Goal: Task Accomplishment & Management: Use online tool/utility

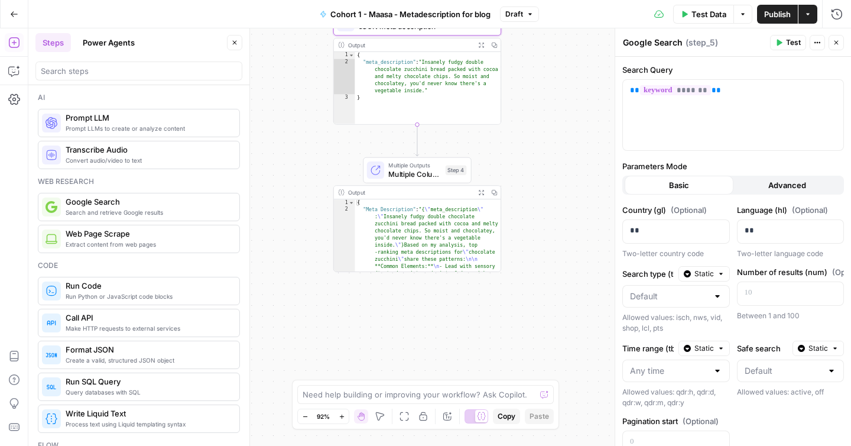
scroll to position [2, 0]
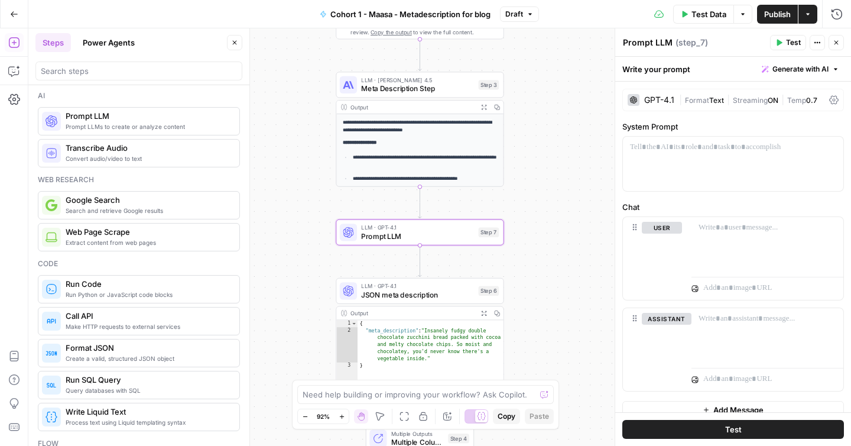
click at [669, 46] on textarea "Prompt LLM" at bounding box center [648, 43] width 50 height 12
click at [655, 43] on textarea "Prompt LLM" at bounding box center [648, 43] width 50 height 12
drag, startPoint x: 669, startPoint y: 43, endPoint x: 587, endPoint y: 44, distance: 82.2
click at [587, 44] on body "**********" at bounding box center [425, 223] width 851 height 446
drag, startPoint x: 670, startPoint y: 44, endPoint x: 624, endPoint y: 43, distance: 46.1
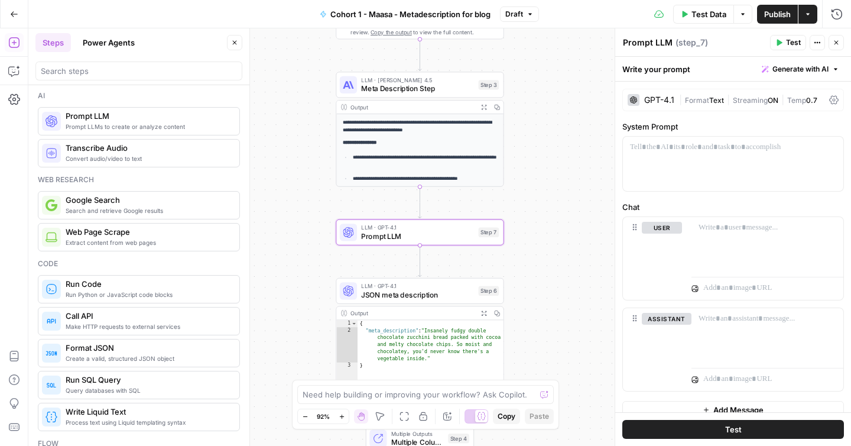
click at [624, 43] on textarea "Prompt LLM" at bounding box center [648, 43] width 50 height 12
type textarea "Categorize Article"
click at [701, 153] on div at bounding box center [733, 164] width 221 height 54
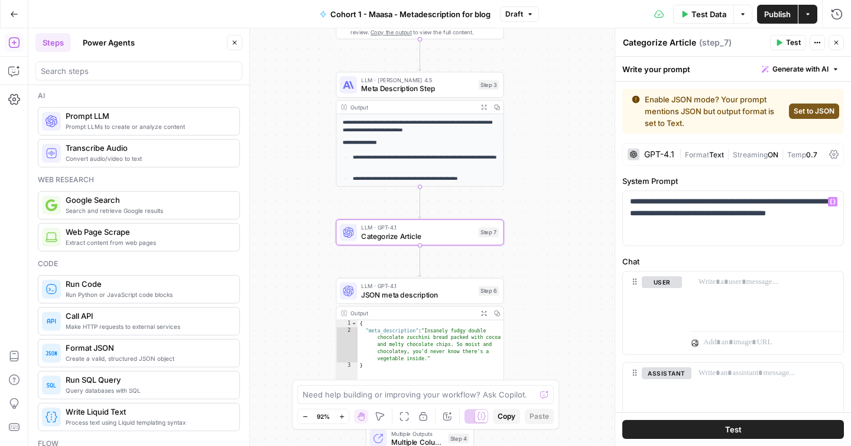
click at [805, 106] on span "Set to JSON" at bounding box center [814, 111] width 41 height 11
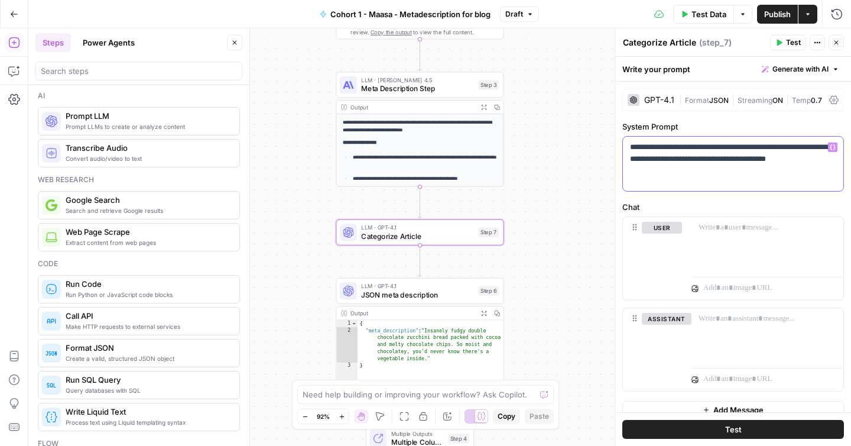
click at [722, 167] on p "**********" at bounding box center [733, 158] width 206 height 35
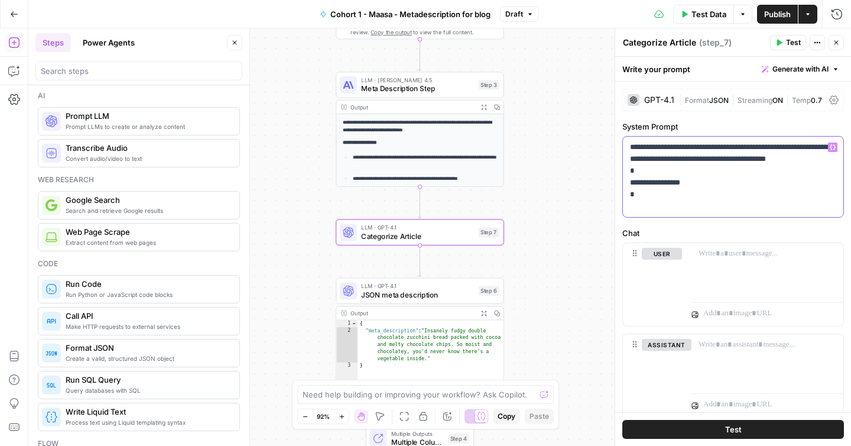
scroll to position [34, 0]
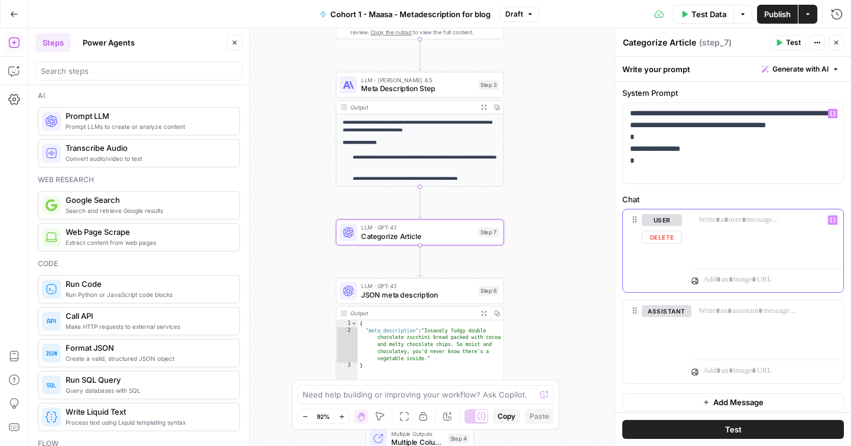
click at [837, 222] on button "Variables Menu" at bounding box center [832, 219] width 9 height 9
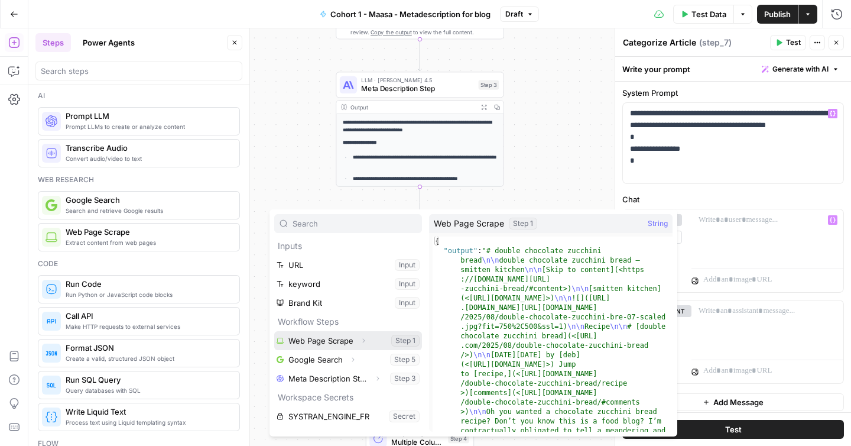
click at [367, 336] on button "Expand" at bounding box center [363, 340] width 15 height 15
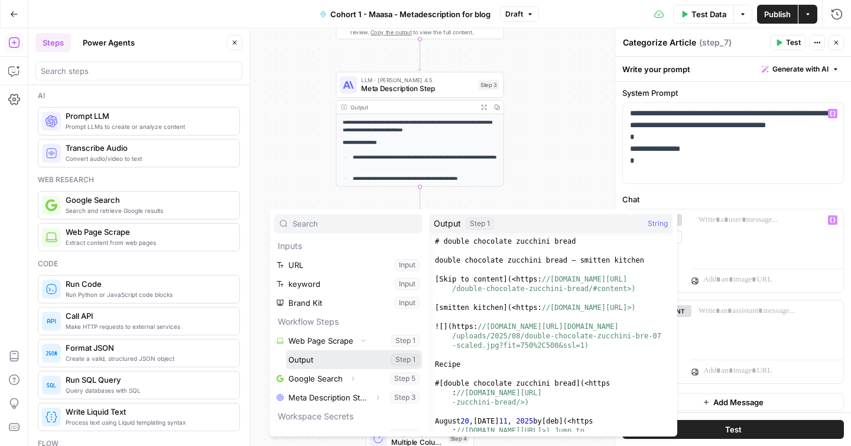
click at [349, 358] on button "Select variable Output" at bounding box center [354, 359] width 136 height 19
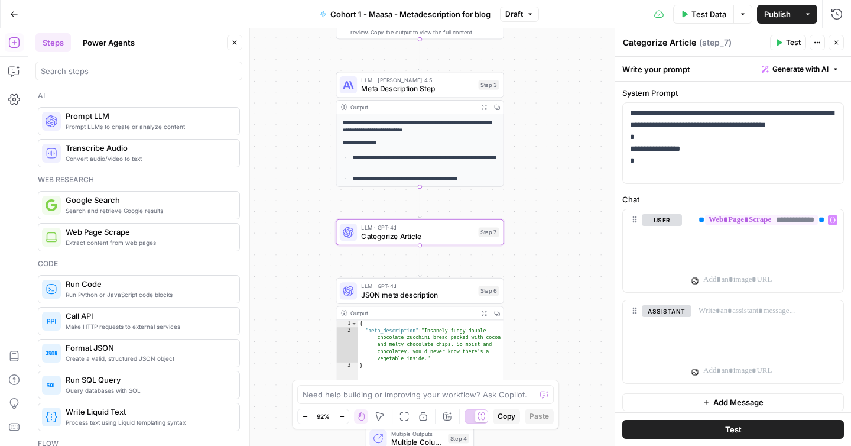
click at [795, 43] on span "Test" at bounding box center [793, 42] width 15 height 11
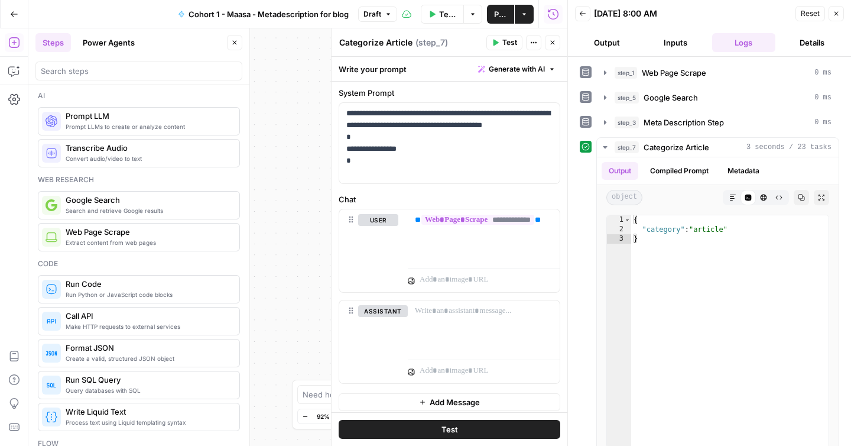
click at [627, 44] on button "Output" at bounding box center [607, 42] width 64 height 19
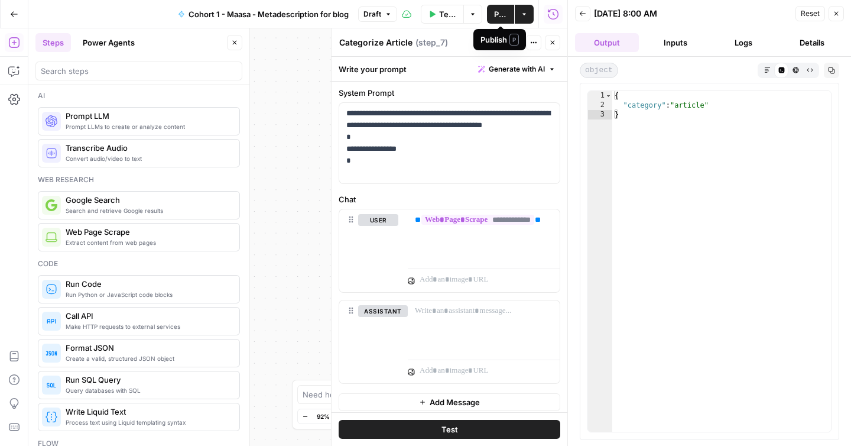
click at [498, 17] on span "Publish" at bounding box center [500, 14] width 13 height 12
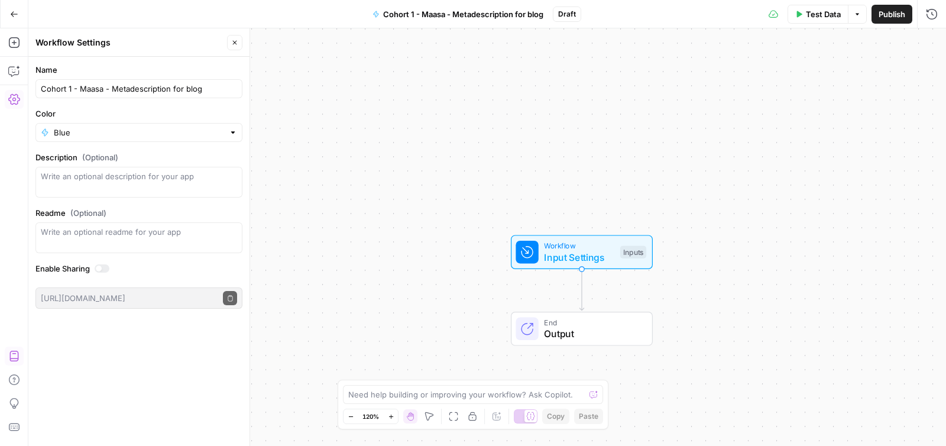
click at [17, 22] on button "Go Back" at bounding box center [14, 14] width 21 height 21
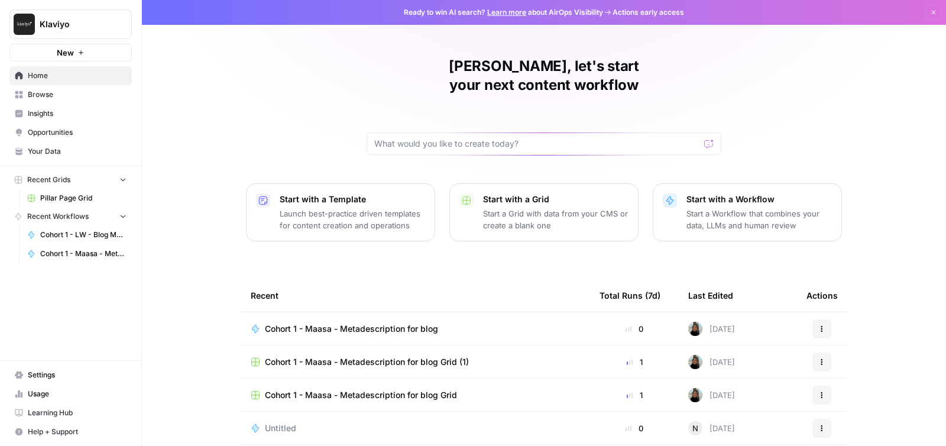
click at [66, 89] on span "Browse" at bounding box center [77, 94] width 99 height 11
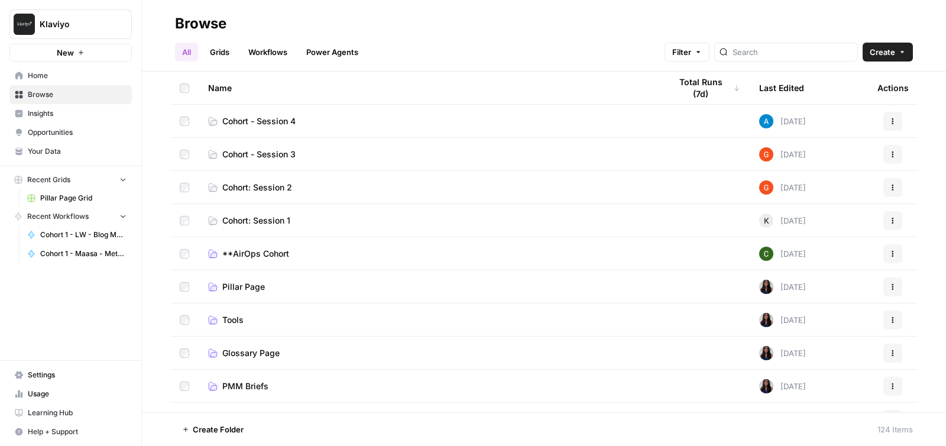
click at [255, 122] on span "Cohort - Session 4" at bounding box center [258, 121] width 73 height 12
click at [266, 156] on span "Cohort - Session 3" at bounding box center [258, 154] width 73 height 12
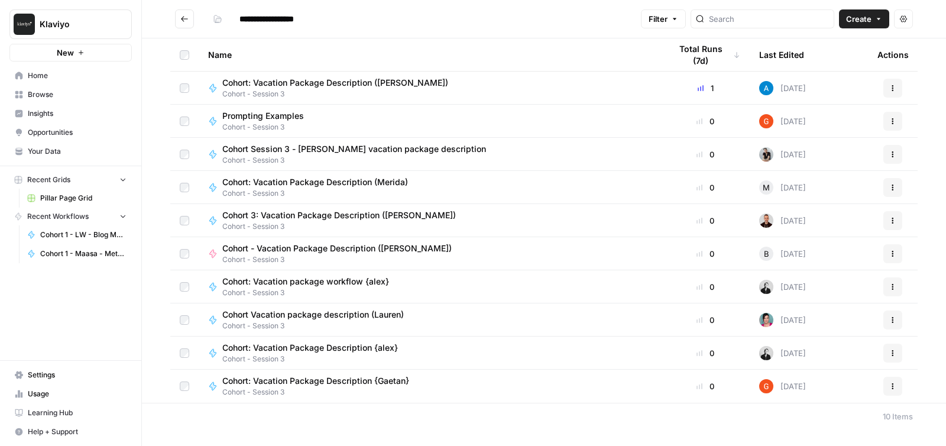
click at [386, 85] on span "Cohort: Vacation Package Description ([PERSON_NAME])" at bounding box center [335, 83] width 226 height 12
type input "**********"
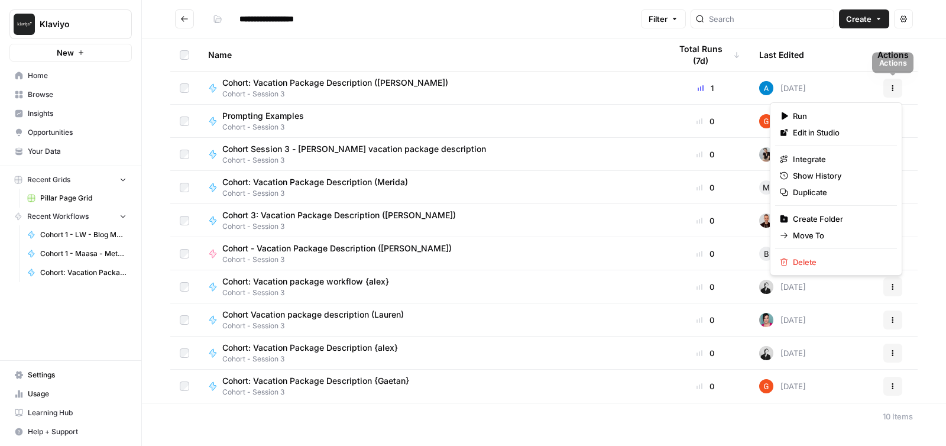
click at [891, 89] on icon "button" at bounding box center [892, 88] width 7 height 7
click at [820, 191] on span "Duplicate" at bounding box center [840, 192] width 95 height 12
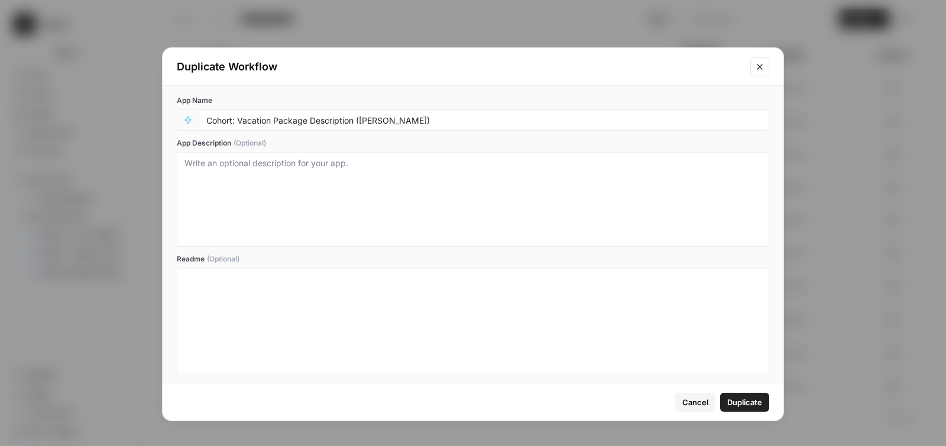
click at [403, 111] on div "Cohort: Vacation Package Description ([PERSON_NAME])" at bounding box center [484, 119] width 571 height 21
drag, startPoint x: 387, startPoint y: 119, endPoint x: 364, endPoint y: 120, distance: 23.1
click at [363, 121] on input "Cohort: Vacation Package Description ([PERSON_NAME])" at bounding box center [483, 120] width 555 height 11
click at [400, 257] on label "Readme (Optional)" at bounding box center [473, 259] width 592 height 11
click at [384, 122] on input "Cohort: Vacation Package Description (Maasa)" at bounding box center [483, 120] width 555 height 11
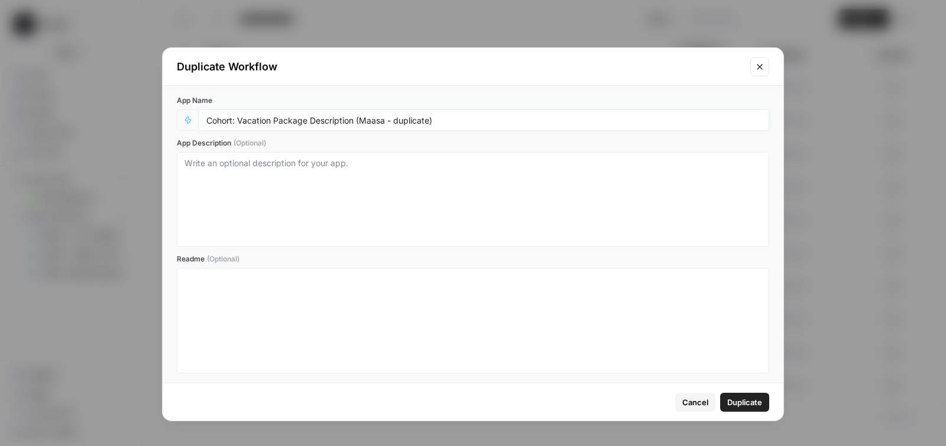
type input "Cohort: Vacation Package Description (Maasa - duplicate)"
click at [743, 399] on span "Duplicate" at bounding box center [744, 402] width 35 height 12
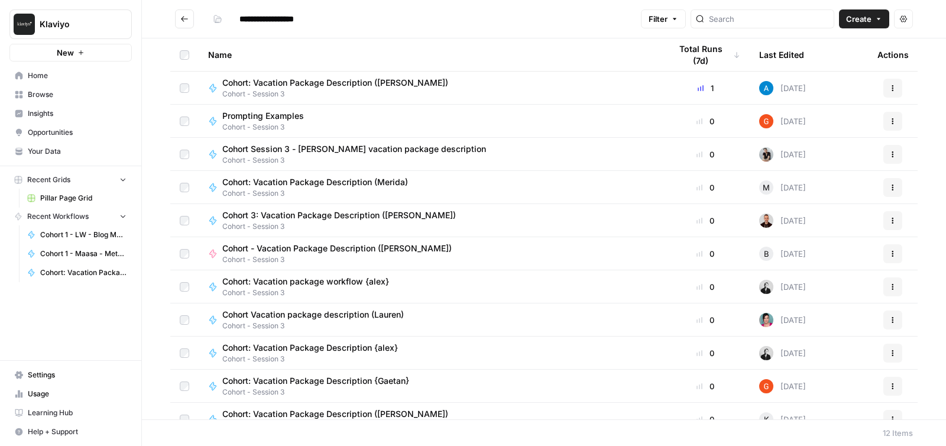
scroll to position [50, 0]
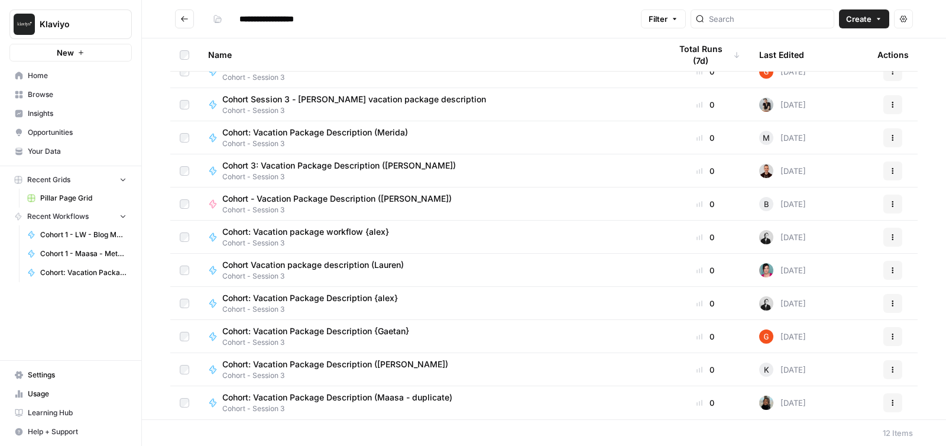
click at [400, 403] on span "Cohort - Session 3" at bounding box center [341, 408] width 239 height 11
click at [399, 403] on span "Cohort - Session 3" at bounding box center [341, 408] width 239 height 11
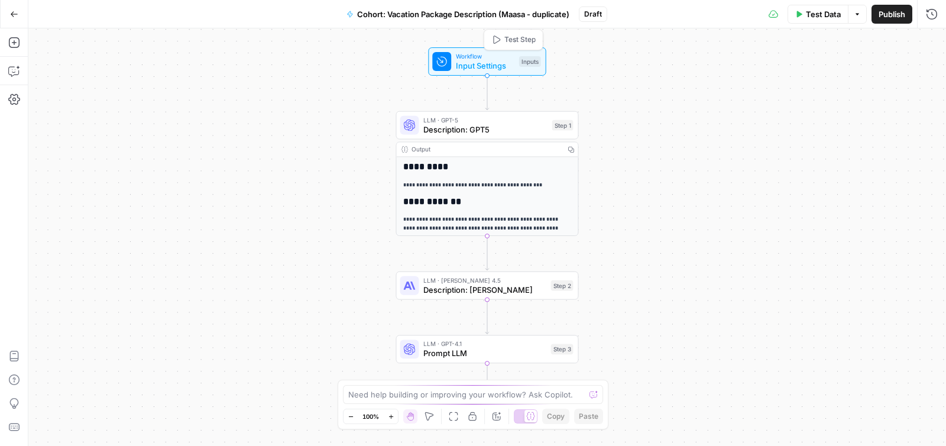
click at [463, 63] on span "Input Settings" at bounding box center [485, 66] width 59 height 12
click at [762, 94] on Kit "Brand Kit (Optional)" at bounding box center [834, 95] width 189 height 12
click at [771, 139] on input "City (Optional)" at bounding box center [834, 143] width 189 height 12
click at [772, 139] on input "City (Optional)" at bounding box center [834, 143] width 189 height 12
click at [772, 145] on input "City (Optional)" at bounding box center [834, 143] width 189 height 12
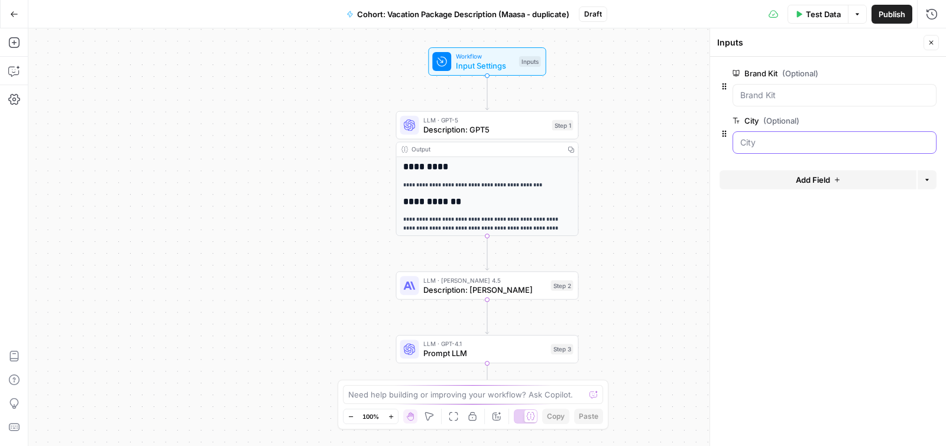
drag, startPoint x: 791, startPoint y: 145, endPoint x: 753, endPoint y: 149, distance: 37.5
click at [789, 145] on input "City (Optional)" at bounding box center [834, 143] width 189 height 12
click at [786, 152] on div at bounding box center [835, 142] width 204 height 22
click at [789, 150] on div at bounding box center [835, 142] width 204 height 22
click at [885, 128] on div "City (Optional) edit field Delete group" at bounding box center [835, 134] width 204 height 40
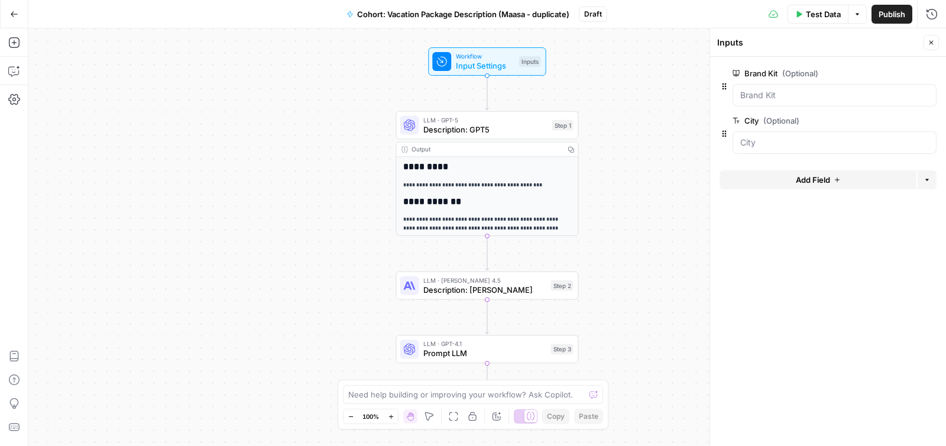
click at [887, 125] on span "edit field" at bounding box center [892, 120] width 26 height 9
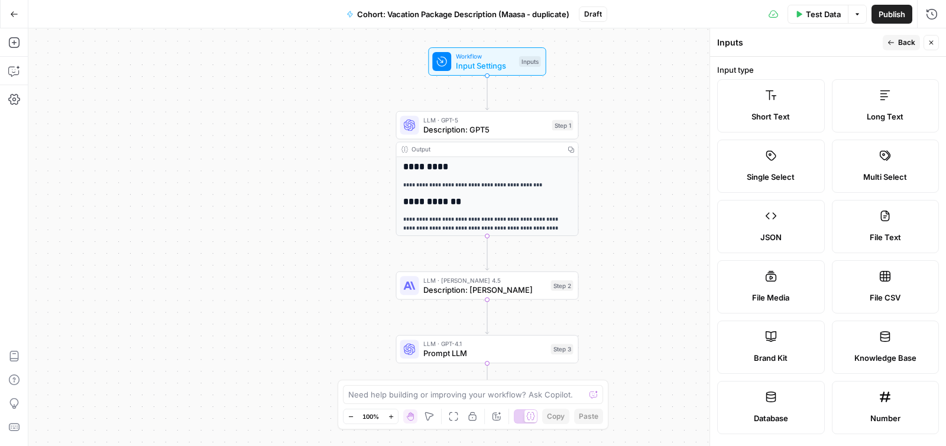
click at [895, 41] on icon "button" at bounding box center [891, 42] width 7 height 7
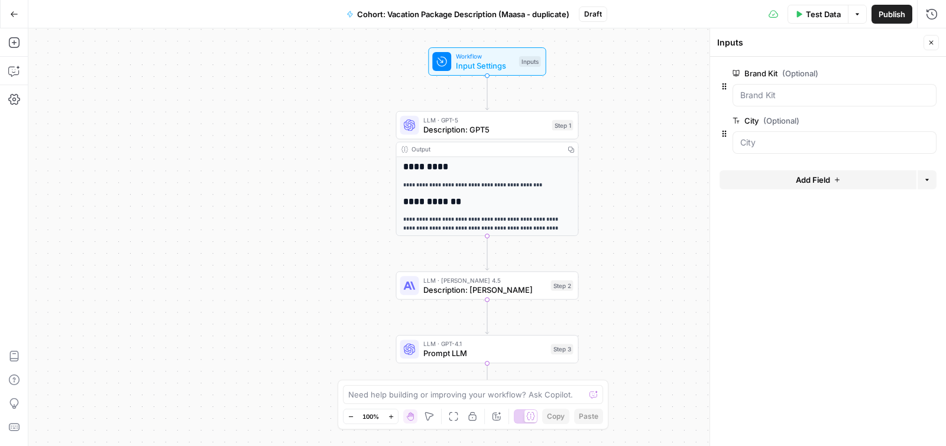
click at [478, 71] on span "Input Settings" at bounding box center [485, 66] width 59 height 12
click at [824, 15] on span "Test Data" at bounding box center [823, 14] width 35 height 12
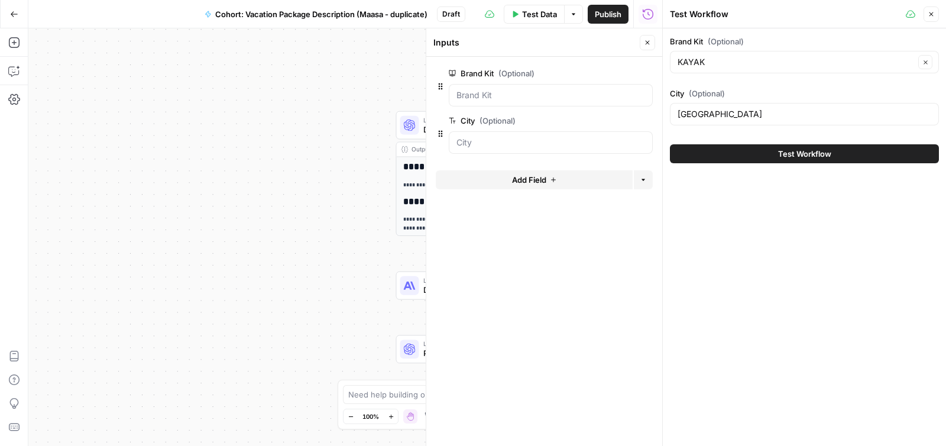
click at [767, 151] on button "Test Workflow" at bounding box center [804, 153] width 269 height 19
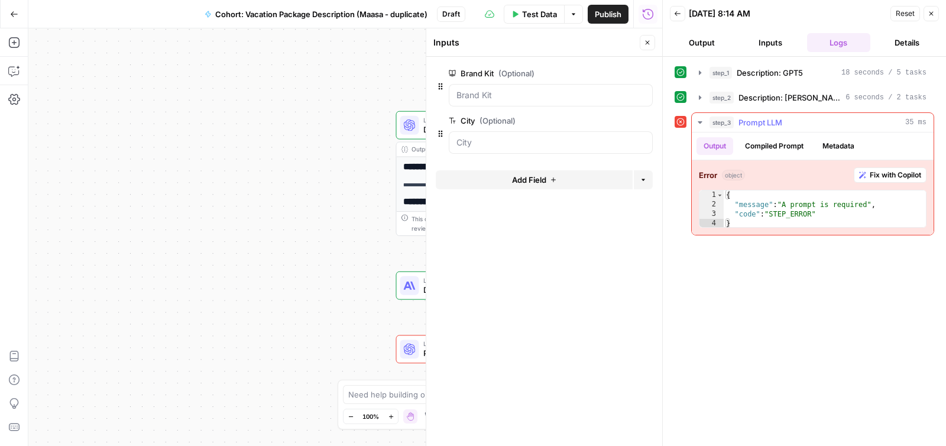
click at [899, 181] on button "Fix with Copilot" at bounding box center [890, 174] width 73 height 15
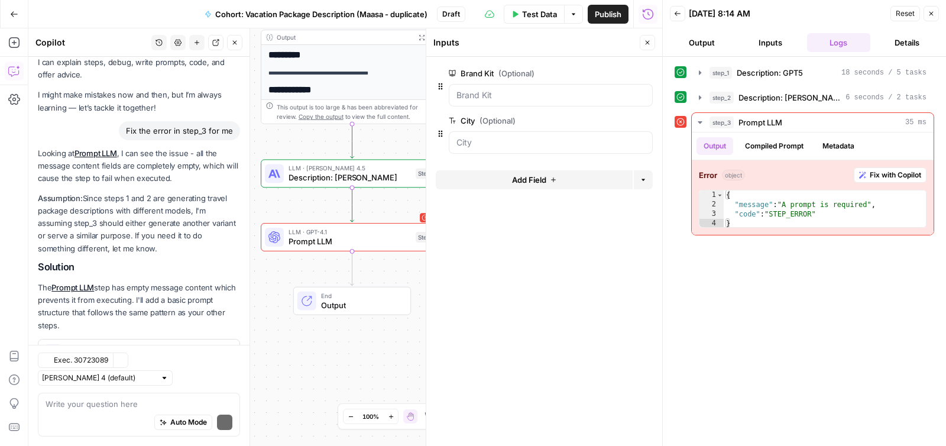
scroll to position [64, 0]
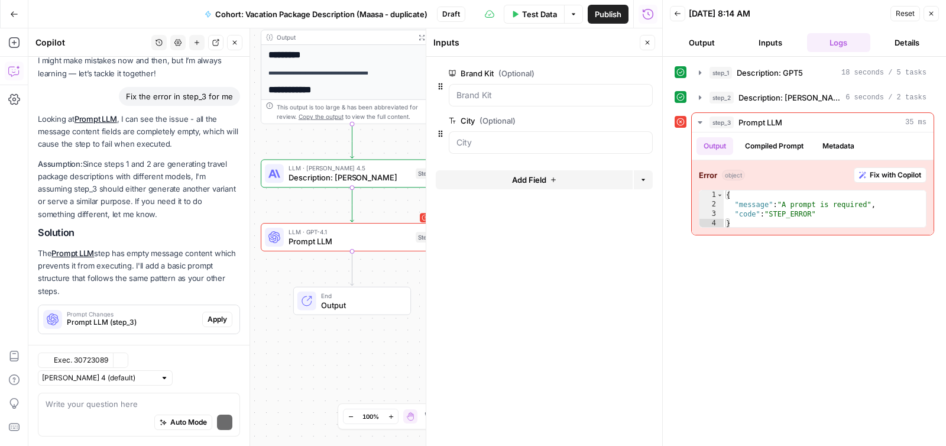
click at [225, 354] on div "Hi! How can I help with your workflow? I can explain steps, debug, write prompt…" at bounding box center [138, 177] width 221 height 370
click at [228, 323] on button "Apply" at bounding box center [217, 319] width 30 height 15
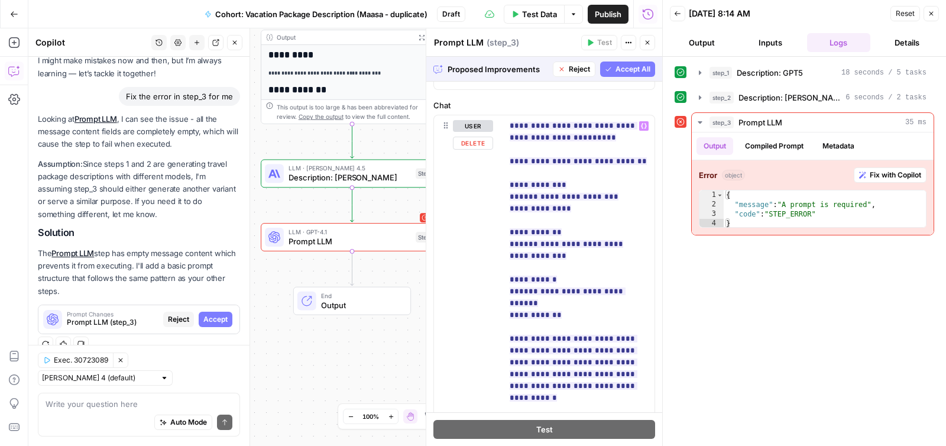
scroll to position [0, 0]
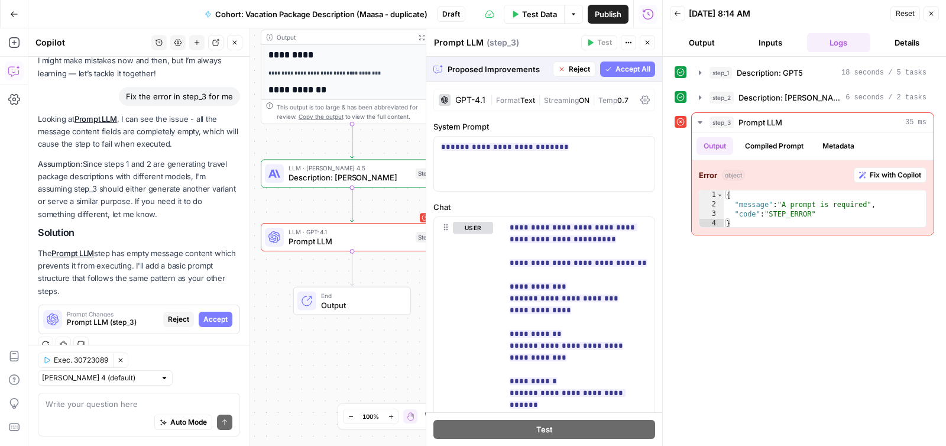
click at [643, 66] on span "Accept All" at bounding box center [633, 69] width 35 height 11
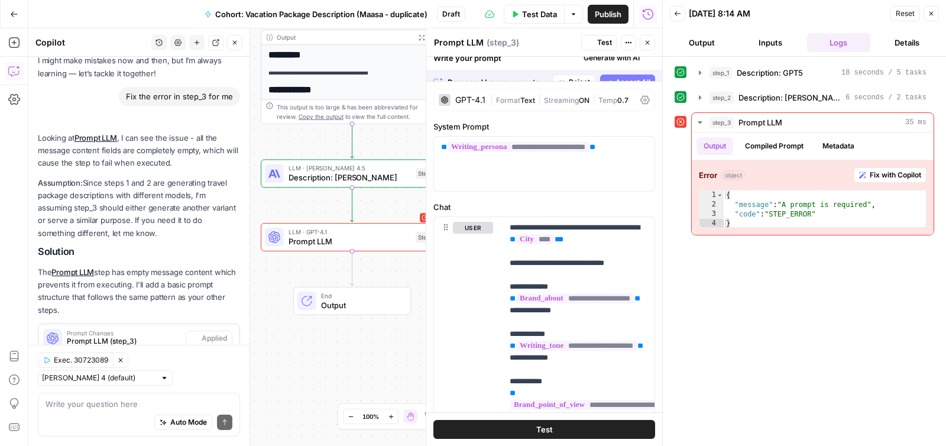
scroll to position [83, 0]
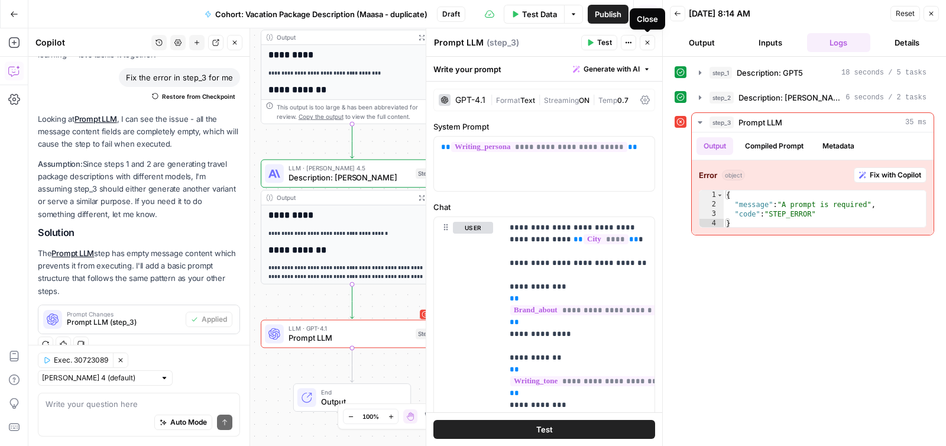
click at [652, 44] on button "Close" at bounding box center [647, 42] width 15 height 15
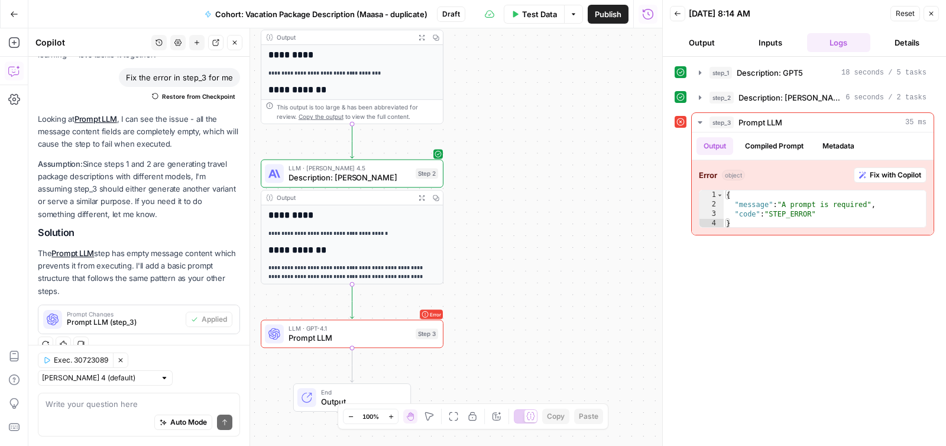
click at [365, 348] on div "**********" at bounding box center [345, 236] width 634 height 417
click at [233, 44] on icon "button" at bounding box center [235, 43] width 4 height 4
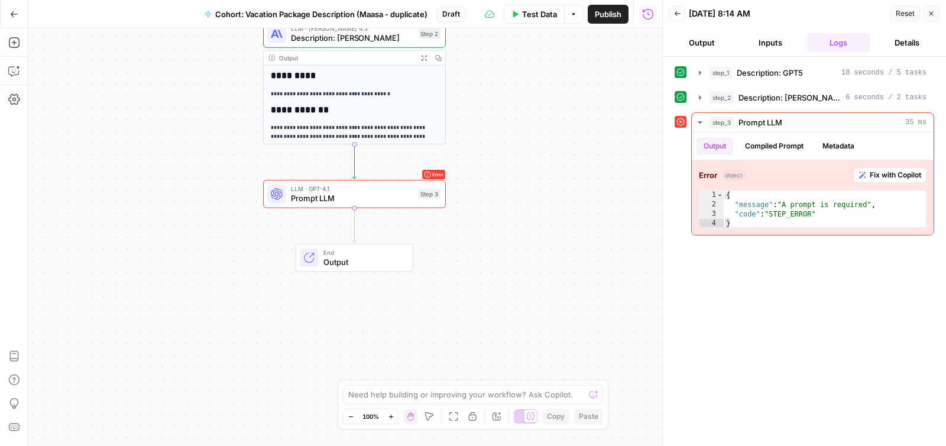
click at [679, 14] on icon "button" at bounding box center [678, 13] width 6 height 5
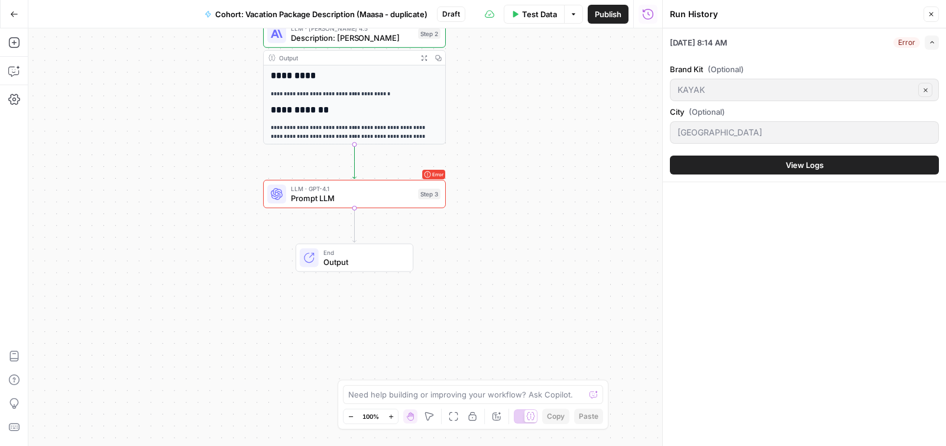
click at [546, 26] on div "Test Data Options Publish Run History" at bounding box center [563, 14] width 197 height 28
click at [543, 20] on button "Test Data" at bounding box center [534, 14] width 61 height 19
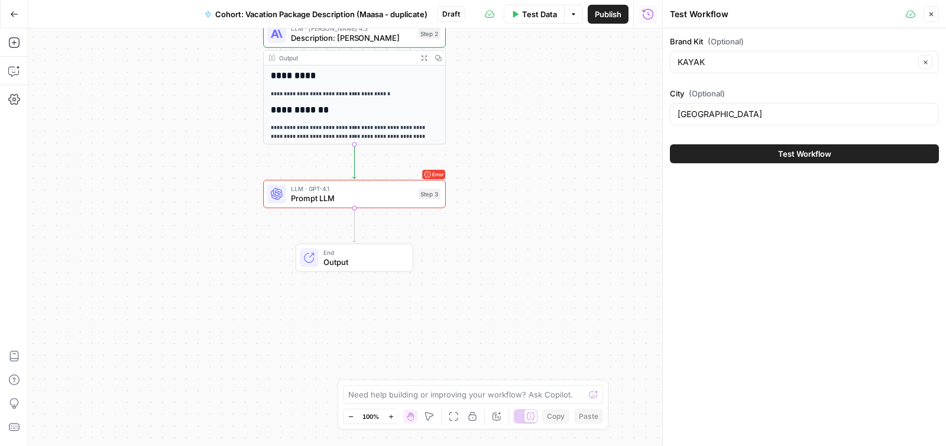
click at [836, 154] on button "Test Workflow" at bounding box center [804, 153] width 269 height 19
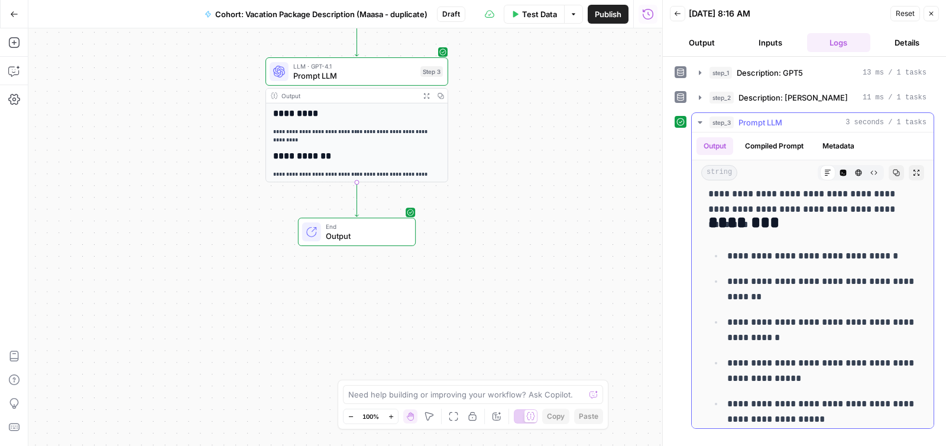
scroll to position [271, 0]
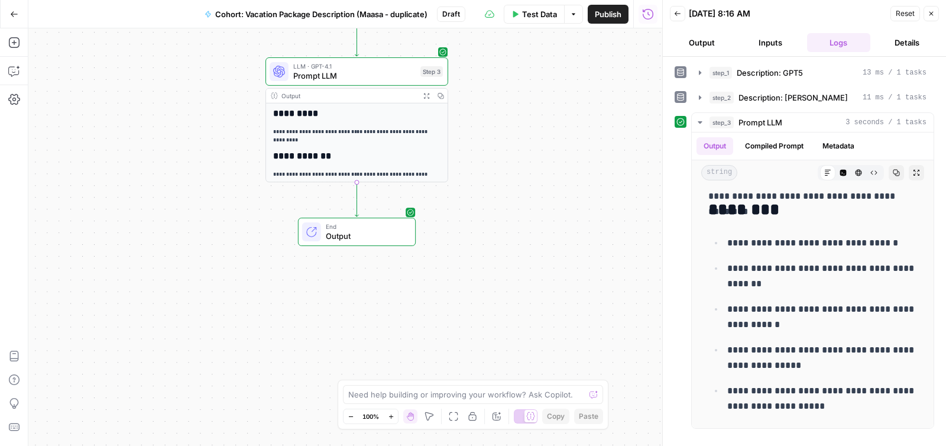
click at [339, 232] on span "Output" at bounding box center [366, 236] width 80 height 12
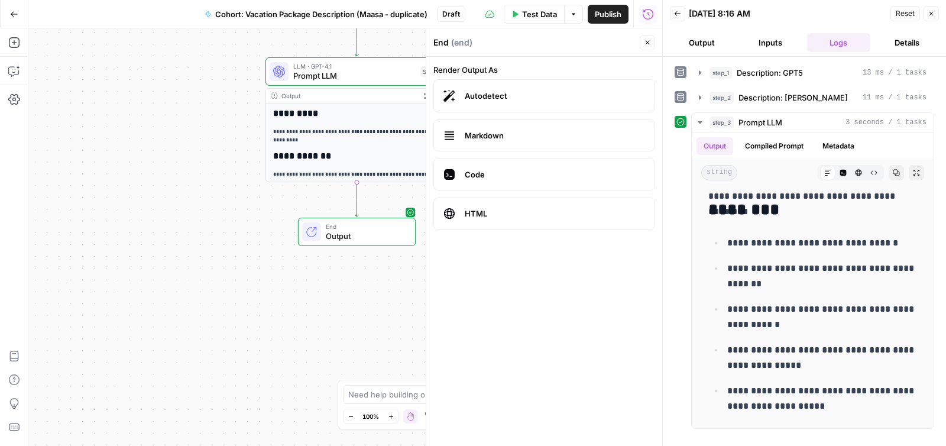
click at [339, 232] on span "Output" at bounding box center [366, 236] width 80 height 12
click at [708, 43] on button "Output" at bounding box center [702, 42] width 64 height 19
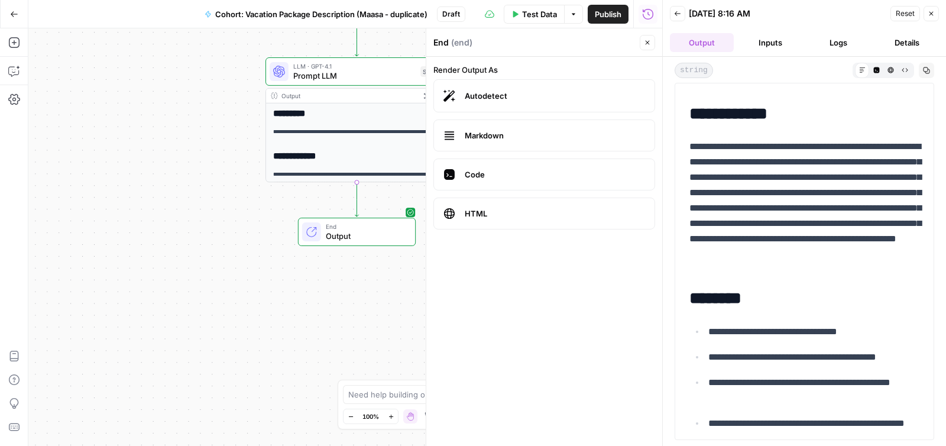
scroll to position [132, 0]
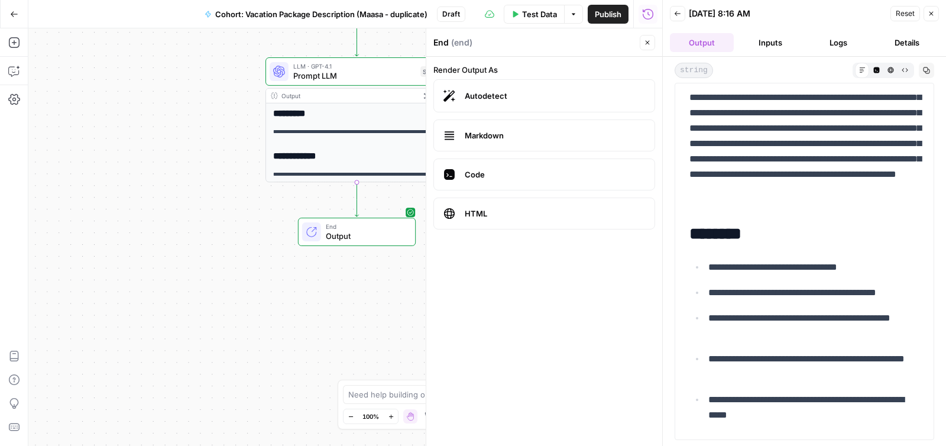
click at [164, 253] on div "**********" at bounding box center [345, 236] width 634 height 417
click at [648, 43] on icon "button" at bounding box center [648, 43] width 4 height 4
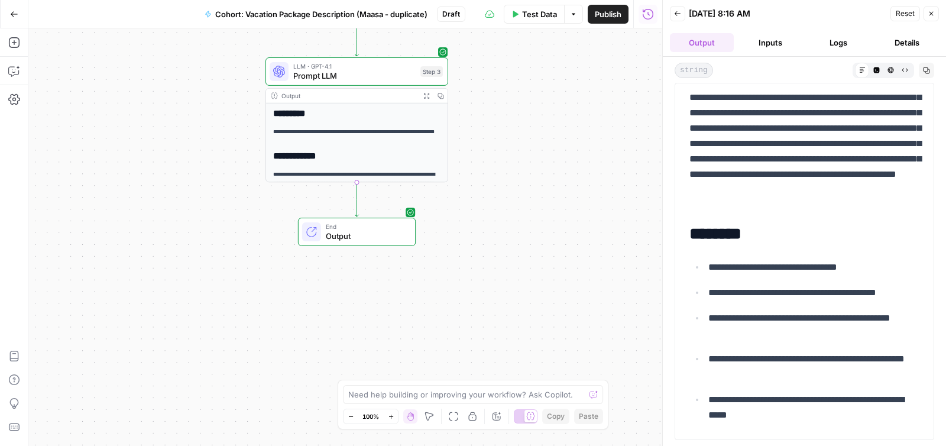
click at [368, 158] on h2 "**********" at bounding box center [356, 156] width 167 height 11
click at [342, 73] on span "Prompt LLM" at bounding box center [354, 76] width 122 height 12
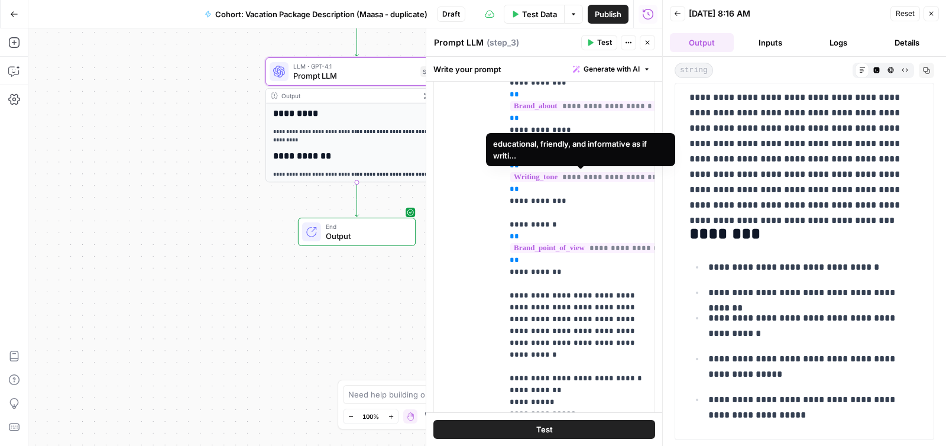
scroll to position [302, 0]
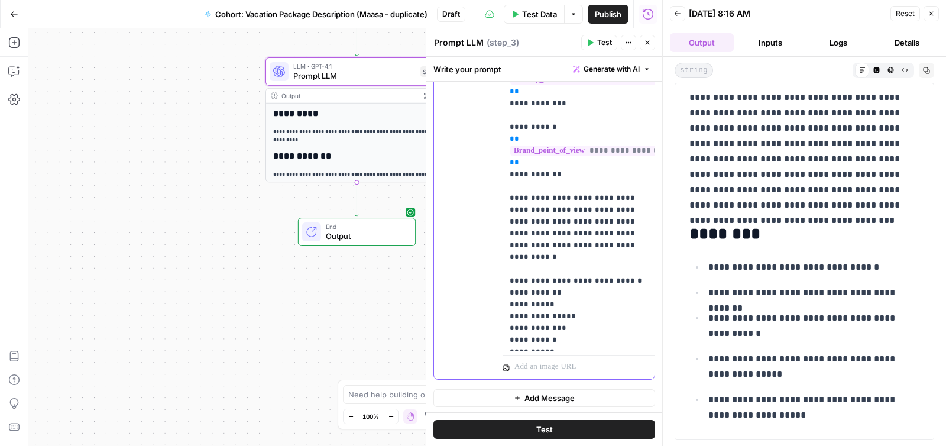
click at [614, 244] on p "**********" at bounding box center [579, 133] width 138 height 426
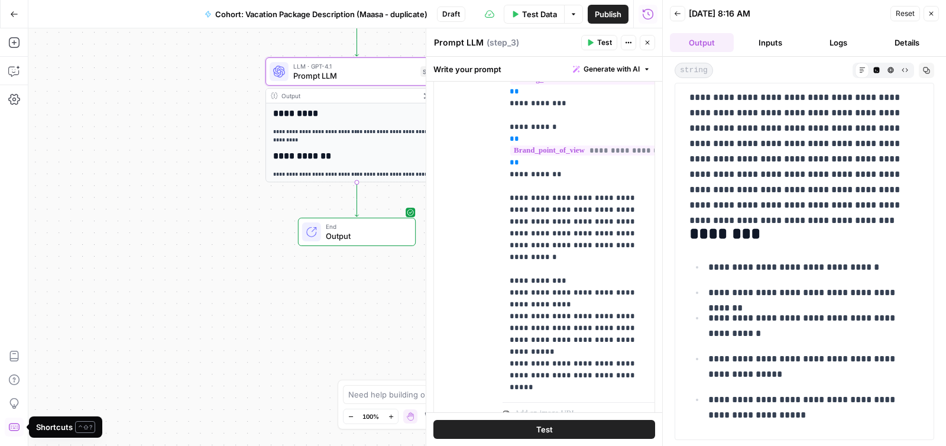
click at [568, 432] on button "Test" at bounding box center [544, 429] width 222 height 19
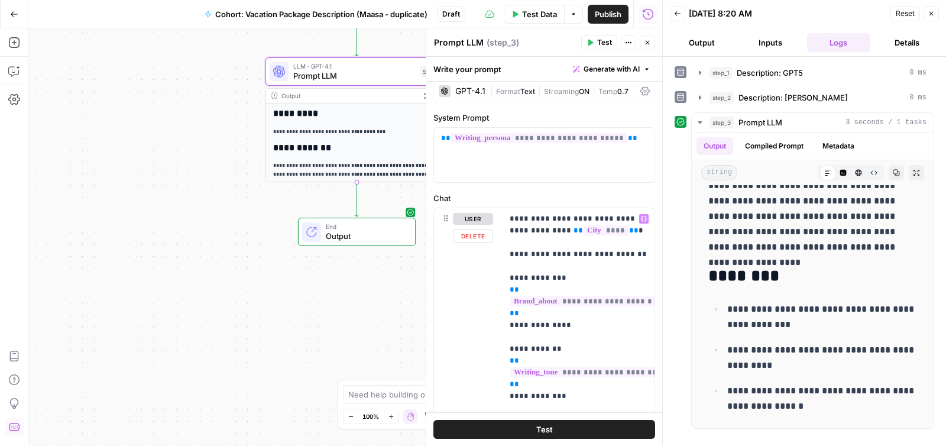
scroll to position [0, 0]
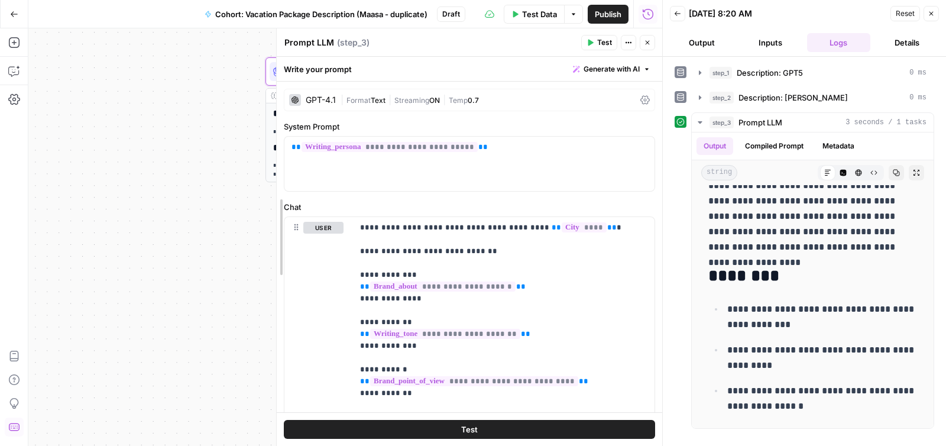
drag, startPoint x: 429, startPoint y: 221, endPoint x: 291, endPoint y: 219, distance: 137.8
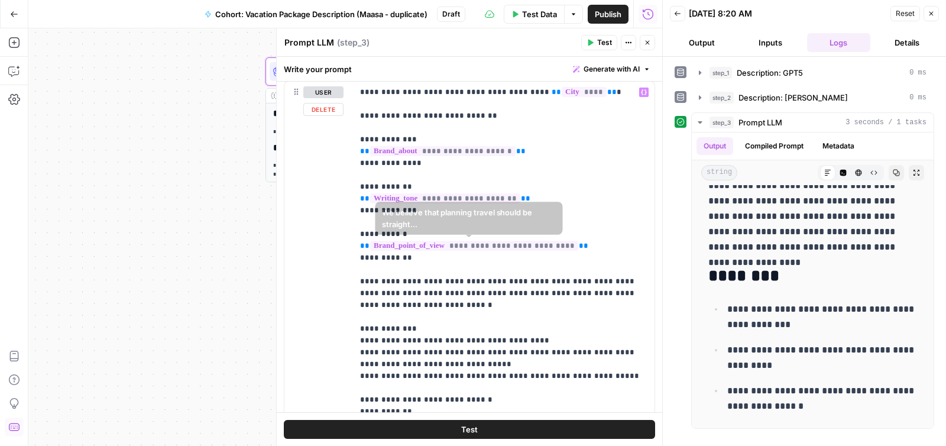
scroll to position [268, 0]
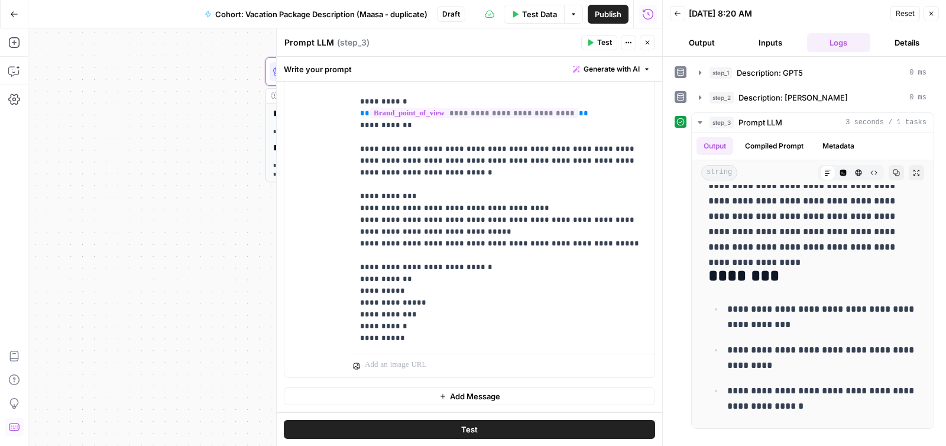
click at [504, 400] on button "Add Message" at bounding box center [469, 396] width 371 height 18
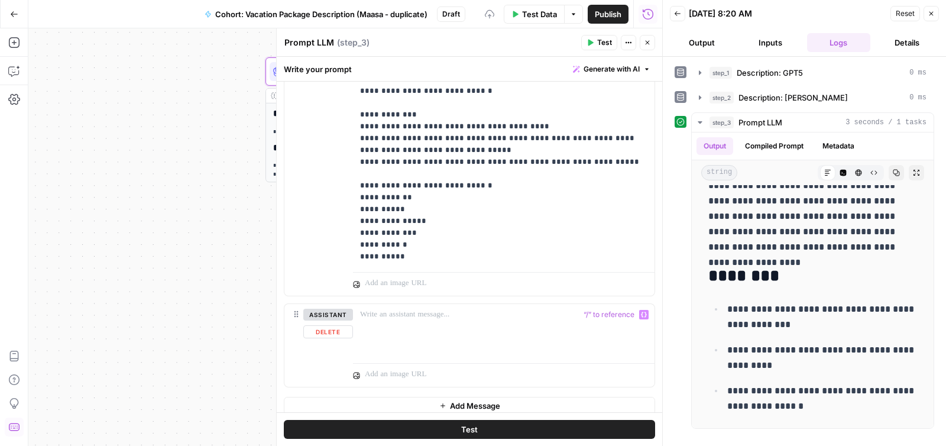
scroll to position [359, 0]
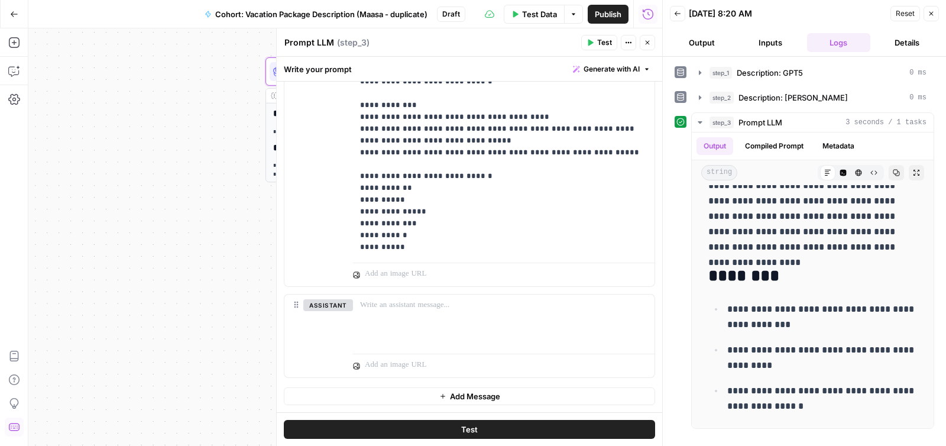
click at [487, 399] on span "Add Message" at bounding box center [475, 396] width 50 height 12
click at [334, 305] on button "assistant" at bounding box center [328, 305] width 50 height 12
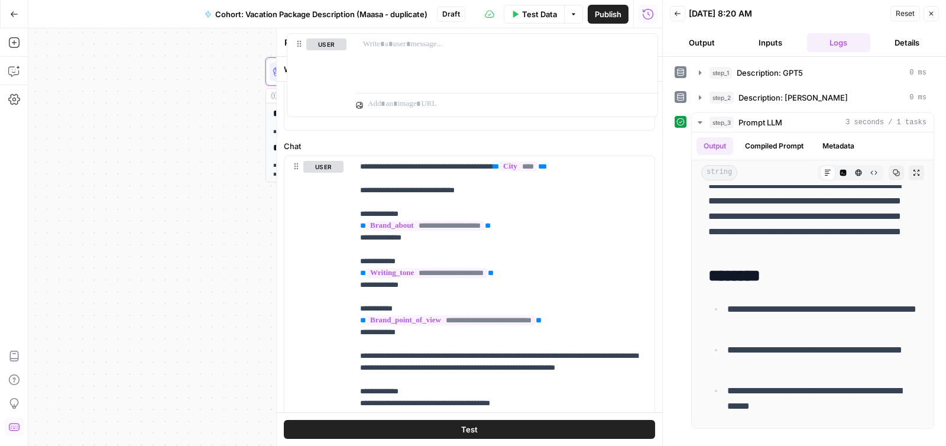
scroll to position [0, 0]
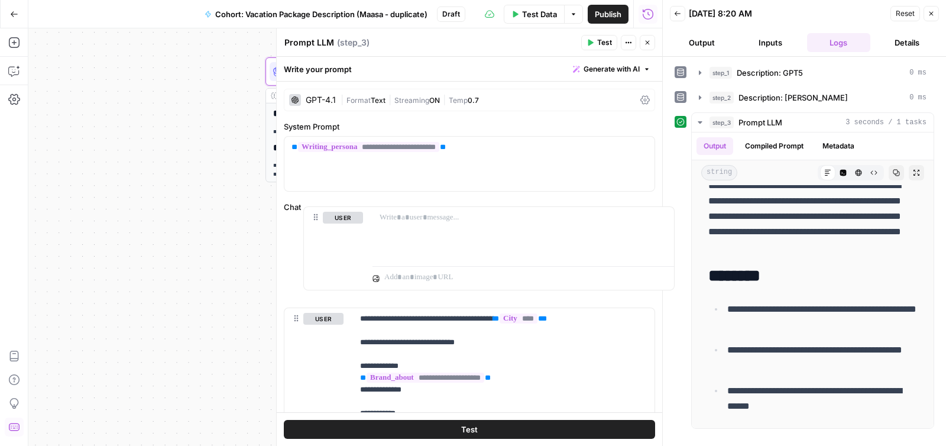
drag, startPoint x: 293, startPoint y: 305, endPoint x: 312, endPoint y: 214, distance: 93.1
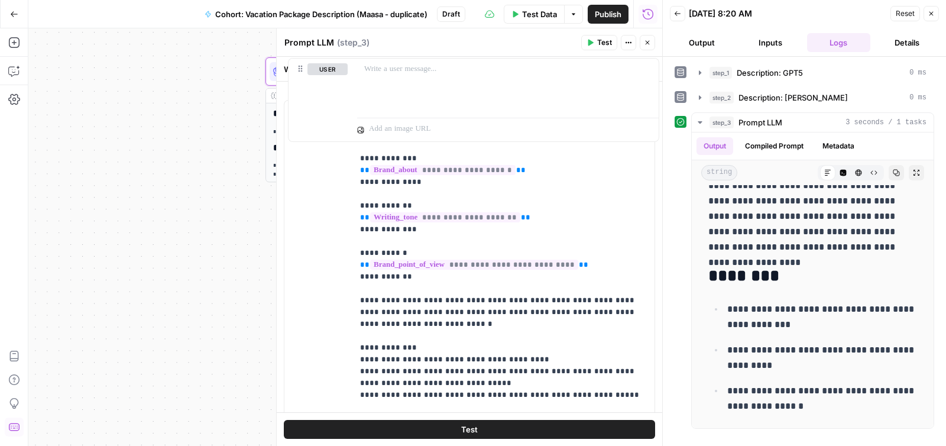
scroll to position [267, 0]
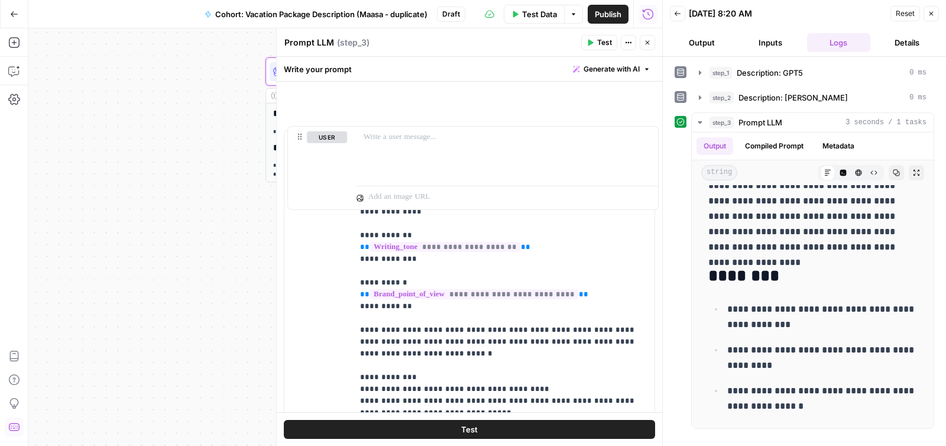
drag, startPoint x: 294, startPoint y: 306, endPoint x: 300, endPoint y: 115, distance: 190.5
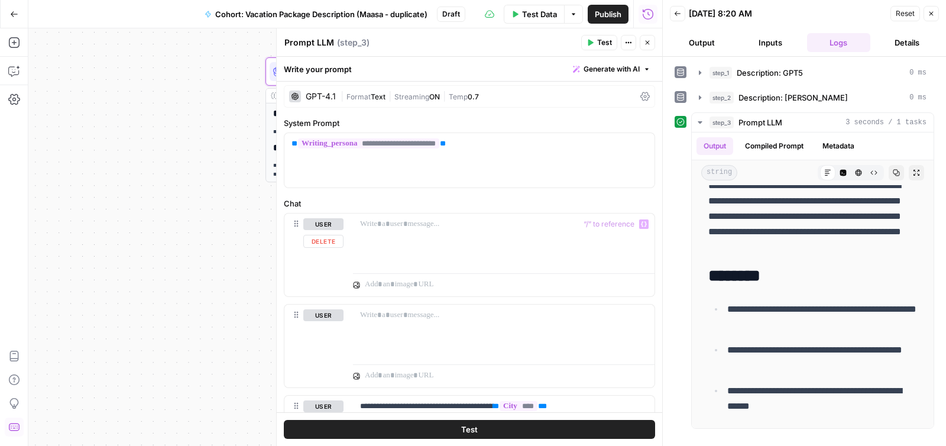
scroll to position [0, 0]
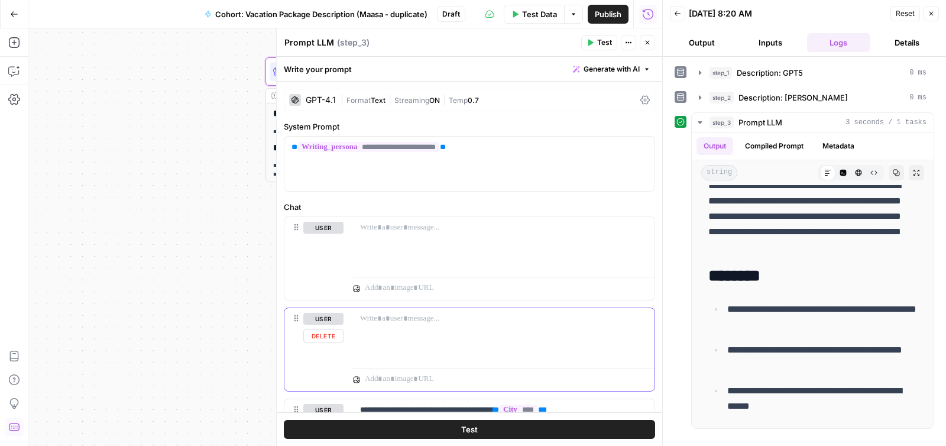
click at [329, 323] on button "user" at bounding box center [323, 319] width 40 height 12
click at [427, 237] on div at bounding box center [504, 244] width 302 height 54
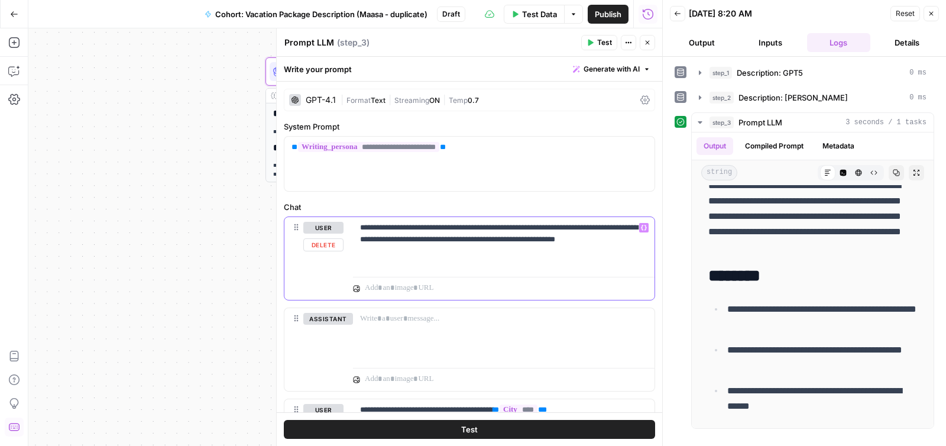
click at [532, 268] on div "**********" at bounding box center [504, 244] width 302 height 54
click at [417, 325] on div at bounding box center [504, 335] width 302 height 54
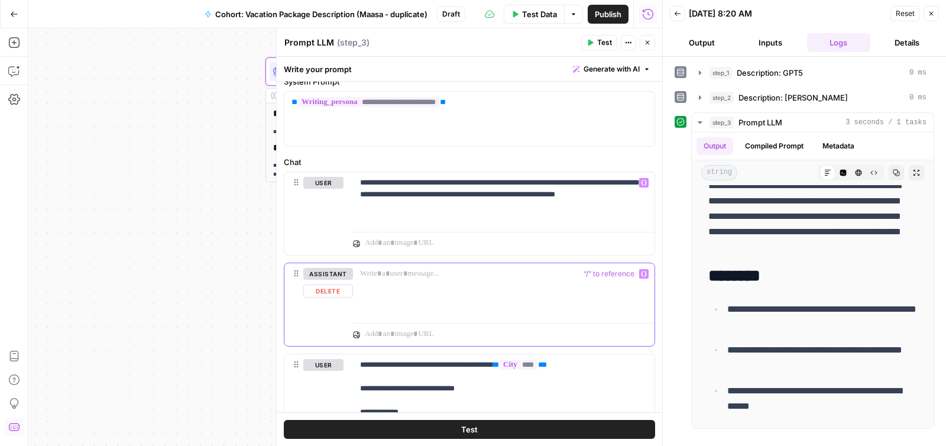
scroll to position [48, 0]
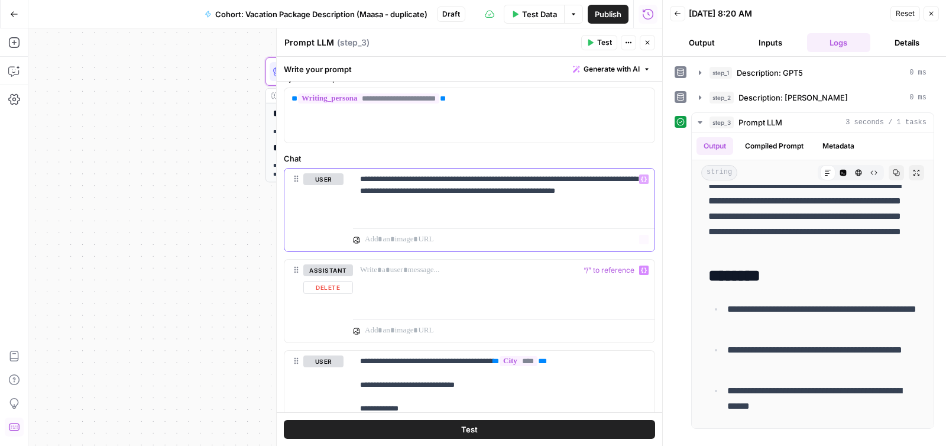
click at [521, 215] on div "**********" at bounding box center [504, 196] width 302 height 54
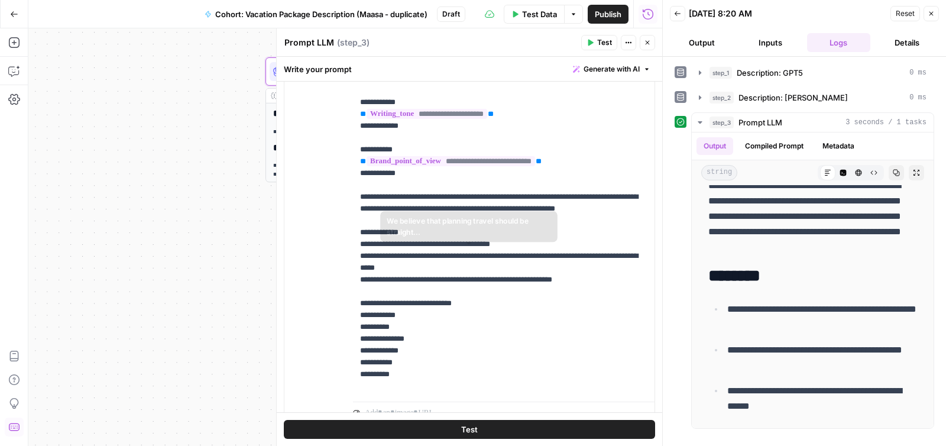
scroll to position [456, 0]
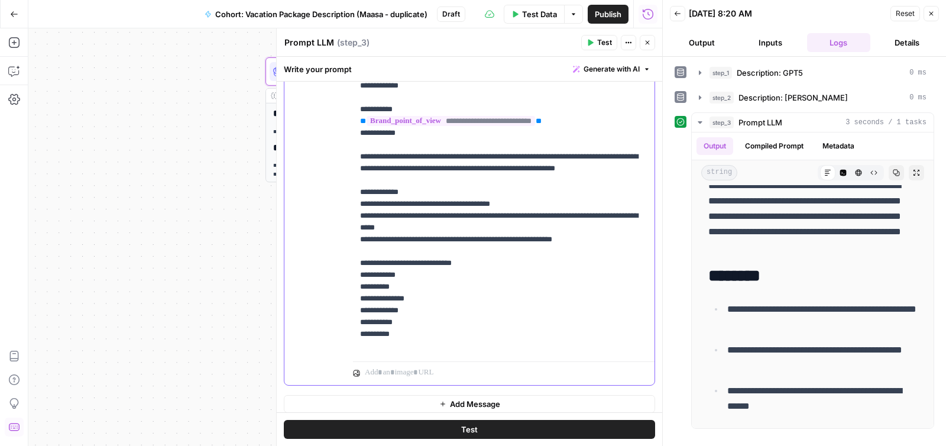
drag, startPoint x: 608, startPoint y: 250, endPoint x: 338, endPoint y: 158, distance: 285.0
click at [338, 158] on div "**********" at bounding box center [469, 171] width 370 height 428
copy p "**********"
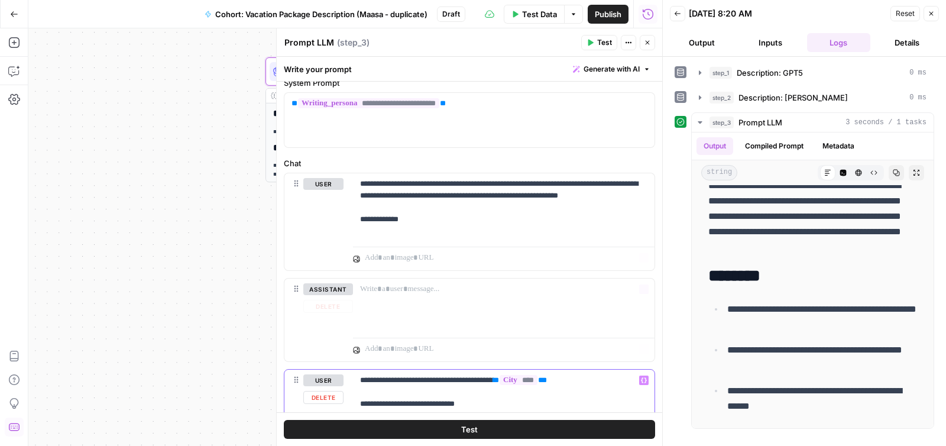
scroll to position [43, 0]
click at [399, 235] on p "**********" at bounding box center [503, 208] width 287 height 59
click at [430, 234] on p "**********" at bounding box center [503, 208] width 287 height 59
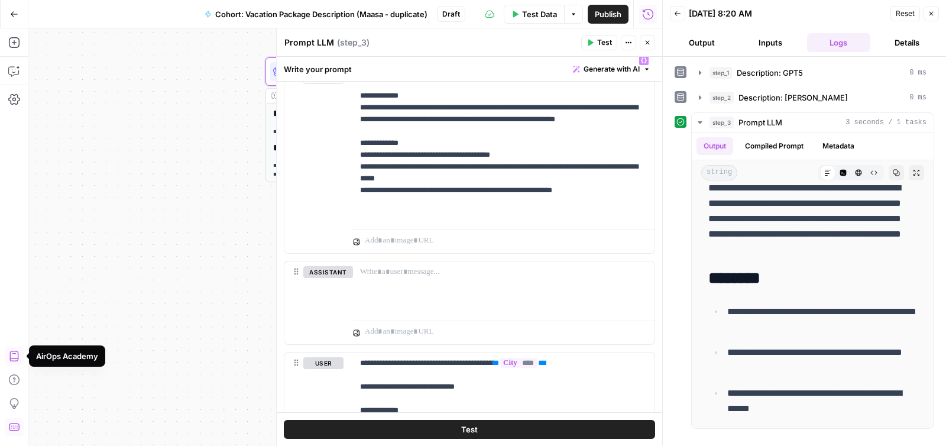
scroll to position [169, 0]
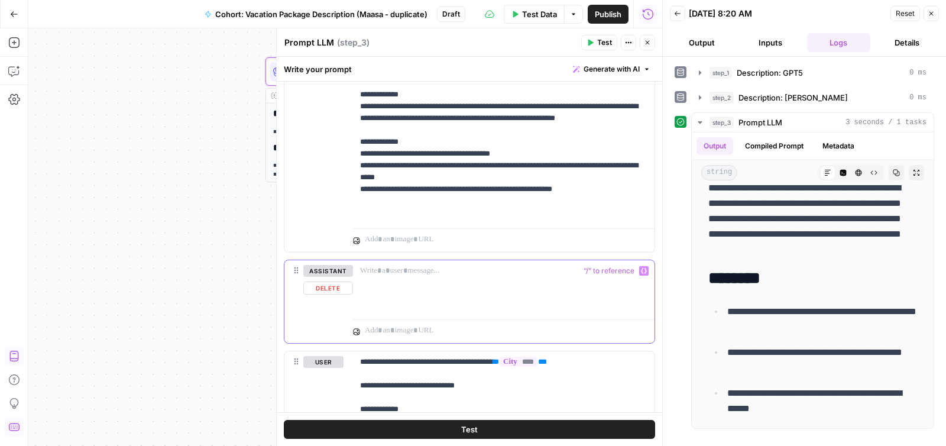
click at [423, 280] on div at bounding box center [504, 287] width 302 height 54
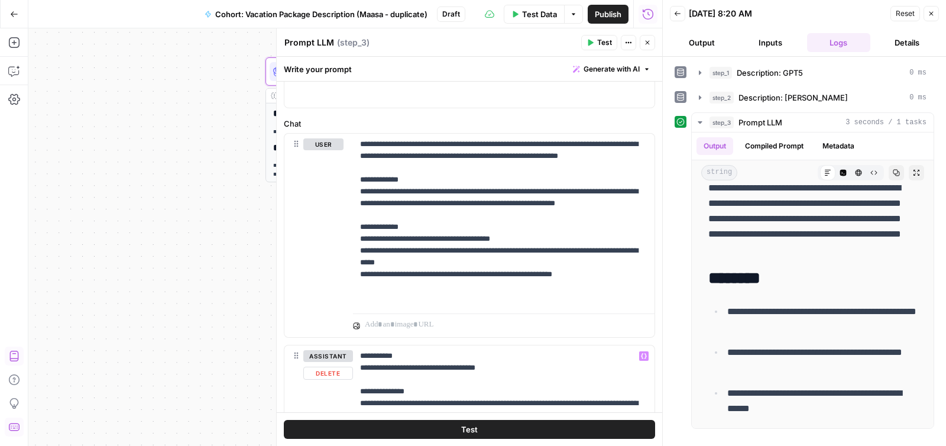
scroll to position [79, 0]
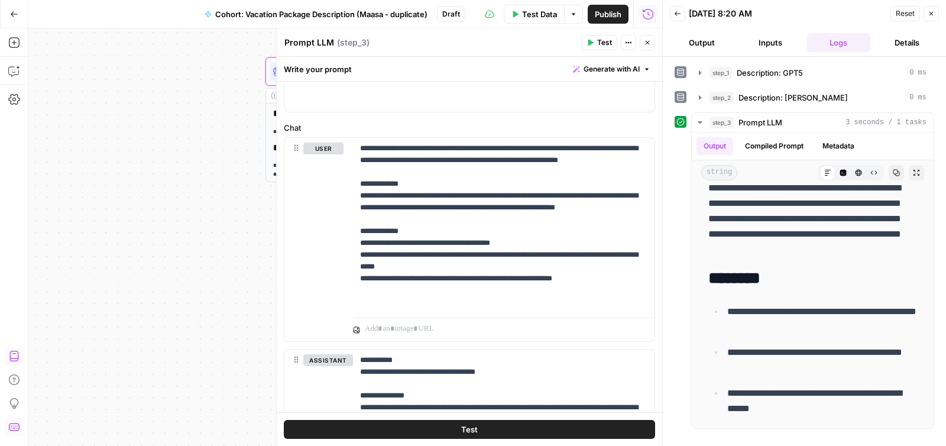
click at [475, 432] on span "Test" at bounding box center [469, 429] width 17 height 12
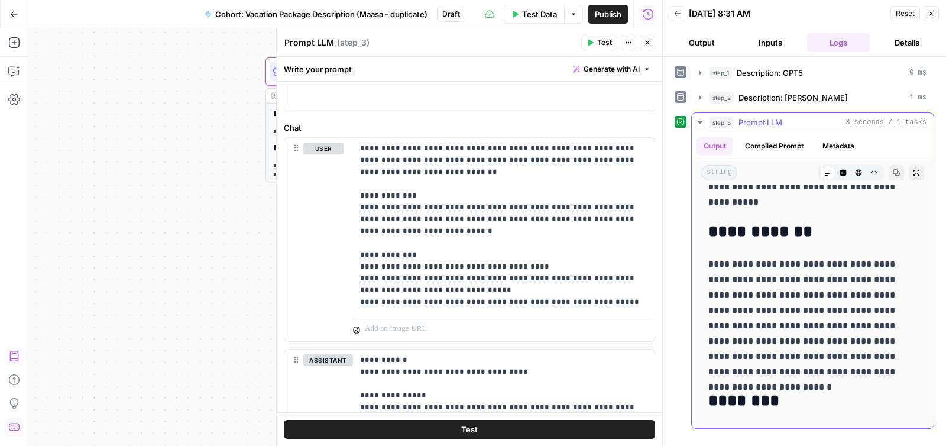
scroll to position [0, 0]
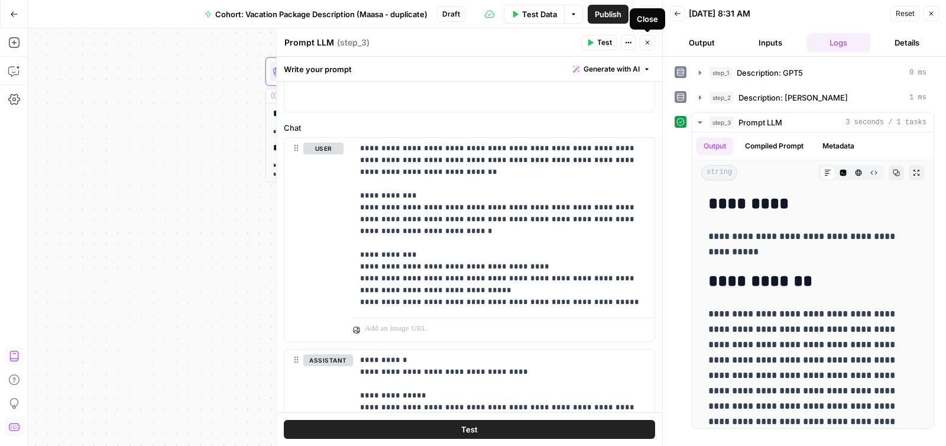
click at [651, 39] on button "Close" at bounding box center [647, 42] width 15 height 15
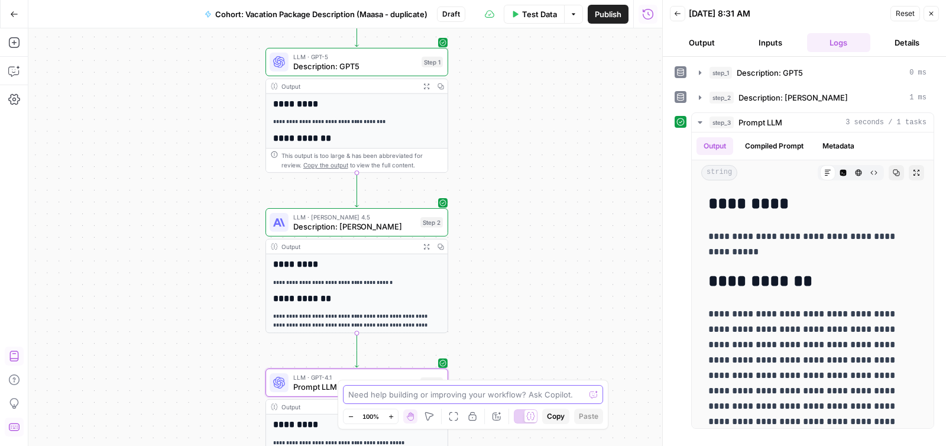
drag, startPoint x: 474, startPoint y: 128, endPoint x: 486, endPoint y: 366, distance: 238.0
click at [474, 439] on div "**********" at bounding box center [345, 236] width 634 height 417
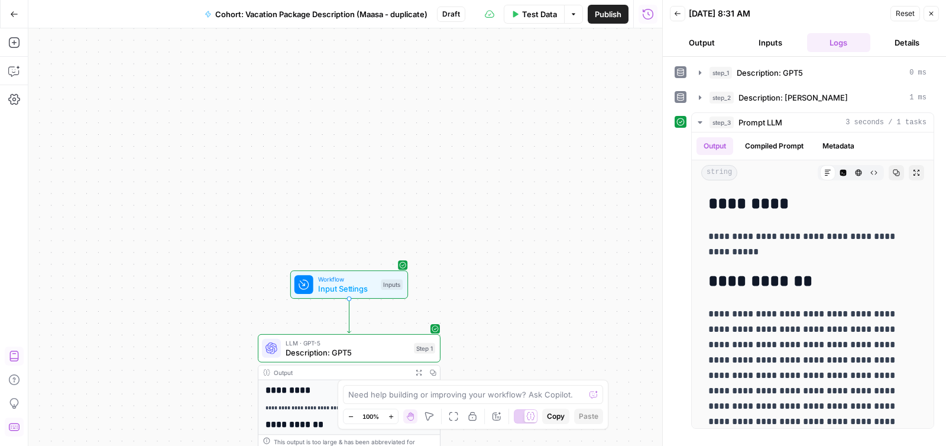
drag, startPoint x: 523, startPoint y: 153, endPoint x: 406, endPoint y: 334, distance: 215.2
click at [512, 425] on body "**********" at bounding box center [473, 223] width 946 height 446
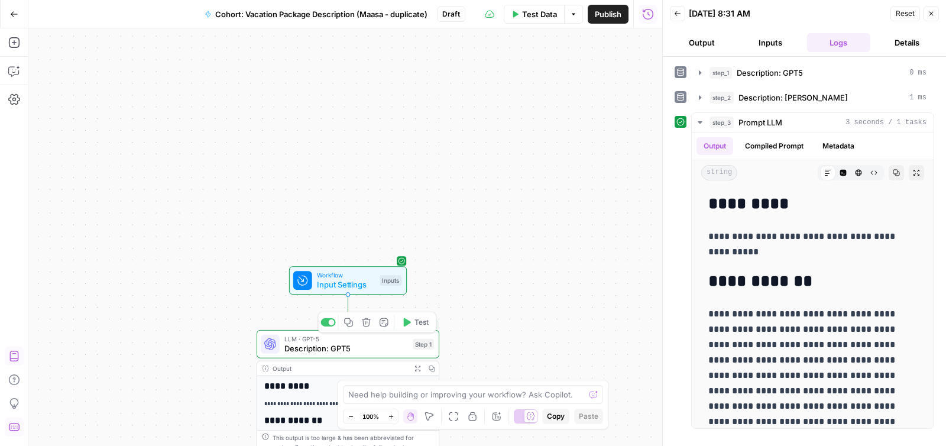
click at [355, 285] on span "Input Settings" at bounding box center [346, 284] width 59 height 12
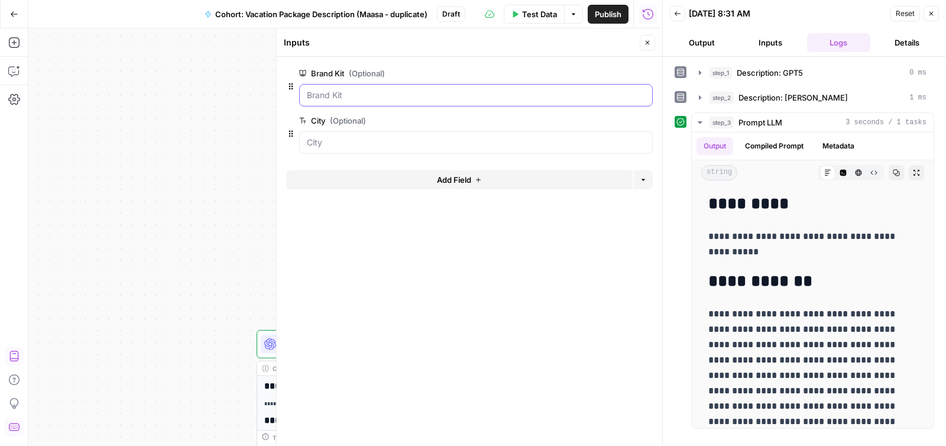
click at [426, 98] on Kit "Brand Kit (Optional)" at bounding box center [476, 95] width 338 height 12
click at [533, 17] on span "Test Data" at bounding box center [539, 14] width 35 height 12
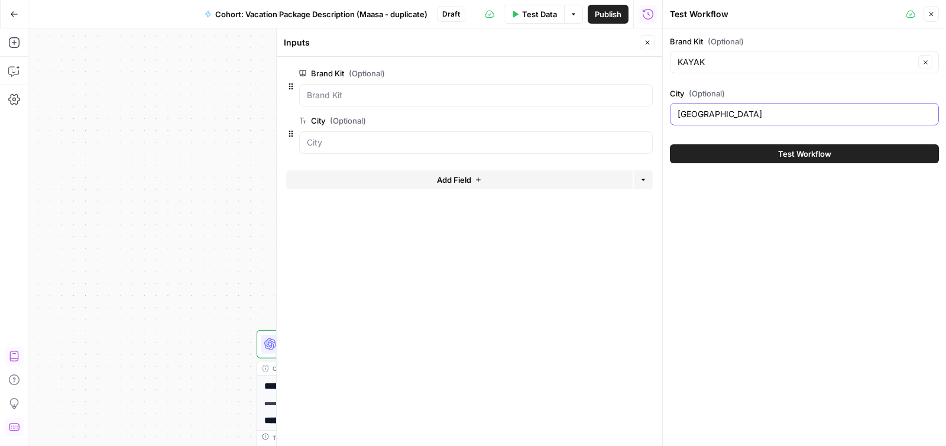
click at [736, 110] on input "[GEOGRAPHIC_DATA]" at bounding box center [805, 114] width 254 height 12
drag, startPoint x: 736, startPoint y: 112, endPoint x: 630, endPoint y: 114, distance: 105.3
click at [630, 114] on body "**********" at bounding box center [473, 223] width 946 height 446
type input "[GEOGRAPHIC_DATA]"
click at [670, 144] on button "Test Workflow" at bounding box center [804, 153] width 269 height 19
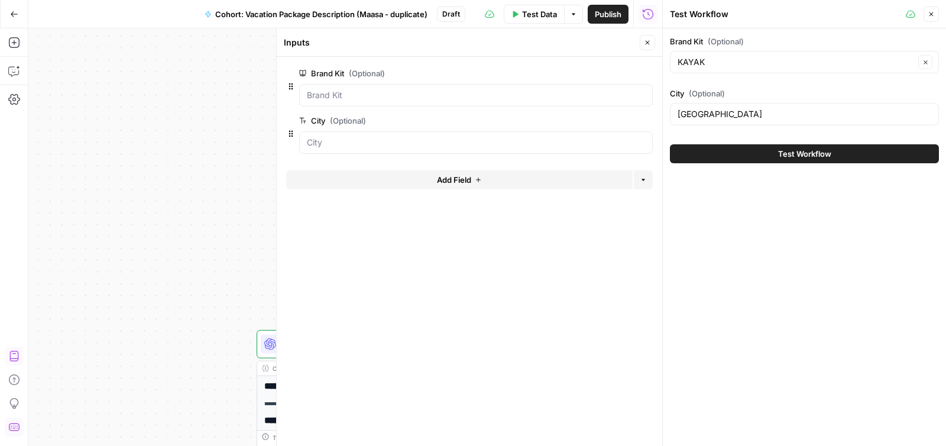
click at [772, 150] on button "Test Workflow" at bounding box center [804, 153] width 269 height 19
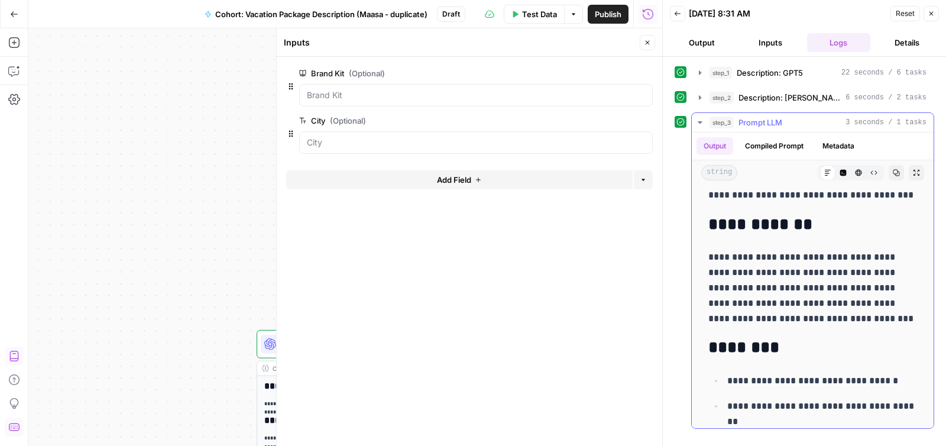
scroll to position [67, 0]
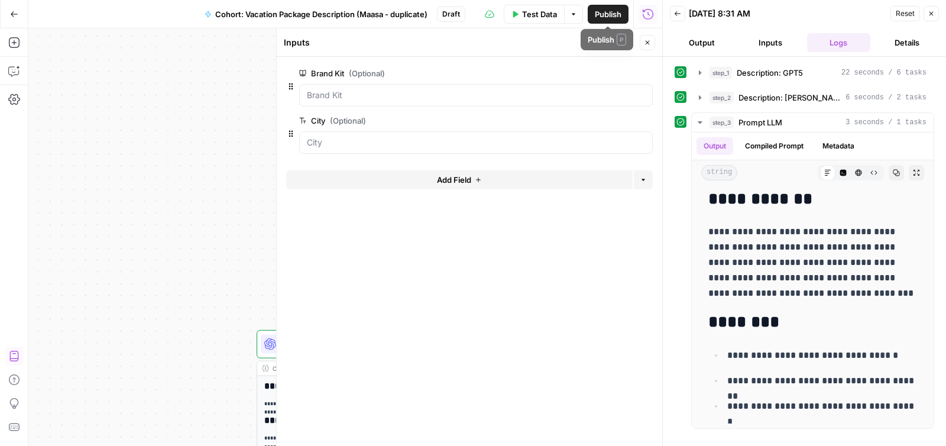
click at [603, 15] on span "Publish" at bounding box center [608, 14] width 27 height 12
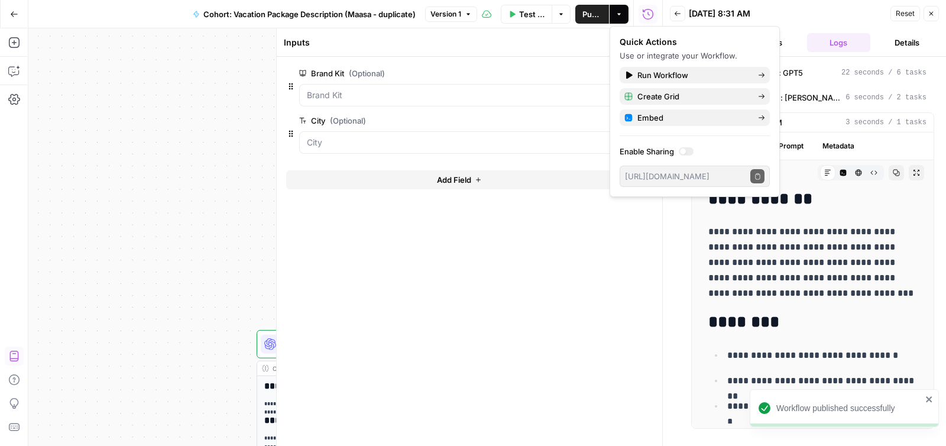
click at [17, 19] on button "Go Back" at bounding box center [14, 14] width 21 height 21
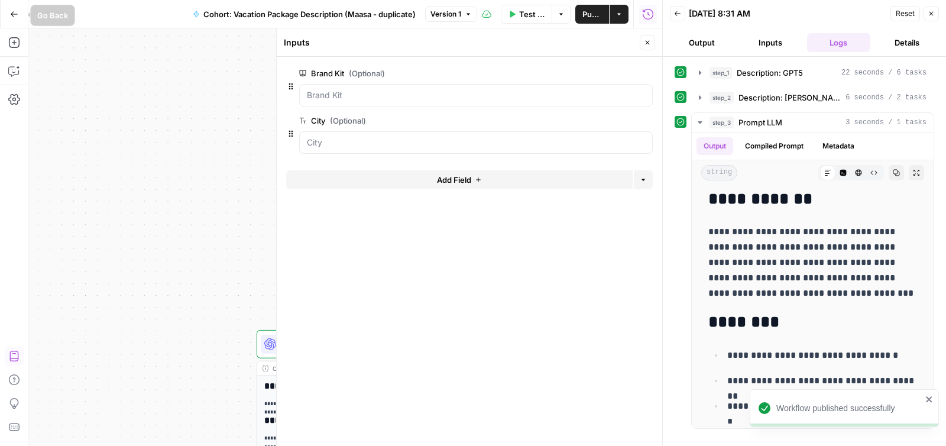
click at [16, 15] on icon "button" at bounding box center [14, 14] width 8 height 8
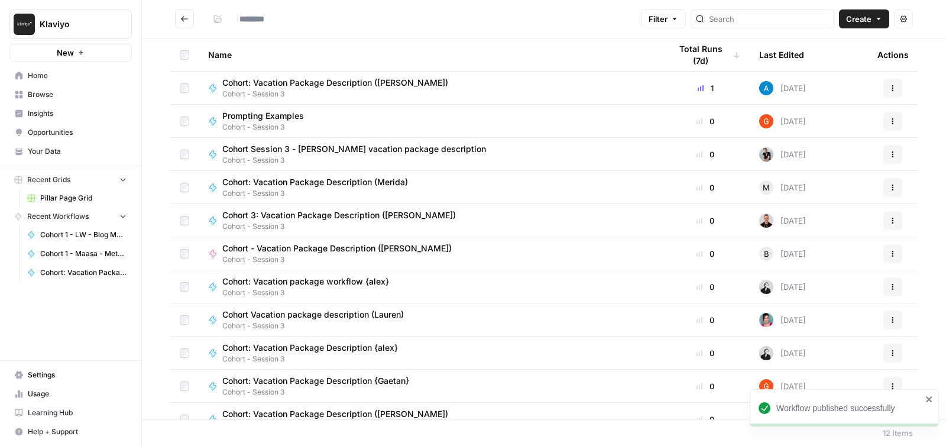
type input "**********"
click at [192, 18] on button "Go back" at bounding box center [184, 18] width 19 height 19
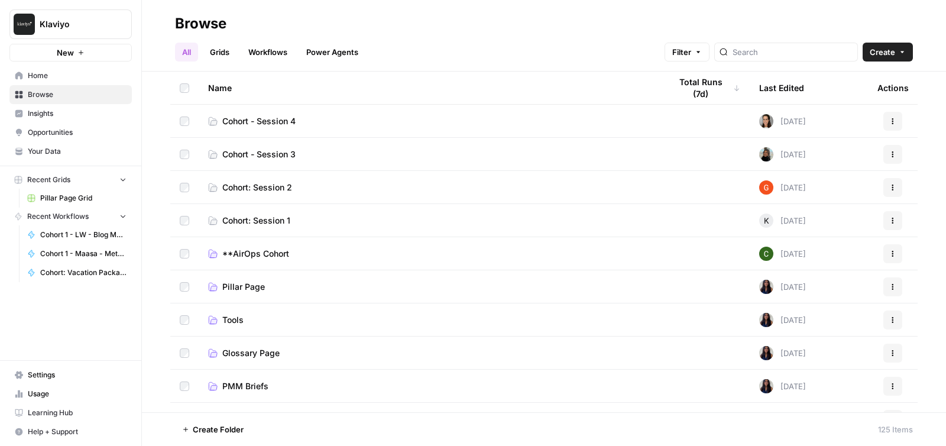
click at [277, 125] on span "Cohort - Session 4" at bounding box center [258, 121] width 73 height 12
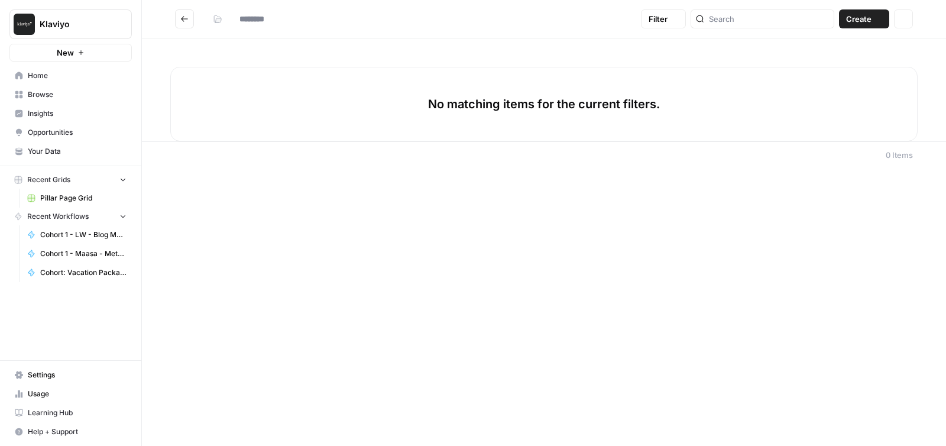
type input "**********"
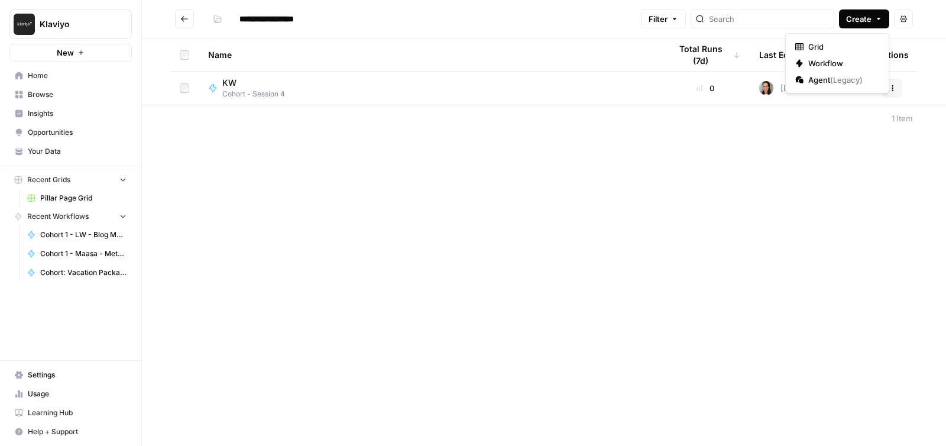
click at [859, 17] on span "Create" at bounding box center [858, 19] width 25 height 12
click at [828, 66] on span "Workflow" at bounding box center [841, 63] width 66 height 12
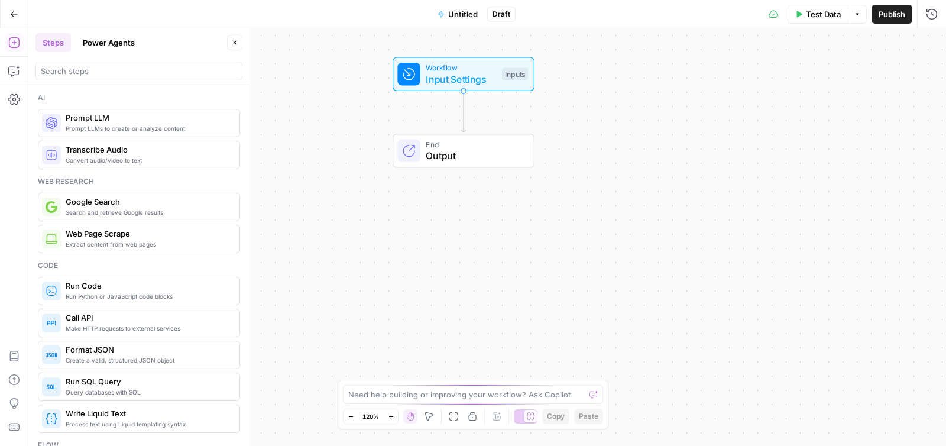
drag, startPoint x: 348, startPoint y: 222, endPoint x: 324, endPoint y: 98, distance: 127.0
click at [324, 98] on div "Workflow Input Settings Inputs End Output" at bounding box center [487, 236] width 918 height 417
click at [465, 12] on span "Untitled" at bounding box center [463, 14] width 30 height 12
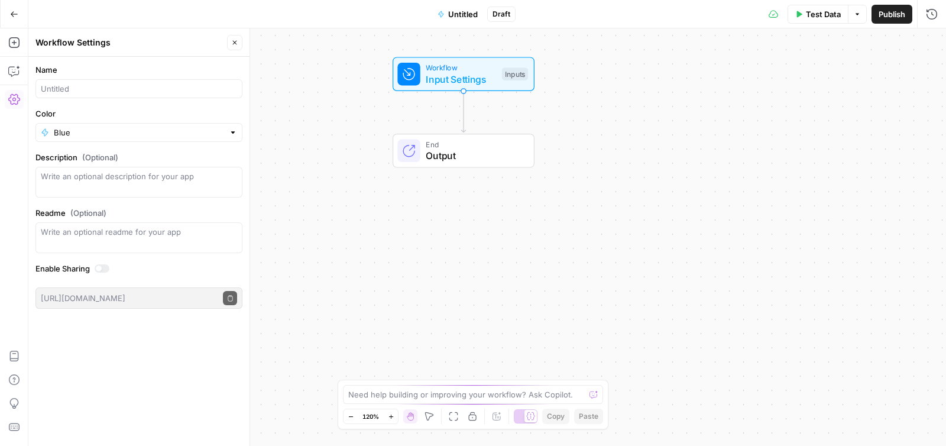
click at [465, 14] on span "Untitled" at bounding box center [463, 14] width 30 height 12
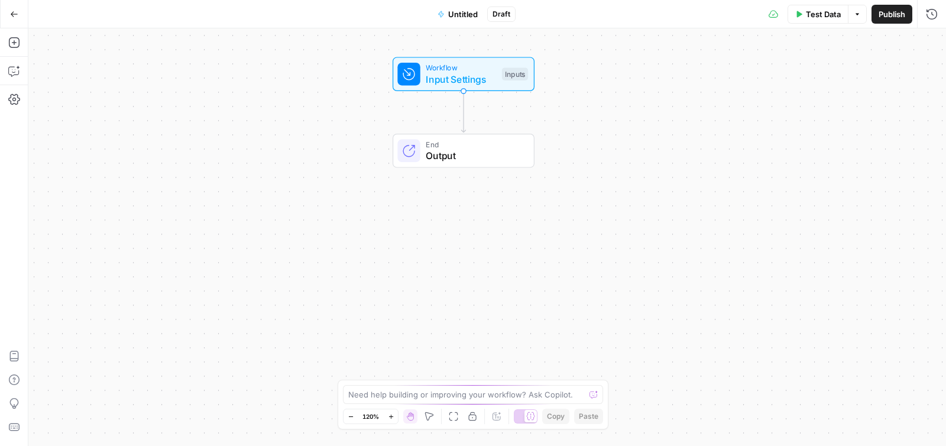
click at [466, 14] on span "Untitled" at bounding box center [463, 14] width 30 height 12
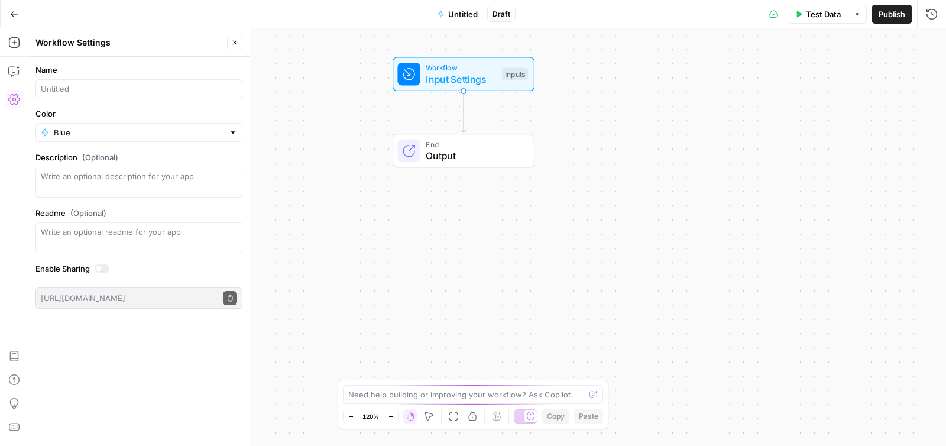
click at [173, 79] on div at bounding box center [138, 88] width 207 height 19
type input "Cohort - Product Marketing Insights (Maasa)"
click at [195, 130] on input "Color" at bounding box center [139, 133] width 170 height 12
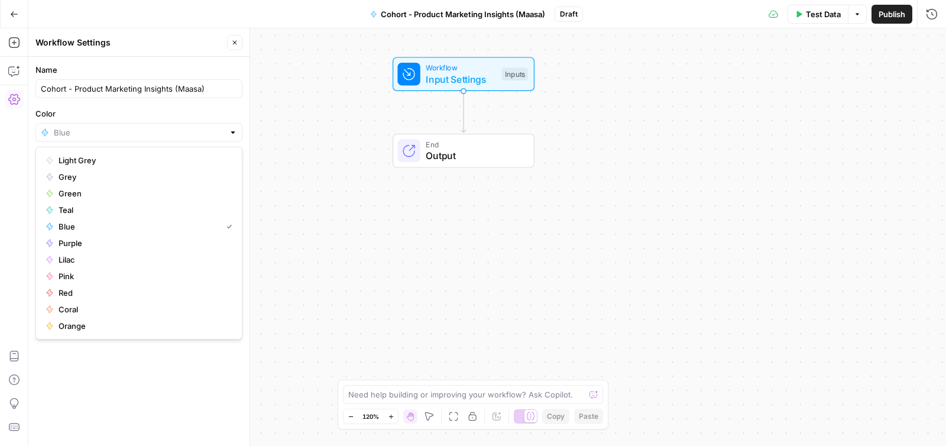
type input "Blue"
click at [221, 114] on label "Color" at bounding box center [138, 114] width 207 height 12
click at [221, 127] on input "Blue" at bounding box center [139, 133] width 170 height 12
click at [181, 182] on span "Grey" at bounding box center [143, 177] width 169 height 12
type input "Grey"
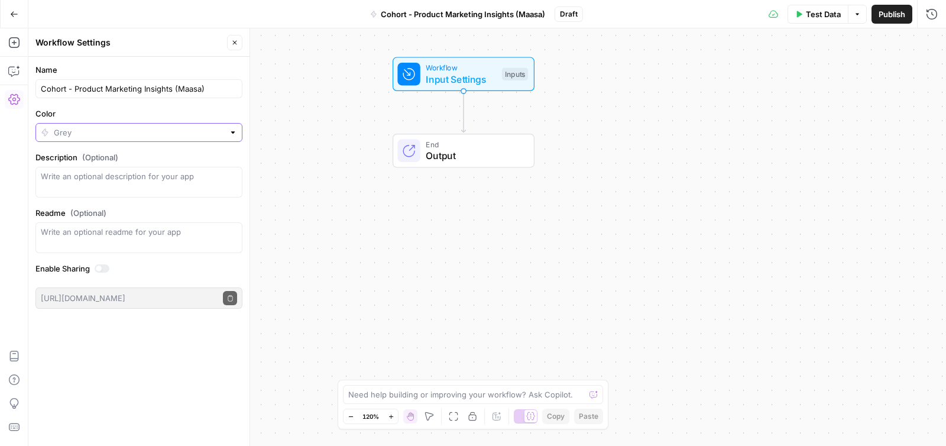
click at [194, 131] on input "Color" at bounding box center [139, 133] width 170 height 12
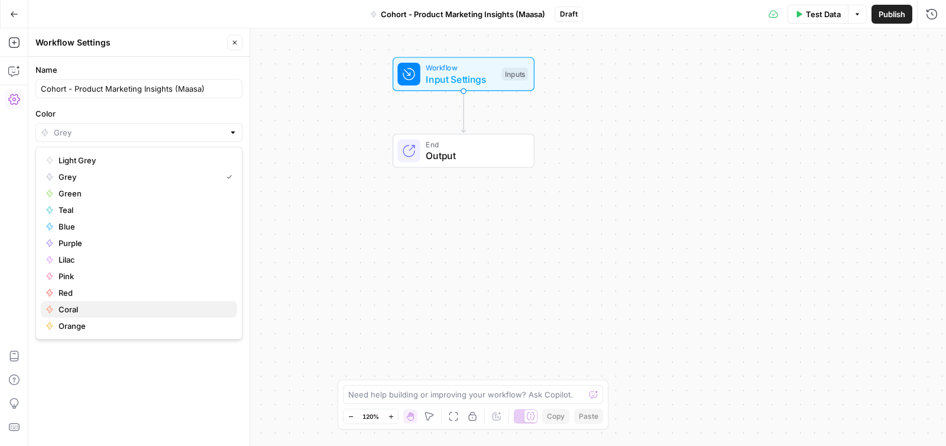
click at [113, 305] on span "Coral" at bounding box center [143, 309] width 169 height 12
type input "Coral"
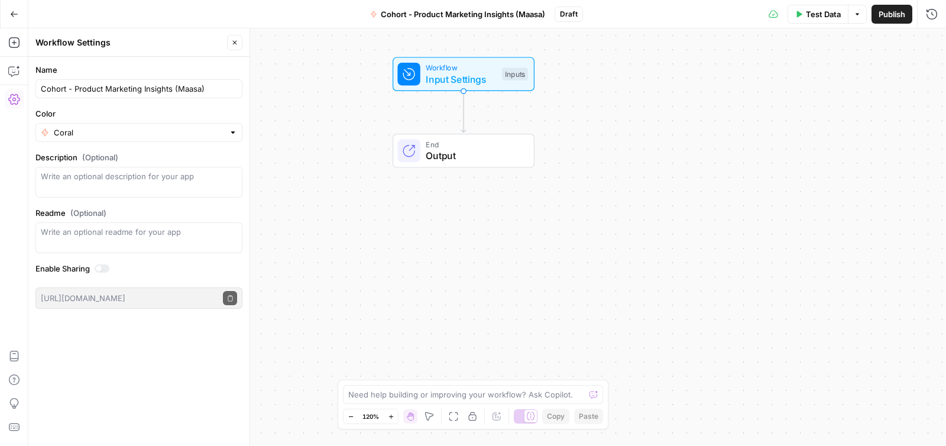
click at [898, 8] on span "Publish" at bounding box center [892, 14] width 27 height 12
click at [574, 161] on div "Workflow Input Settings Inputs End Output" at bounding box center [487, 236] width 918 height 417
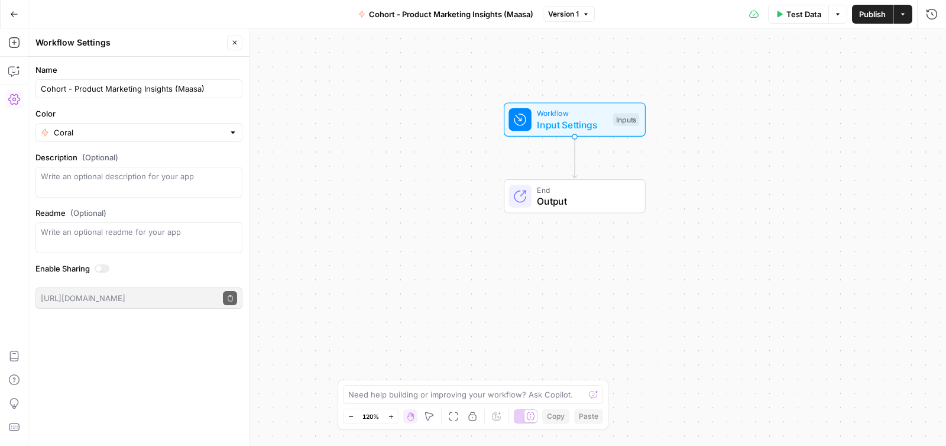
drag, startPoint x: 425, startPoint y: 215, endPoint x: 453, endPoint y: 222, distance: 28.5
click at [453, 222] on div "Workflow Input Settings Inputs End Output" at bounding box center [487, 236] width 918 height 417
click at [353, 129] on div "Workflow Input Settings Inputs End Output" at bounding box center [487, 236] width 918 height 417
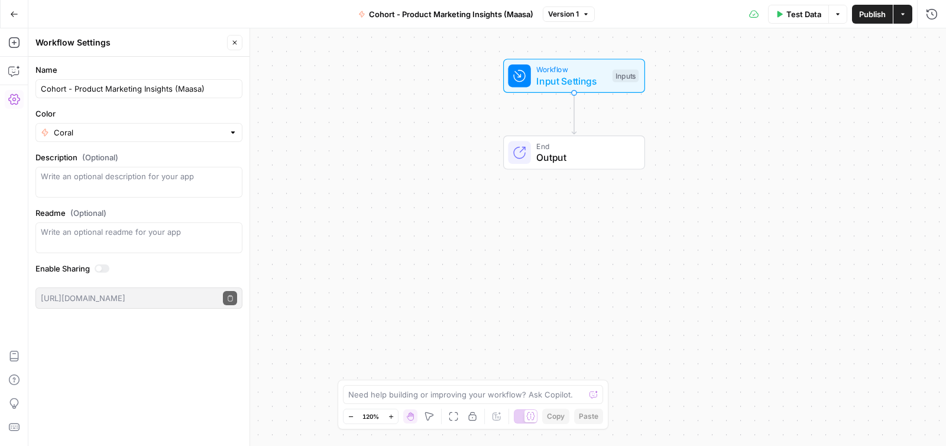
drag, startPoint x: 352, startPoint y: 184, endPoint x: 338, endPoint y: 145, distance: 41.5
click at [338, 145] on div "Workflow Input Settings Inputs End Output" at bounding box center [487, 236] width 918 height 417
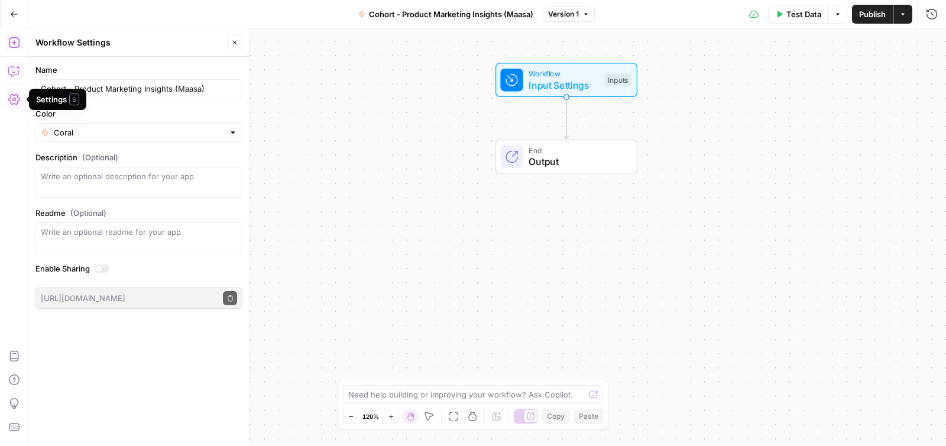
click at [15, 41] on icon "button" at bounding box center [14, 43] width 12 height 12
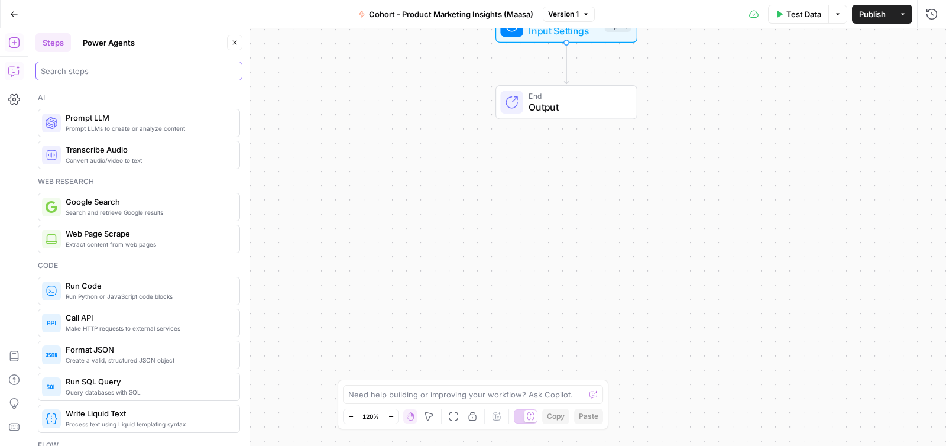
click at [138, 73] on input "search" at bounding box center [139, 71] width 196 height 12
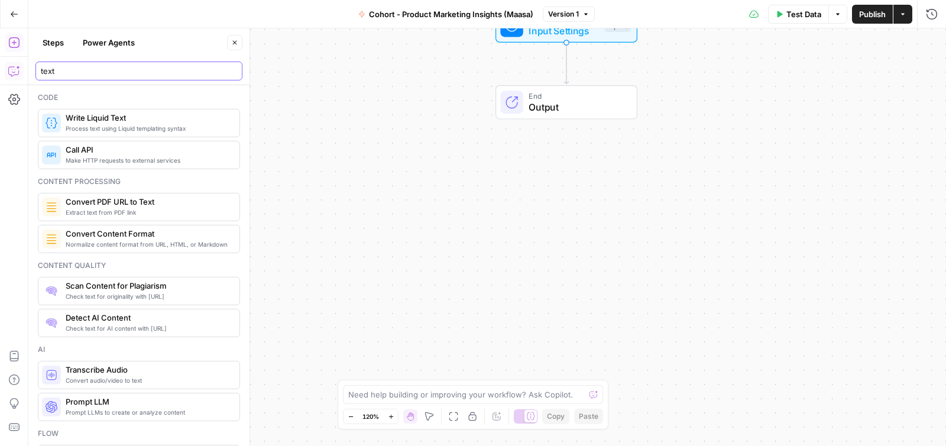
type input "text"
click at [18, 44] on icon "button" at bounding box center [14, 43] width 12 height 12
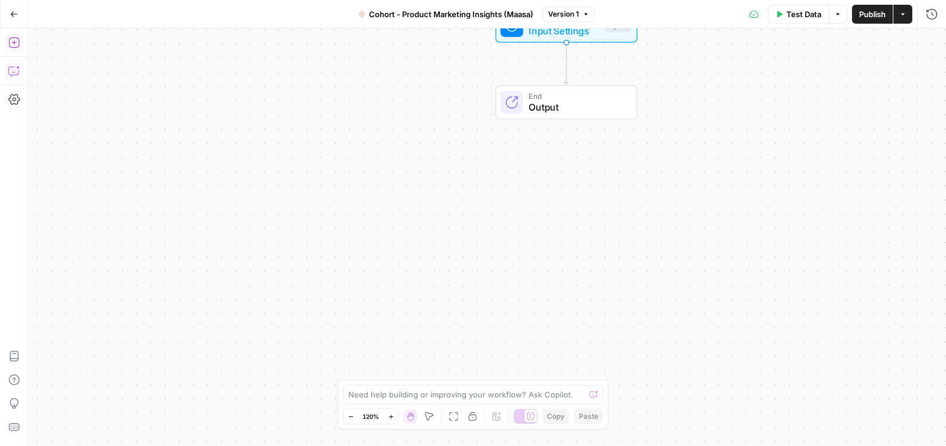
click at [20, 46] on icon "button" at bounding box center [14, 43] width 12 height 12
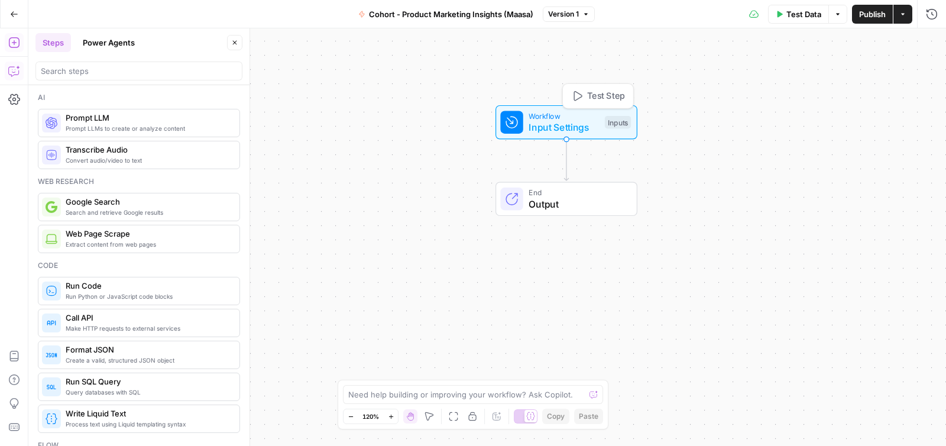
click at [555, 115] on span "Workflow" at bounding box center [564, 115] width 70 height 11
click at [818, 86] on span "Add Field" at bounding box center [813, 81] width 34 height 12
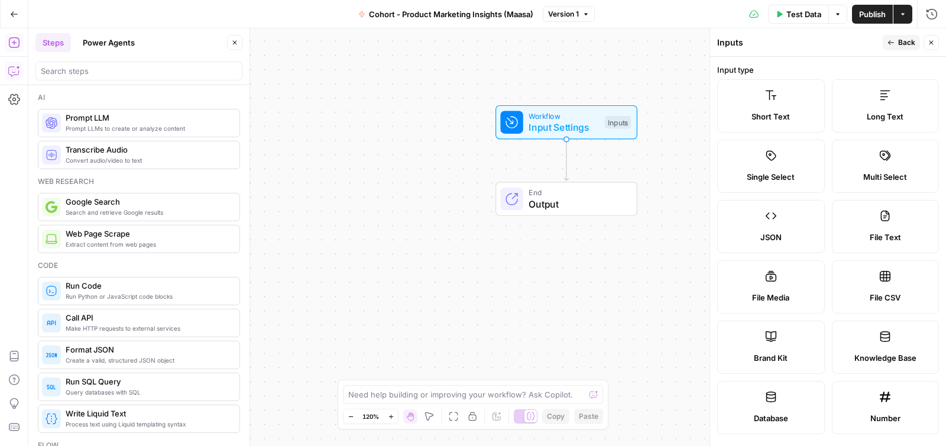
click at [791, 101] on label "Short Text" at bounding box center [771, 105] width 108 height 53
click at [750, 113] on div "Short Text" at bounding box center [771, 117] width 88 height 12
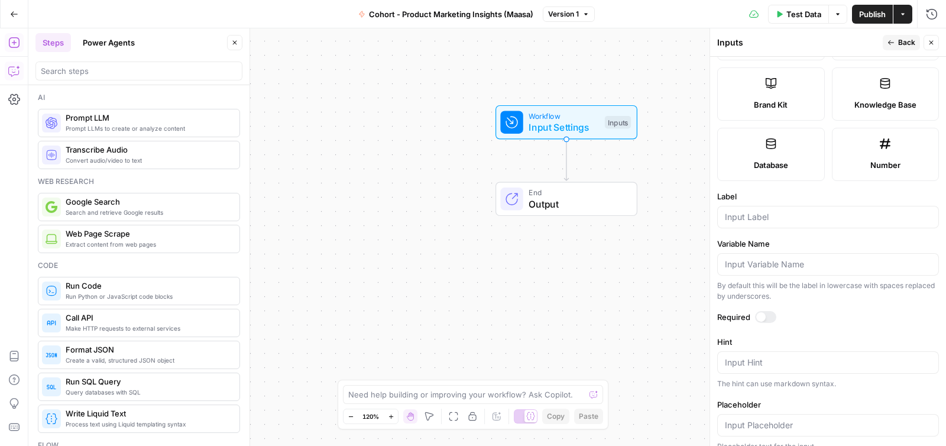
scroll to position [330, 0]
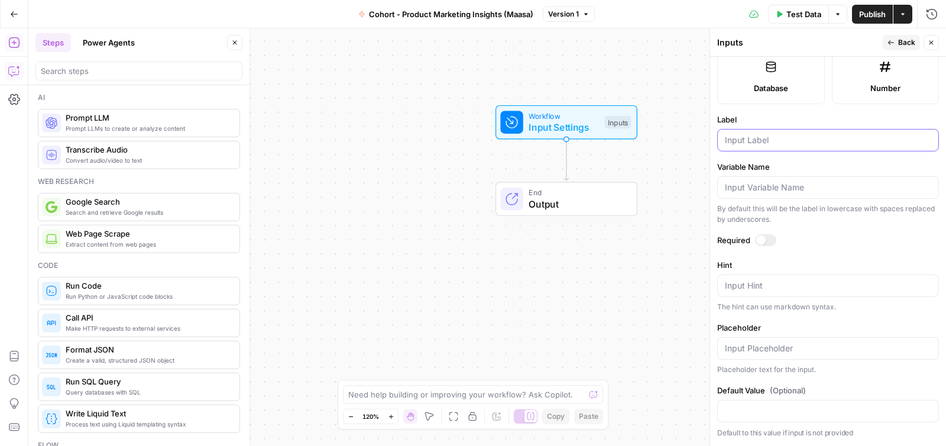
click at [758, 144] on input "Label" at bounding box center [828, 140] width 206 height 12
type input "Competitor URL"
click at [915, 39] on span "Back" at bounding box center [906, 42] width 17 height 11
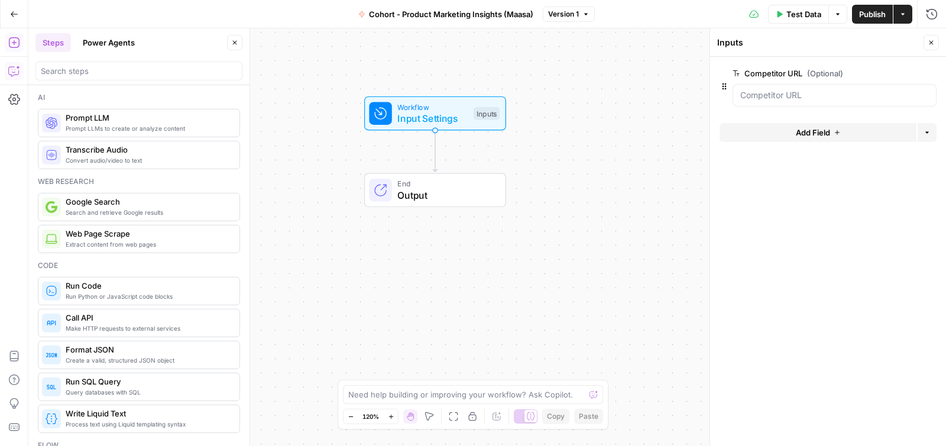
drag, startPoint x: 440, startPoint y: 177, endPoint x: 308, endPoint y: 168, distance: 132.2
click at [308, 168] on div "Workflow Input Settings Inputs End Output" at bounding box center [487, 236] width 918 height 417
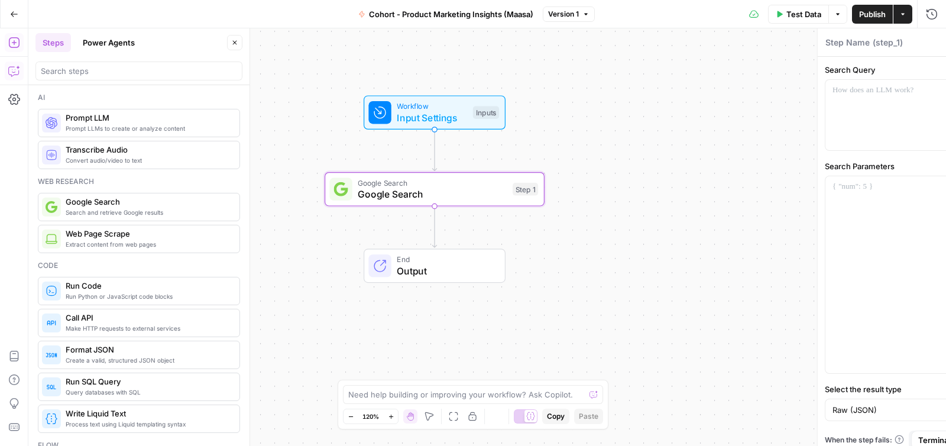
type textarea "Google Search"
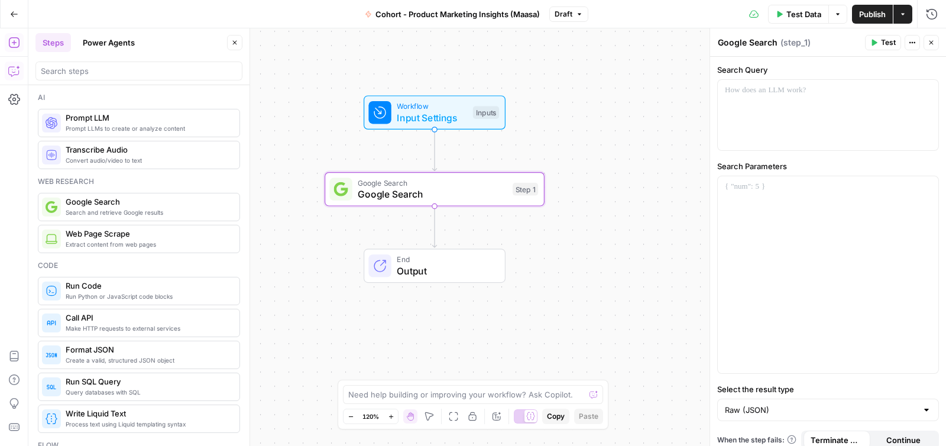
click at [423, 196] on span "Google Search" at bounding box center [432, 194] width 149 height 14
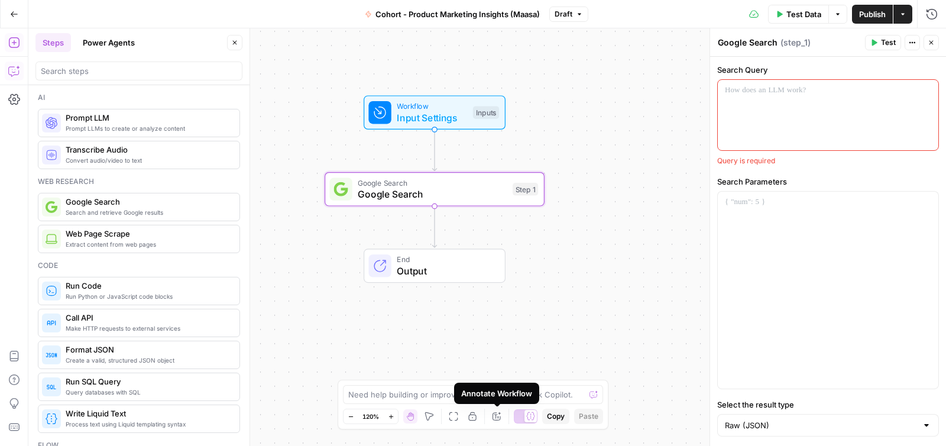
click at [497, 414] on icon "button" at bounding box center [497, 417] width 8 height 8
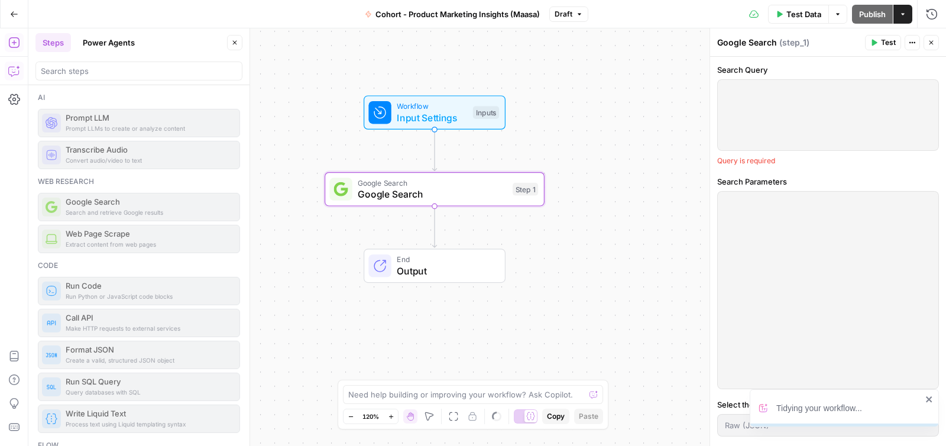
click at [561, 186] on div "Workflow Input Settings Inputs Google Search Google Search Step 1 End Output" at bounding box center [487, 236] width 918 height 417
click at [748, 44] on div "Google Search ( step_1 )" at bounding box center [789, 43] width 144 height 12
click at [766, 42] on div "Google Search ( step_1 )" at bounding box center [789, 43] width 144 height 12
click at [415, 417] on button "Hand" at bounding box center [410, 416] width 14 height 14
click at [859, 99] on div at bounding box center [828, 115] width 221 height 70
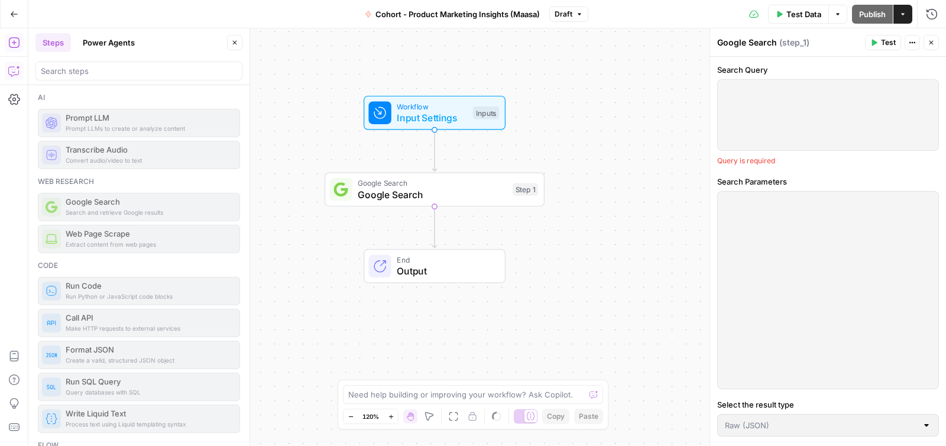
click at [442, 187] on span "Google Search" at bounding box center [432, 194] width 149 height 14
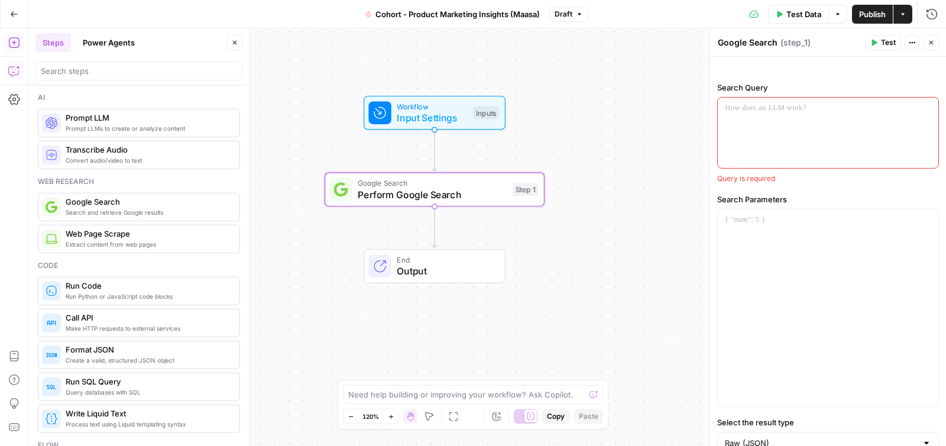
type textarea "Perform Google Search"
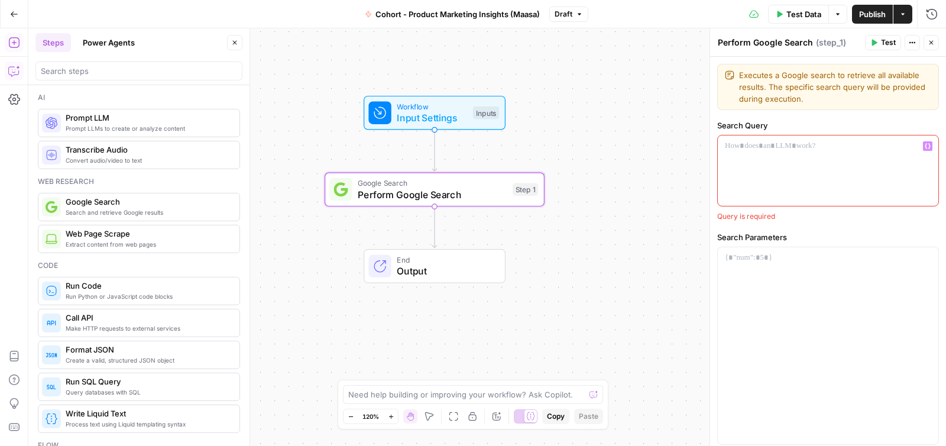
click at [533, 412] on icon at bounding box center [530, 416] width 9 height 9
click at [501, 417] on icon "button" at bounding box center [496, 416] width 9 height 9
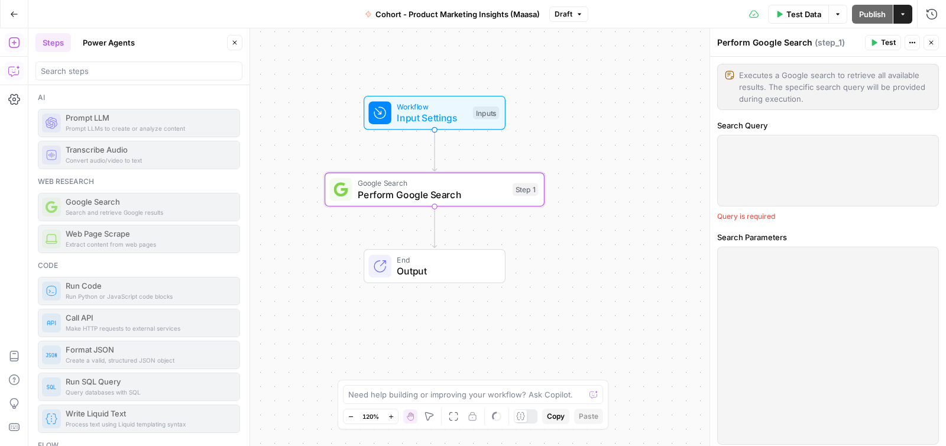
click at [499, 425] on div "Need help building or improving your workflow? Ask Copilot. Zoom Out 120% Zoom …" at bounding box center [473, 405] width 271 height 50
click at [524, 416] on icon at bounding box center [521, 416] width 8 height 8
click at [749, 164] on div at bounding box center [828, 170] width 221 height 70
click at [440, 201] on div "Google Search Perform Google Search Step 1" at bounding box center [435, 190] width 220 height 34
click at [760, 181] on div at bounding box center [828, 170] width 221 height 70
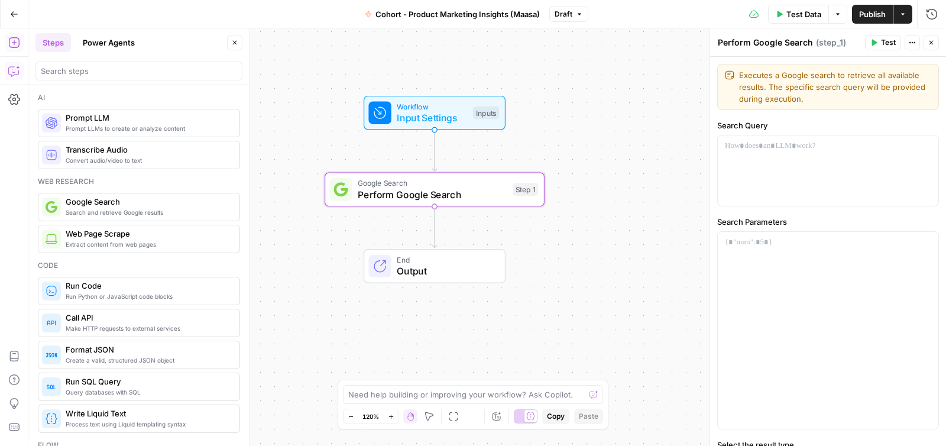
click at [484, 197] on span "Perform Google Search" at bounding box center [432, 194] width 149 height 14
click at [747, 160] on div at bounding box center [828, 170] width 221 height 70
click at [928, 145] on icon "button" at bounding box center [928, 146] width 6 height 6
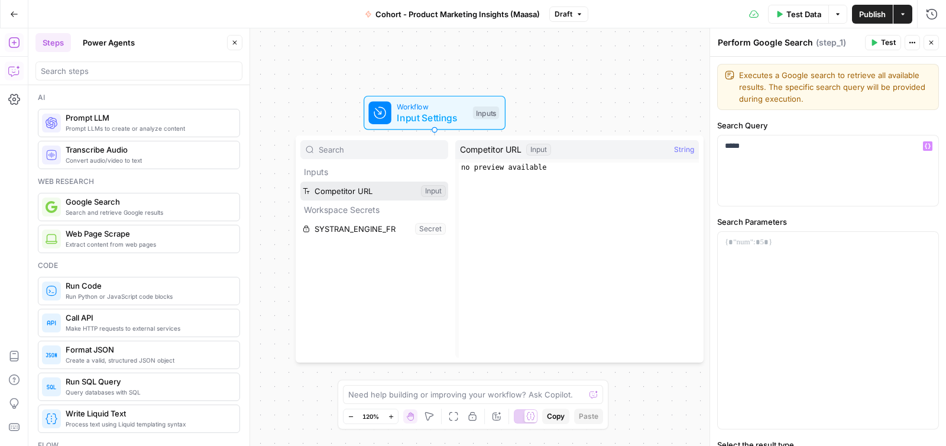
click at [386, 195] on button "Select variable Competitor URL" at bounding box center [374, 191] width 148 height 19
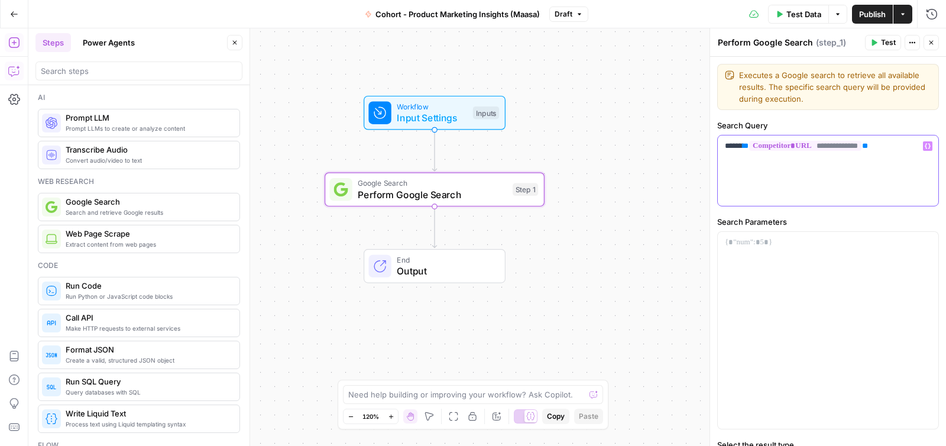
click at [898, 144] on p "**********" at bounding box center [828, 146] width 206 height 12
click at [796, 176] on div "**********" at bounding box center [828, 170] width 221 height 70
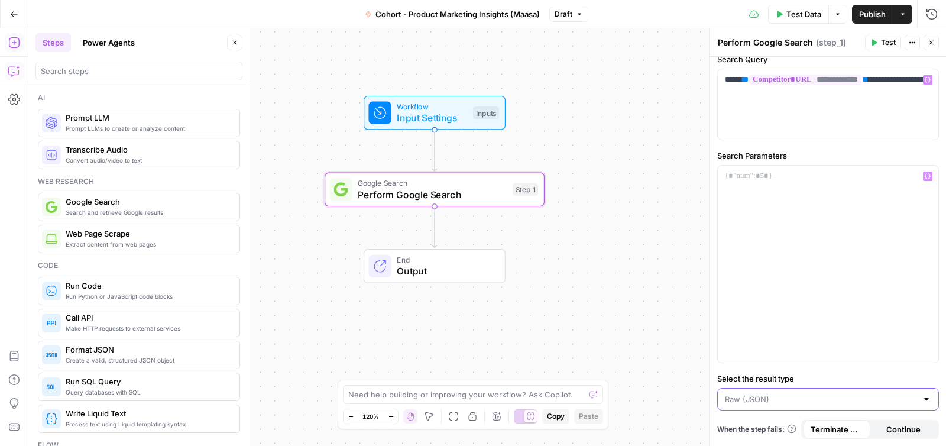
drag, startPoint x: 808, startPoint y: 401, endPoint x: 813, endPoint y: 388, distance: 14.6
click at [808, 400] on input "Select the result type" at bounding box center [821, 399] width 192 height 12
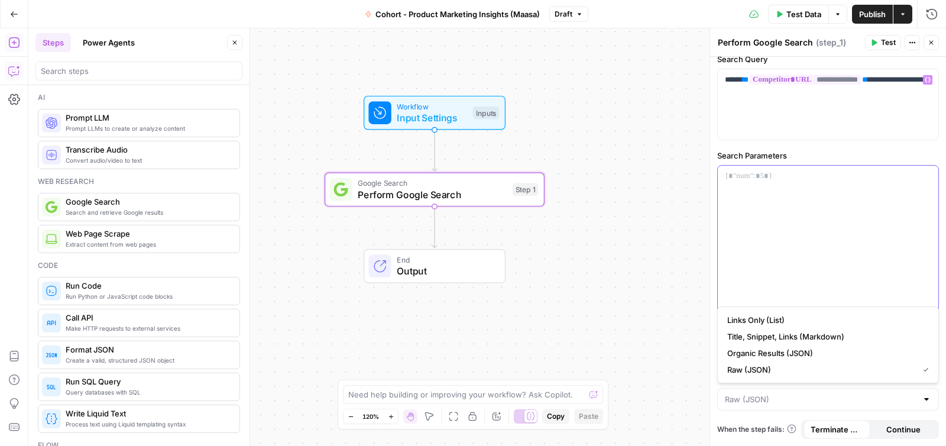
type input "Raw (JSON)"
click at [827, 272] on div at bounding box center [828, 264] width 221 height 197
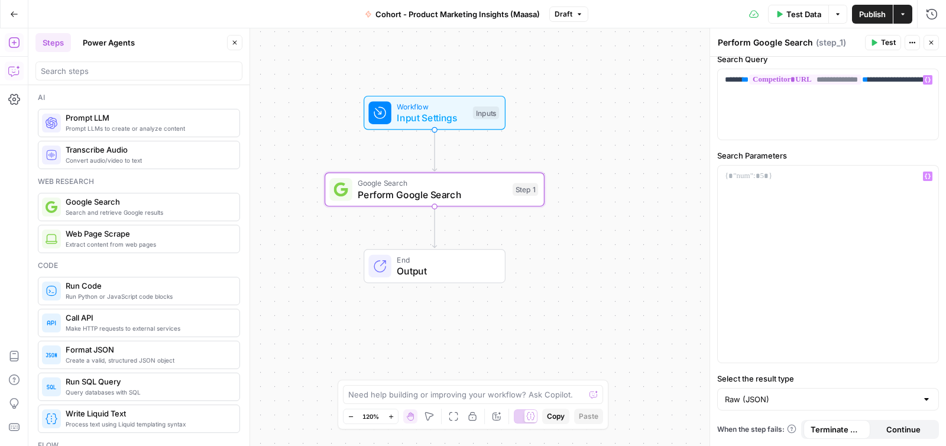
click at [803, 15] on span "Test Data" at bounding box center [803, 14] width 35 height 12
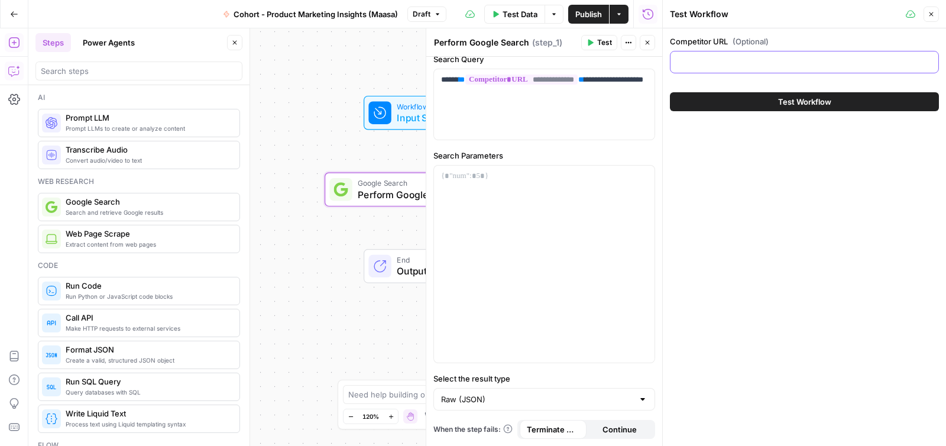
click at [754, 61] on input "Competitor URL (Optional)" at bounding box center [805, 62] width 254 height 12
click at [601, 11] on span "Publish" at bounding box center [588, 14] width 27 height 12
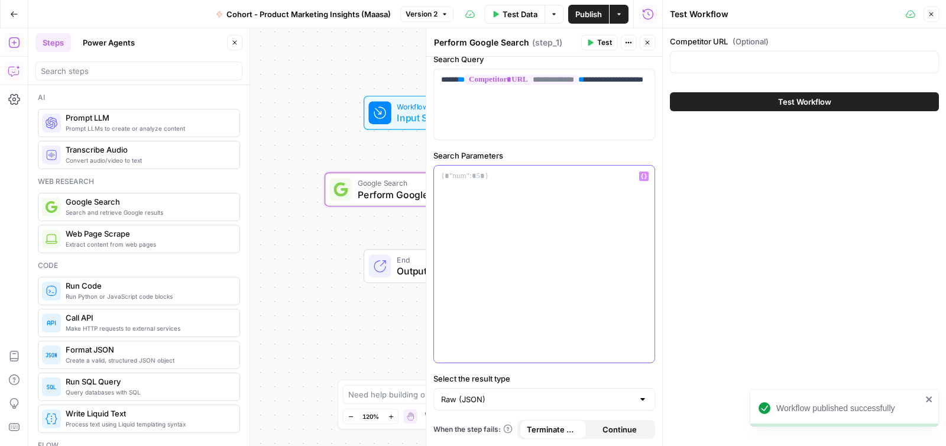
click at [587, 283] on div at bounding box center [544, 264] width 221 height 197
click at [383, 111] on icon at bounding box center [379, 112] width 11 height 11
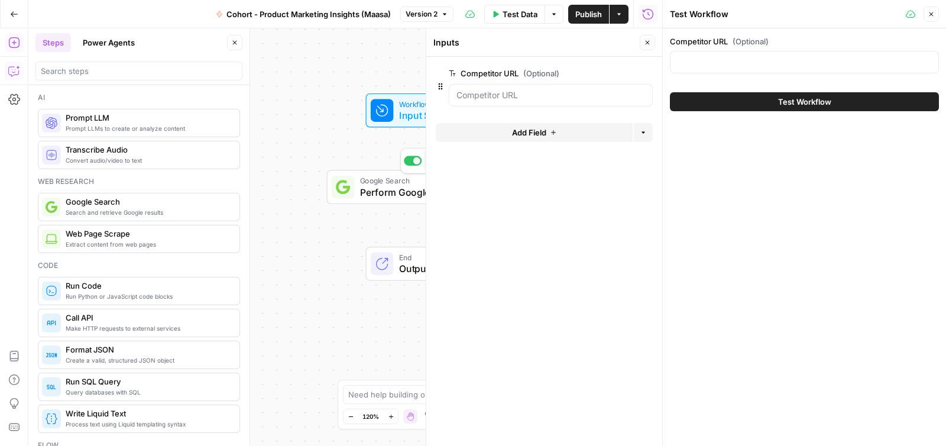
click at [382, 197] on span "Perform Google Search" at bounding box center [434, 192] width 149 height 14
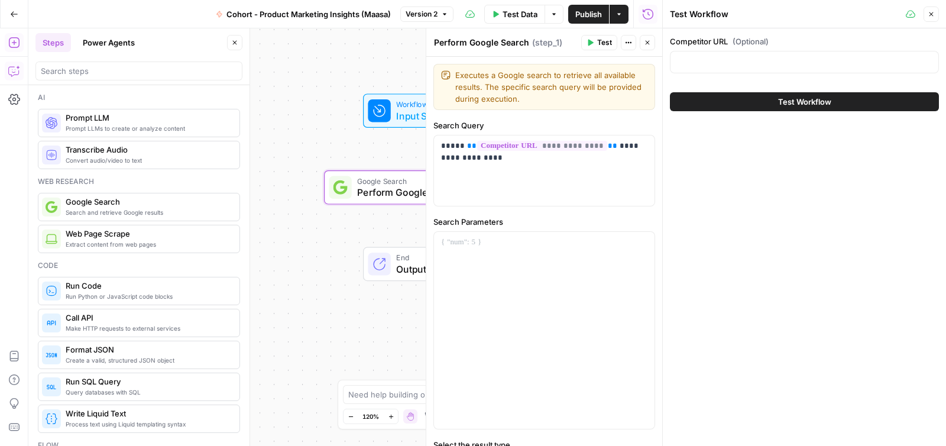
click at [935, 15] on button "Close" at bounding box center [931, 14] width 15 height 15
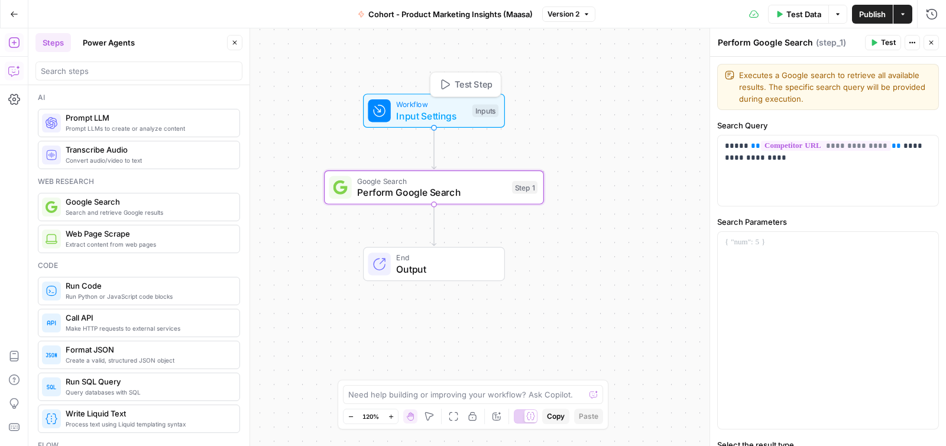
click at [429, 112] on span "Input Settings" at bounding box center [431, 116] width 70 height 14
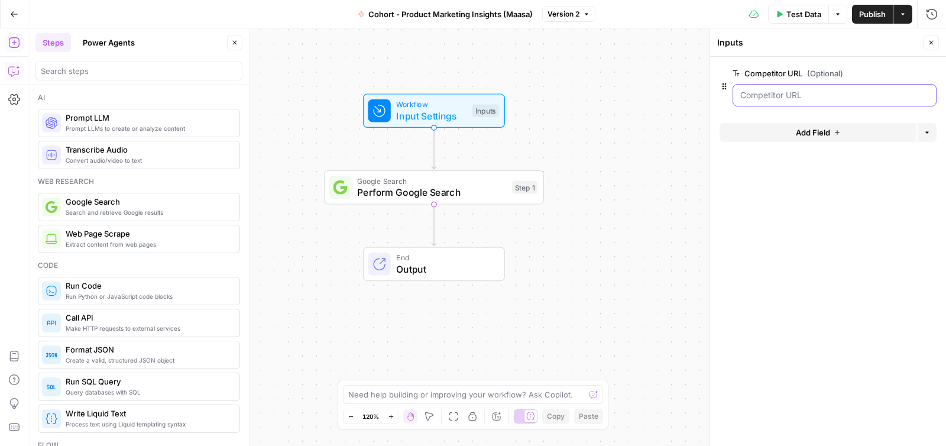
click at [765, 90] on URL "Competitor URL (Optional)" at bounding box center [834, 95] width 189 height 12
click at [765, 93] on URL "Competitor URL (Optional)" at bounding box center [834, 95] width 189 height 12
click at [785, 90] on URL "Competitor URL (Optional)" at bounding box center [834, 95] width 189 height 12
click at [776, 96] on URL "Competitor URL (Optional)" at bounding box center [834, 95] width 189 height 12
click at [779, 97] on URL "Competitor URL (Optional)" at bounding box center [834, 95] width 189 height 12
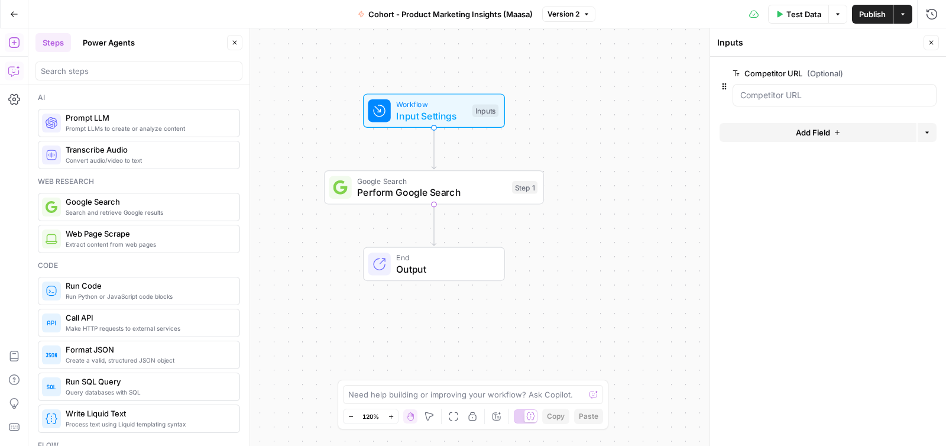
click at [802, 86] on div at bounding box center [835, 95] width 204 height 22
click at [799, 94] on URL "Competitor URL (Optional)" at bounding box center [834, 95] width 189 height 12
click at [424, 115] on span "Input Settings" at bounding box center [431, 116] width 70 height 14
click at [811, 95] on URL "Competitor URL (Optional)" at bounding box center [834, 95] width 189 height 12
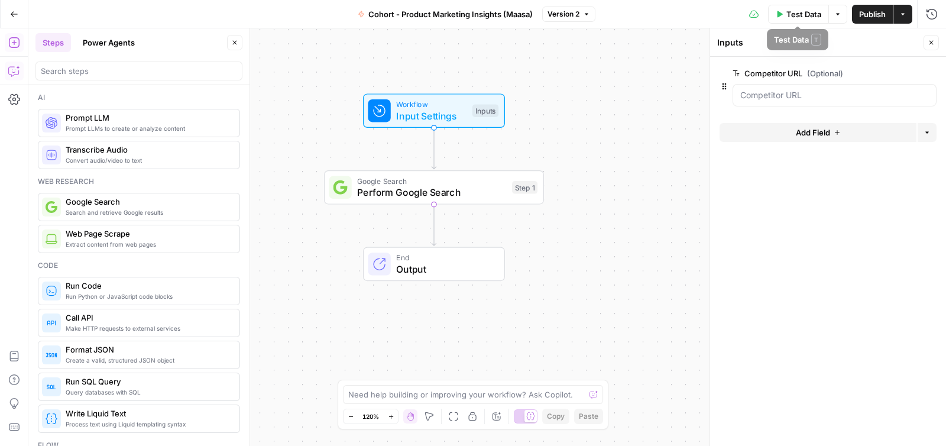
click at [807, 14] on span "Test Data" at bounding box center [803, 14] width 35 height 12
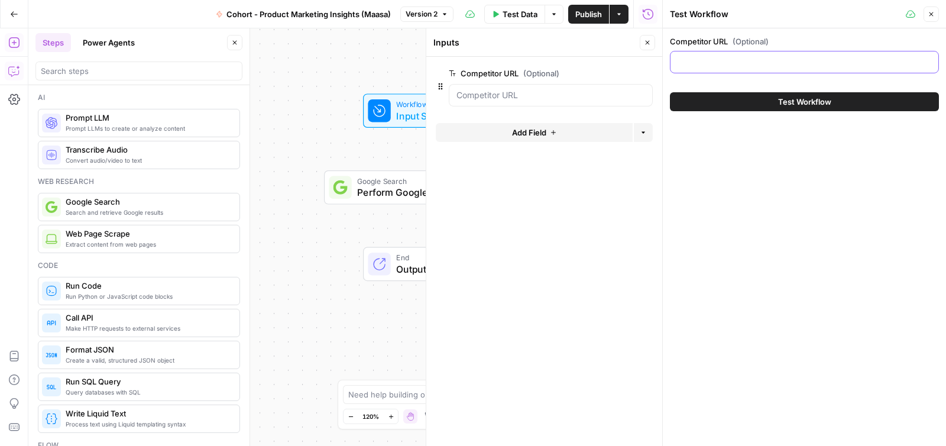
drag, startPoint x: 744, startPoint y: 56, endPoint x: 742, endPoint y: 62, distance: 6.7
click at [743, 61] on input "Competitor URL (Optional)" at bounding box center [805, 62] width 254 height 12
paste input "[URL][DOMAIN_NAME]"
type input "[URL][DOMAIN_NAME]"
click at [769, 98] on button "Test Workflow" at bounding box center [804, 101] width 269 height 19
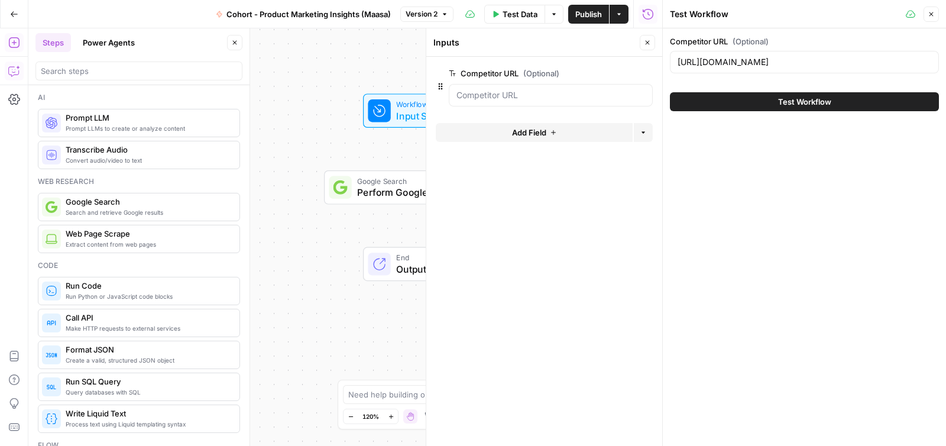
click at [866, 103] on button "Test Workflow" at bounding box center [804, 101] width 269 height 19
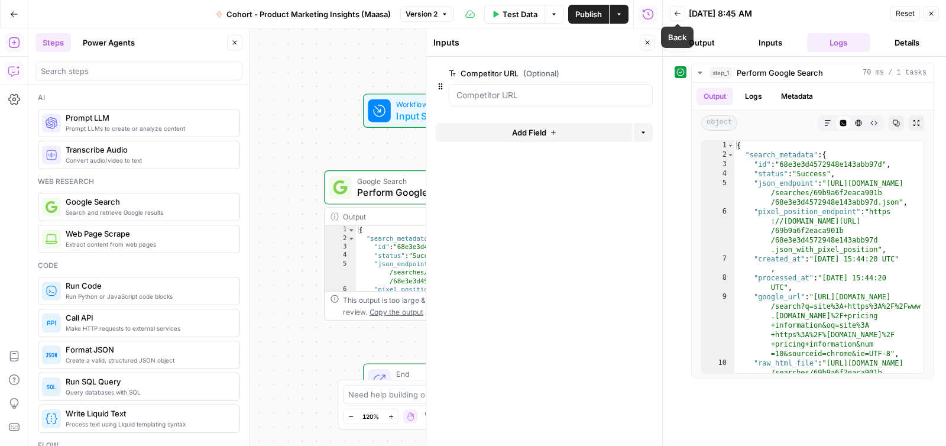
click at [681, 15] on icon "button" at bounding box center [677, 13] width 7 height 7
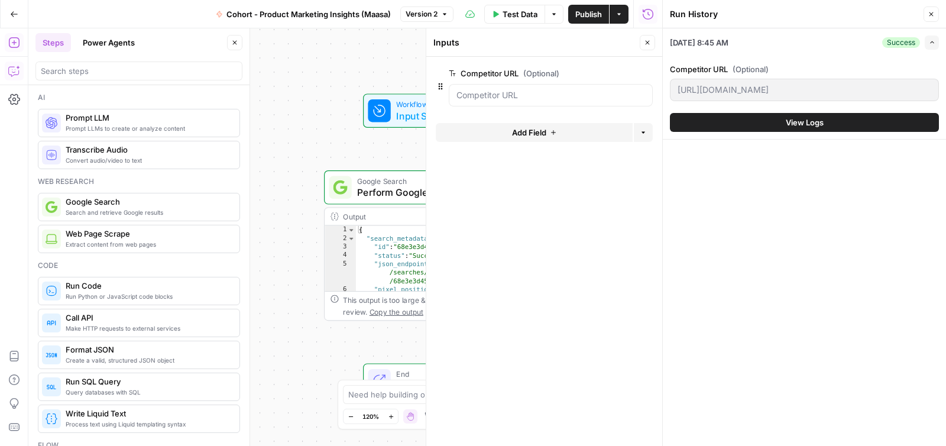
click at [394, 68] on div "Workflow Input Settings Inputs Test Step Google Search Perform Google Search St…" at bounding box center [345, 236] width 634 height 417
click at [934, 12] on div "Expand" at bounding box center [919, 19] width 41 height 21
click at [928, 17] on icon "button" at bounding box center [931, 14] width 7 height 7
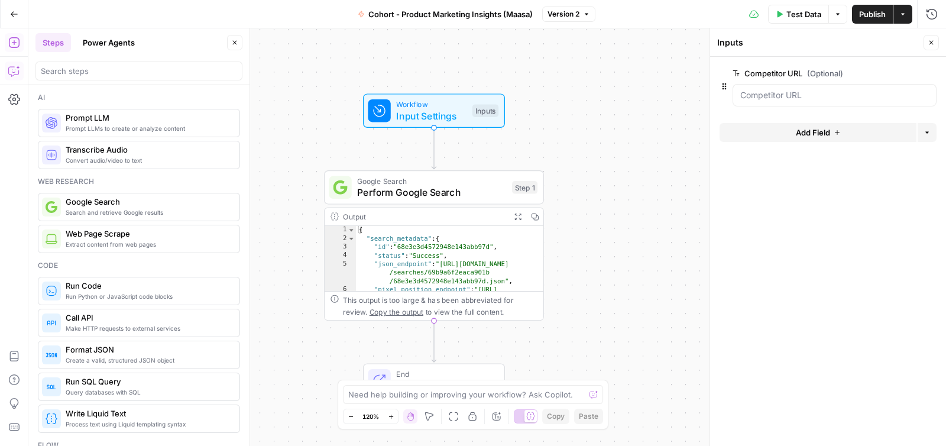
click at [439, 257] on div "{ "search_metadata" : { "id" : "68e3e3d4572948e143abb97d" , "status" : "Success…" at bounding box center [449, 280] width 187 height 108
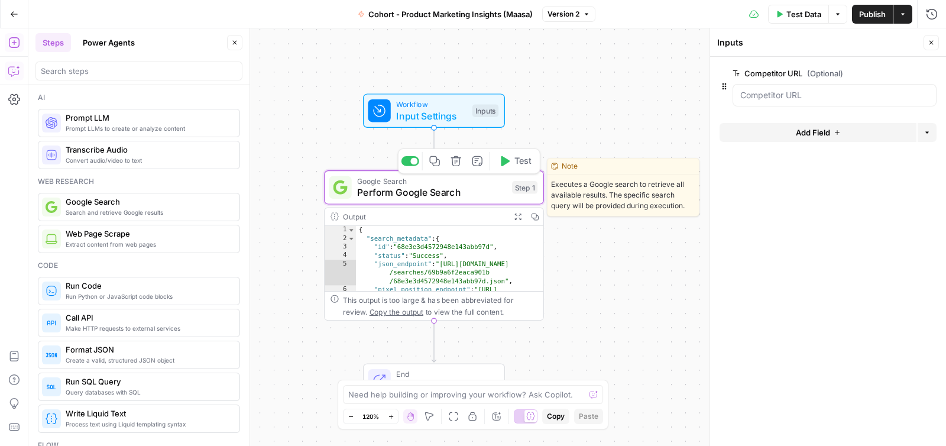
click at [443, 195] on span "Perform Google Search" at bounding box center [431, 192] width 149 height 14
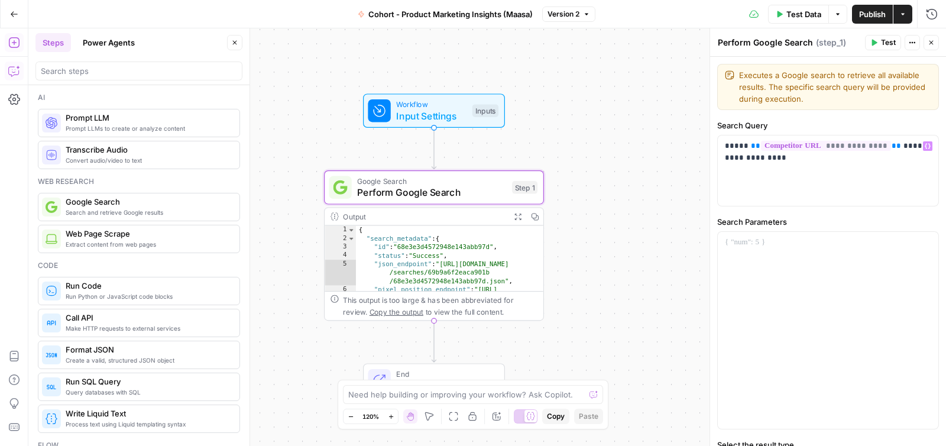
scroll to position [66, 0]
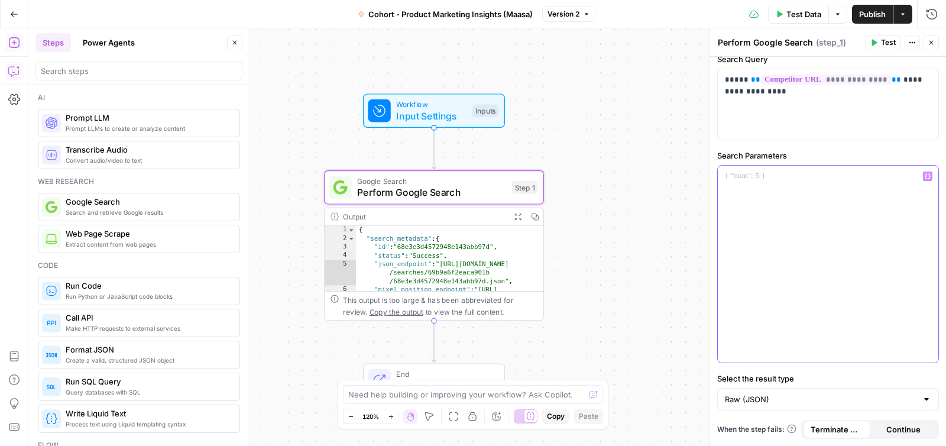
drag, startPoint x: 836, startPoint y: 221, endPoint x: 852, endPoint y: 219, distance: 16.1
click at [837, 221] on div at bounding box center [828, 264] width 221 height 197
click at [801, 157] on label "Search Parameters" at bounding box center [828, 156] width 222 height 12
click at [911, 429] on span "Continue" at bounding box center [903, 429] width 34 height 12
click at [839, 427] on span "Terminate Workflow" at bounding box center [837, 429] width 53 height 12
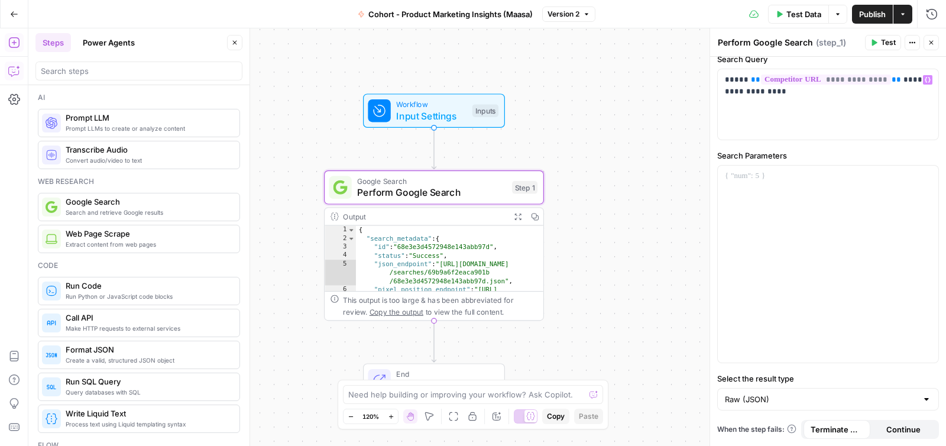
scroll to position [0, 0]
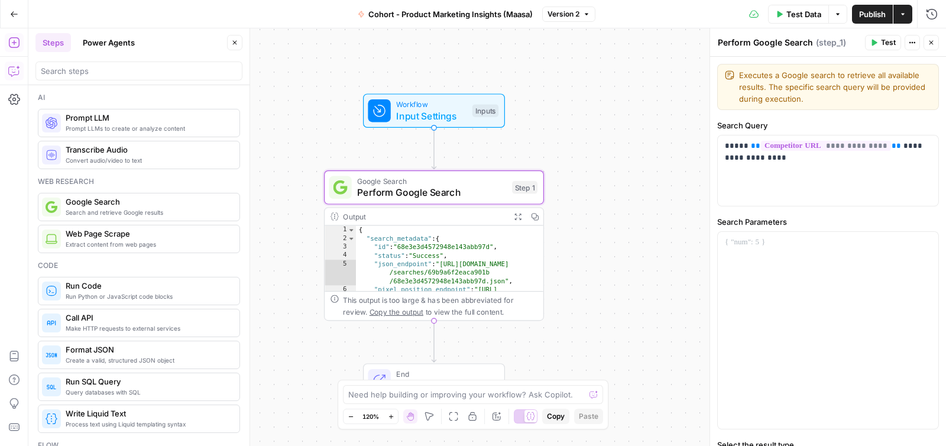
click at [391, 247] on div "{ "search_metadata" : { "id" : "68e3e3d4572948e143abb97d" , "status" : "Success…" at bounding box center [449, 280] width 187 height 108
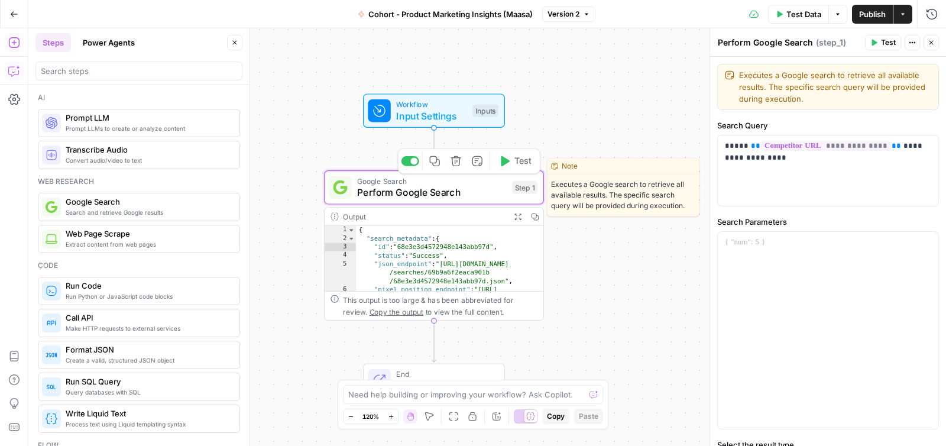
click at [430, 200] on div "Google Search Perform Google Search Step 1 Copy step Delete step Edit Note Test" at bounding box center [434, 187] width 220 height 34
click at [474, 163] on icon "button" at bounding box center [477, 161] width 11 height 11
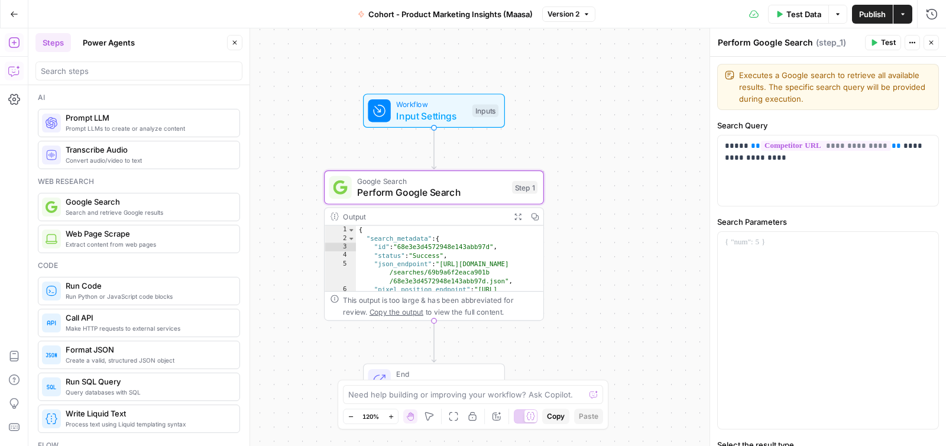
click at [595, 274] on div "**********" at bounding box center [487, 236] width 918 height 417
click at [844, 342] on div at bounding box center [828, 330] width 221 height 197
click at [781, 217] on label "Search Parameters" at bounding box center [828, 222] width 222 height 12
click at [779, 218] on label "Search Parameters" at bounding box center [828, 222] width 222 height 12
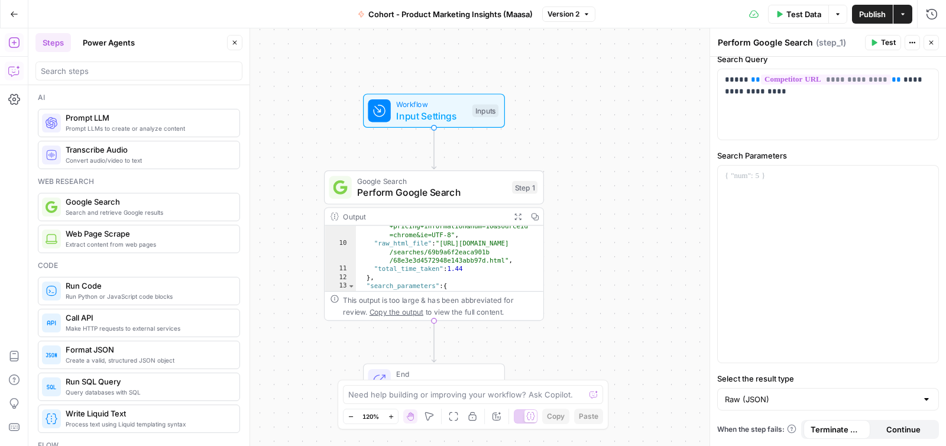
scroll to position [149, 0]
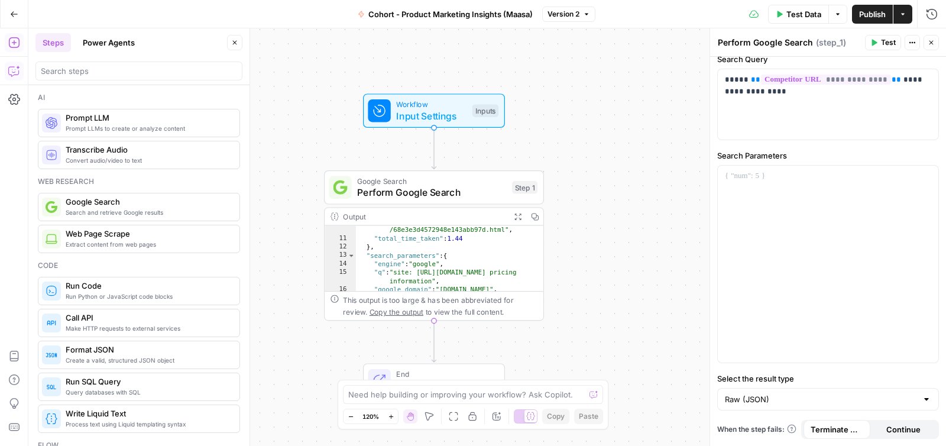
type textarea "**"
click at [495, 242] on div ""raw_html_file" : "[URL][DOMAIN_NAME] /searches/69b9a6f2eaca901b /68e3e3d457294…" at bounding box center [449, 258] width 187 height 99
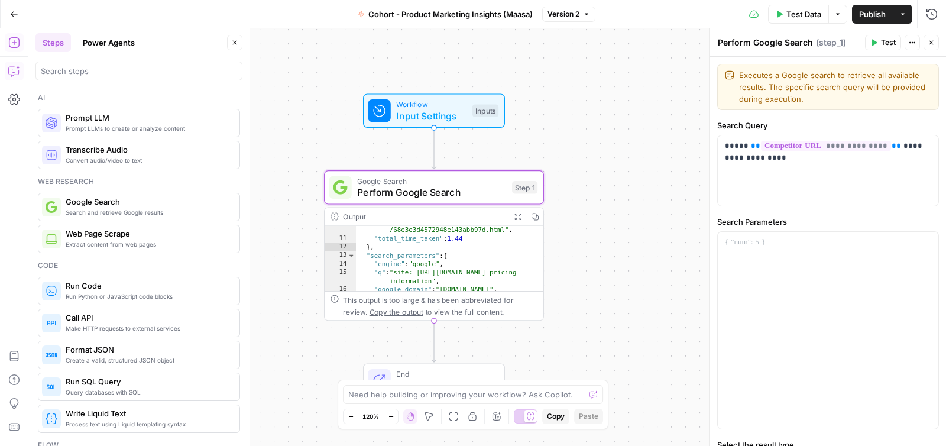
click at [871, 40] on icon "button" at bounding box center [873, 42] width 7 height 7
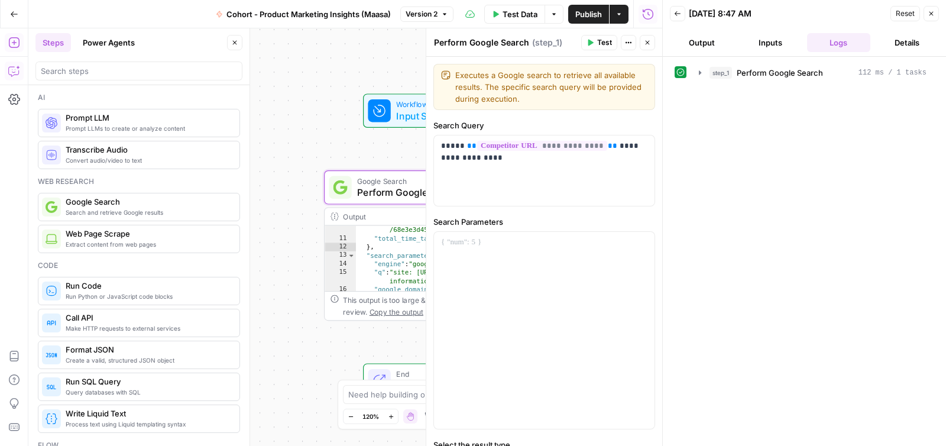
click at [694, 41] on button "Output" at bounding box center [702, 42] width 64 height 19
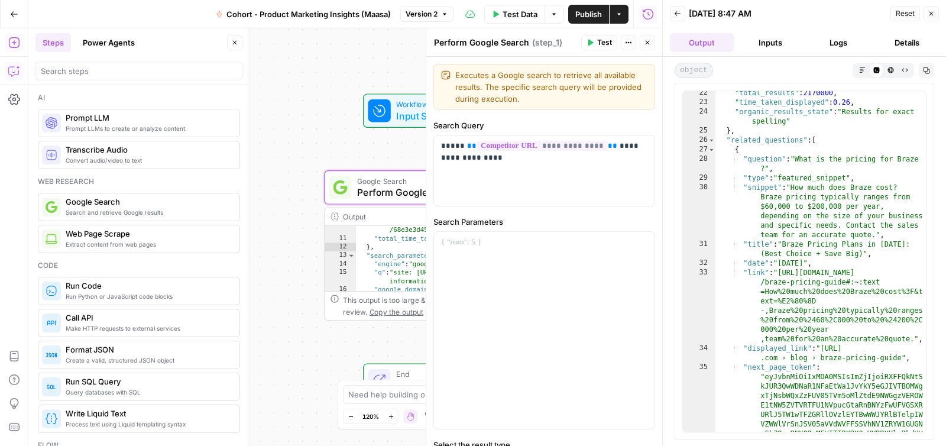
scroll to position [336, 0]
click at [760, 65] on div "object Markdown Code Editor HTML Viewer Raw Output Copy" at bounding box center [805, 70] width 260 height 15
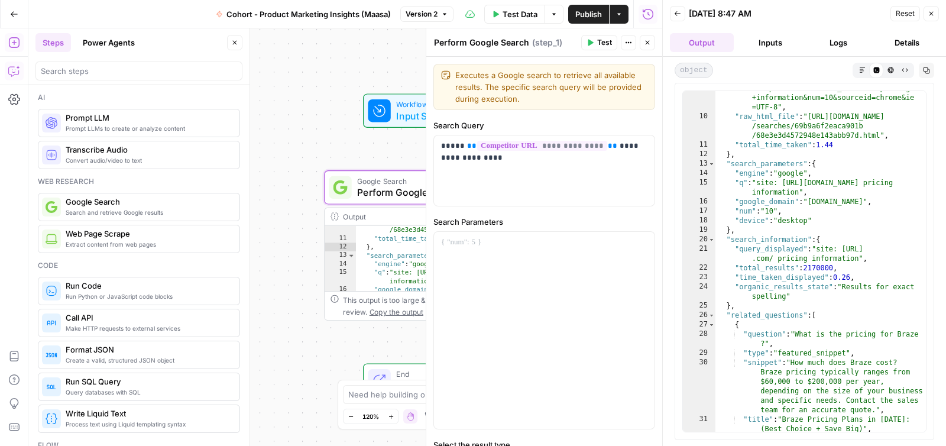
scroll to position [0, 0]
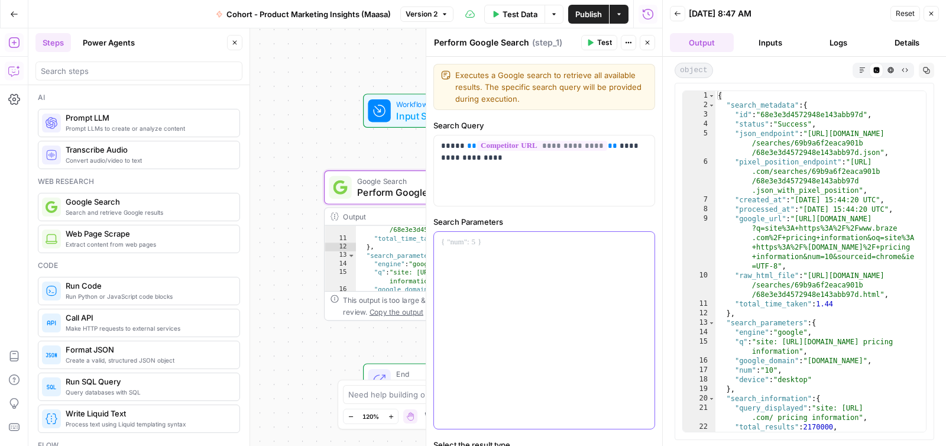
click at [507, 235] on div at bounding box center [544, 330] width 221 height 197
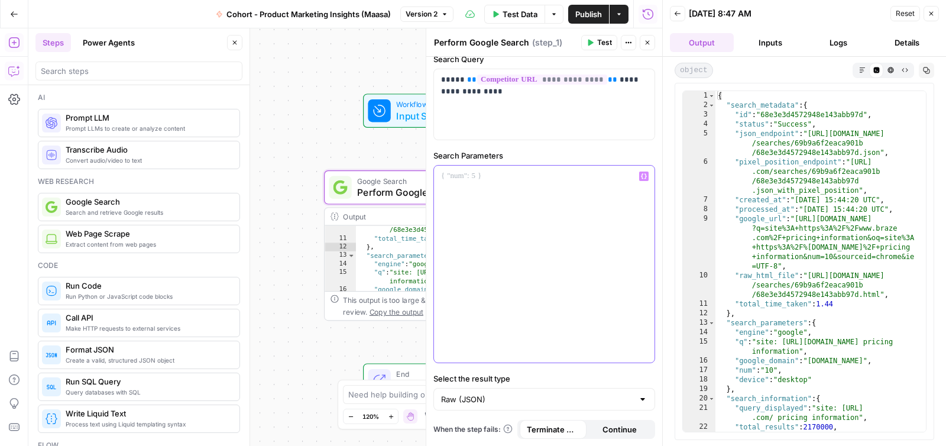
scroll to position [62, 0]
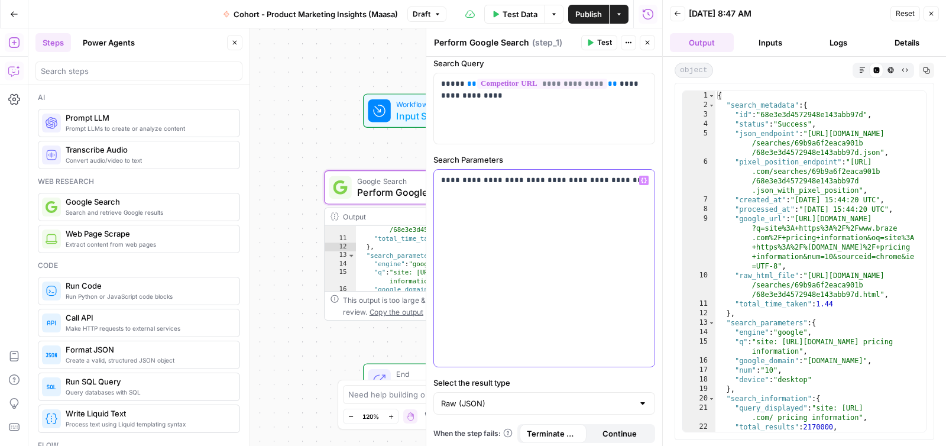
click at [626, 183] on p "**********" at bounding box center [544, 180] width 206 height 12
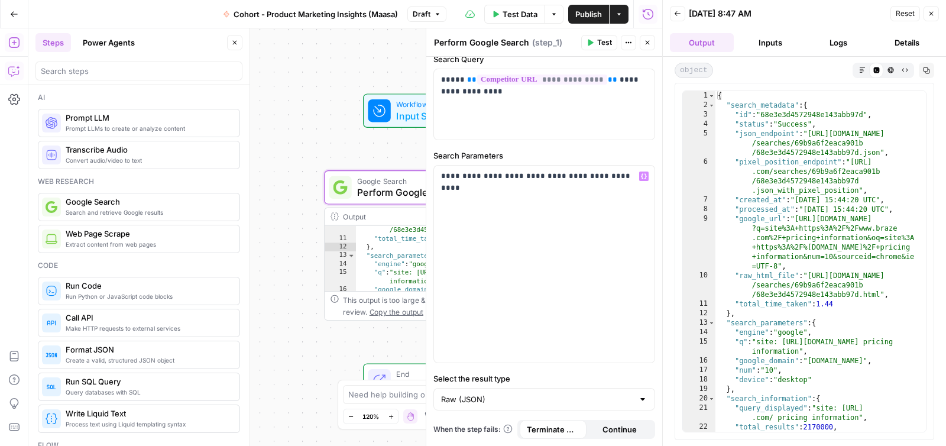
click at [597, 46] on span "Test" at bounding box center [604, 42] width 15 height 11
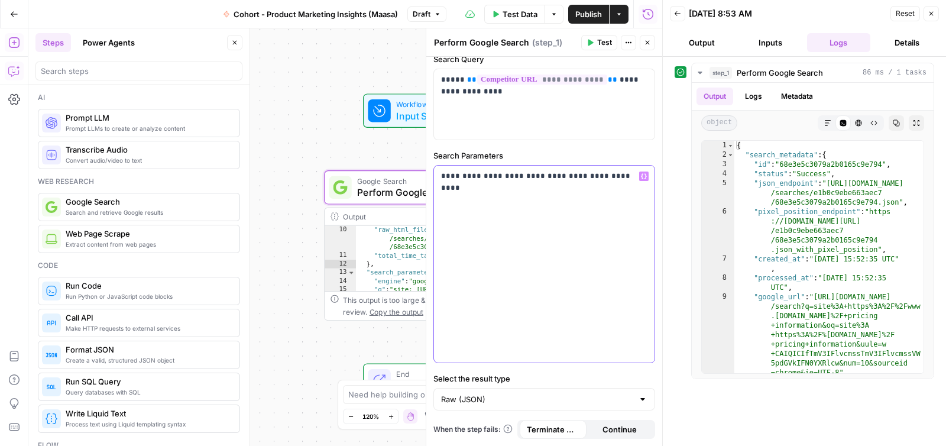
click at [620, 176] on p "**********" at bounding box center [544, 176] width 206 height 12
click at [446, 176] on p "**********" at bounding box center [544, 187] width 206 height 35
click at [445, 177] on p "**********" at bounding box center [544, 187] width 206 height 35
click at [439, 190] on div "**********" at bounding box center [544, 264] width 221 height 197
click at [451, 202] on p "**********" at bounding box center [544, 193] width 206 height 47
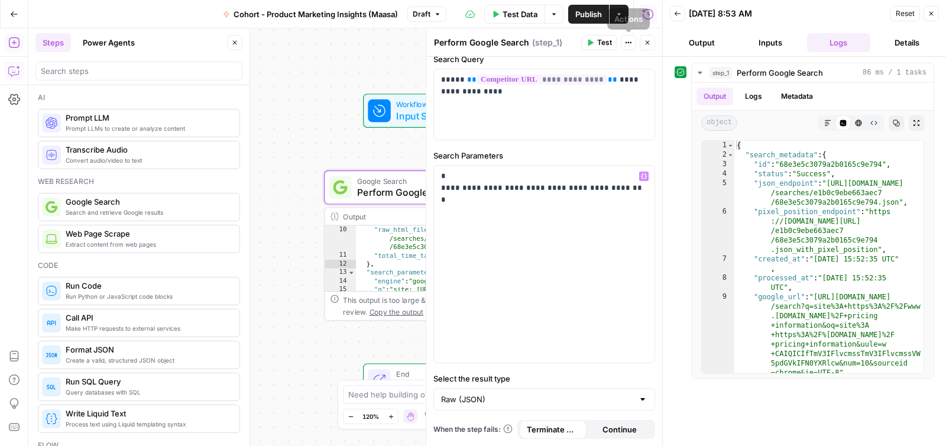
click at [610, 41] on span "Test" at bounding box center [604, 42] width 15 height 11
type textarea "**********"
click at [767, 233] on div "{ "search_metadata" : { "id" : "68e3e5c3079a2b0165c9e794" , "status" : "Success…" at bounding box center [828, 276] width 189 height 270
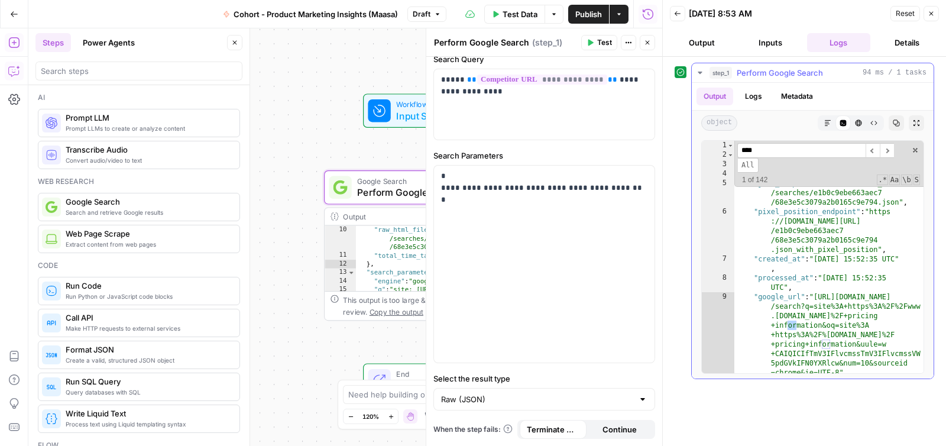
scroll to position [338, 0]
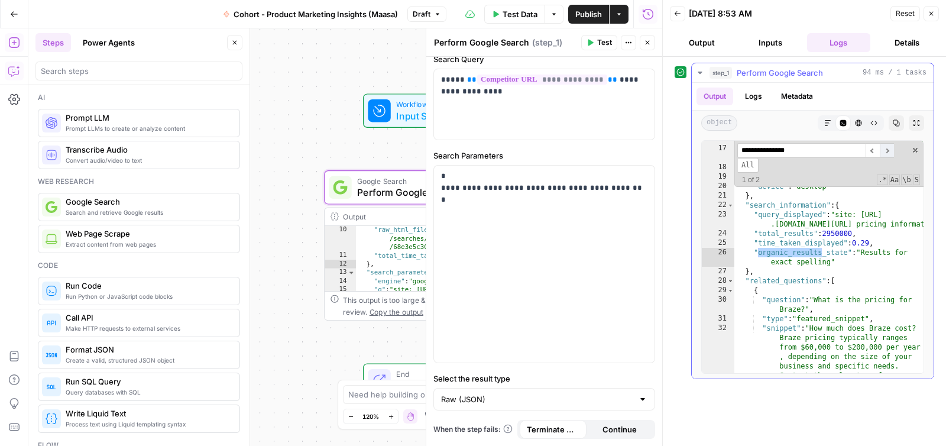
type input "**********"
click at [886, 153] on span "​" at bounding box center [887, 150] width 14 height 15
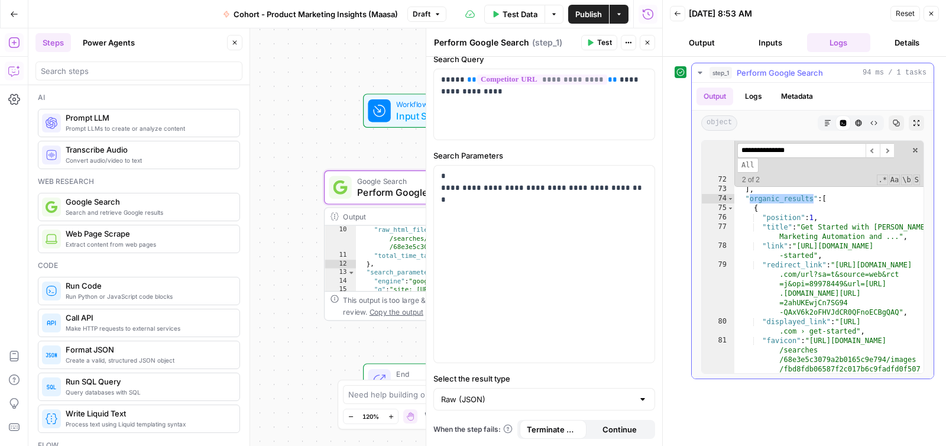
scroll to position [3967, 0]
click at [649, 43] on icon "button" at bounding box center [647, 42] width 7 height 7
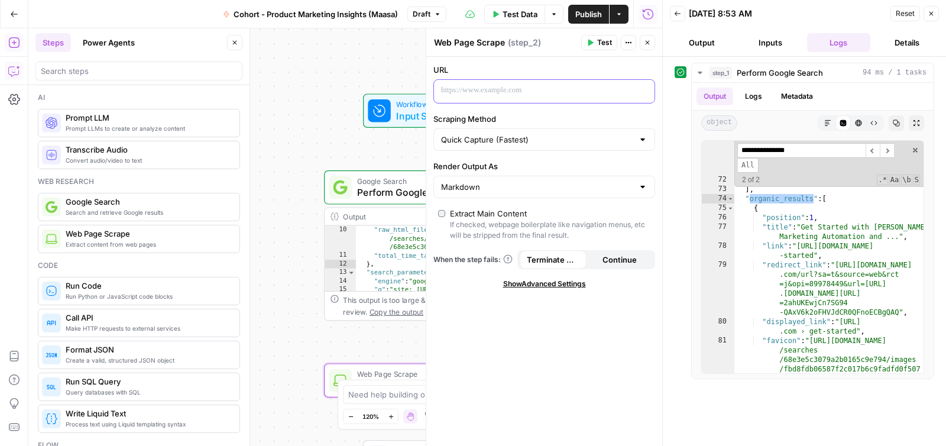
click at [479, 92] on p at bounding box center [534, 91] width 187 height 12
click at [929, 18] on button "Close" at bounding box center [931, 13] width 15 height 15
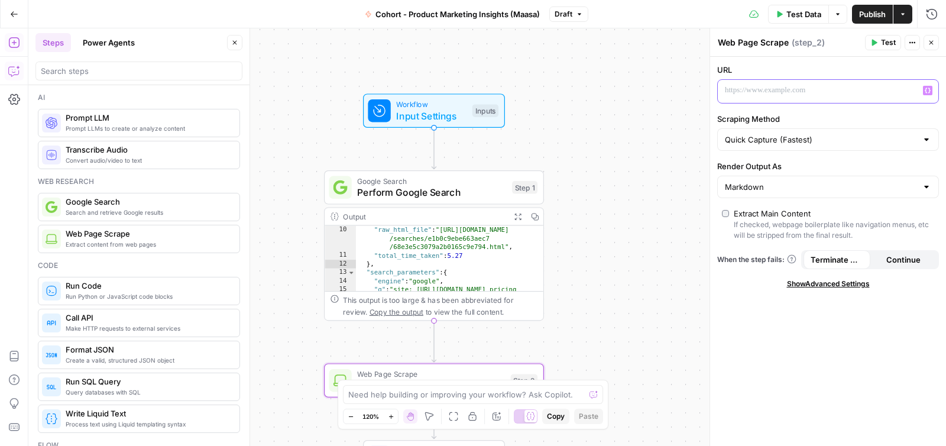
click at [930, 94] on button "Variables Menu" at bounding box center [927, 90] width 9 height 9
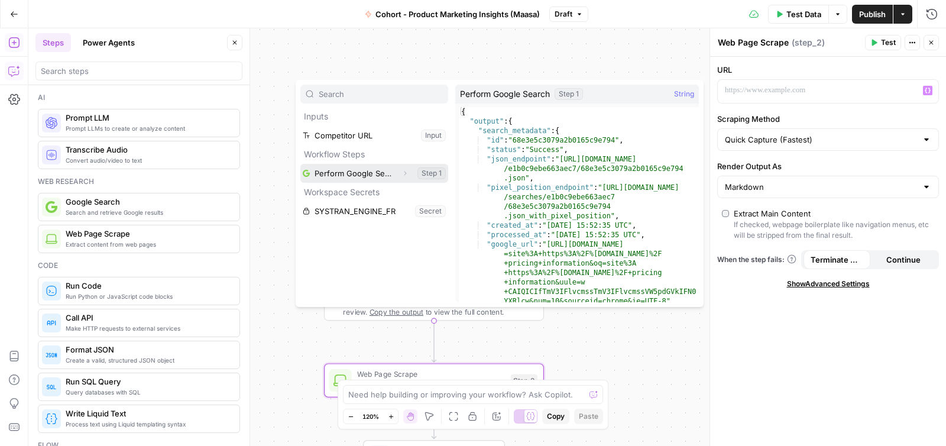
click at [378, 172] on button "Select variable Perform Google Search" at bounding box center [374, 173] width 148 height 19
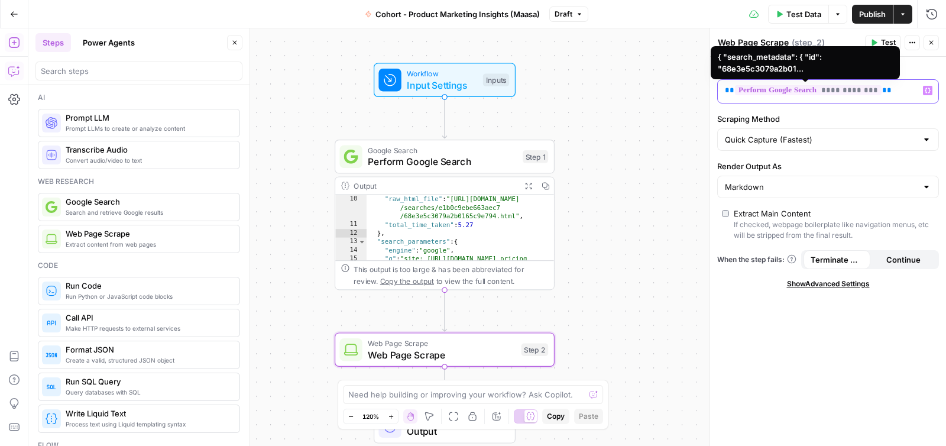
drag, startPoint x: 909, startPoint y: 92, endPoint x: 737, endPoint y: 88, distance: 172.1
click at [737, 88] on div "**********" at bounding box center [819, 91] width 202 height 23
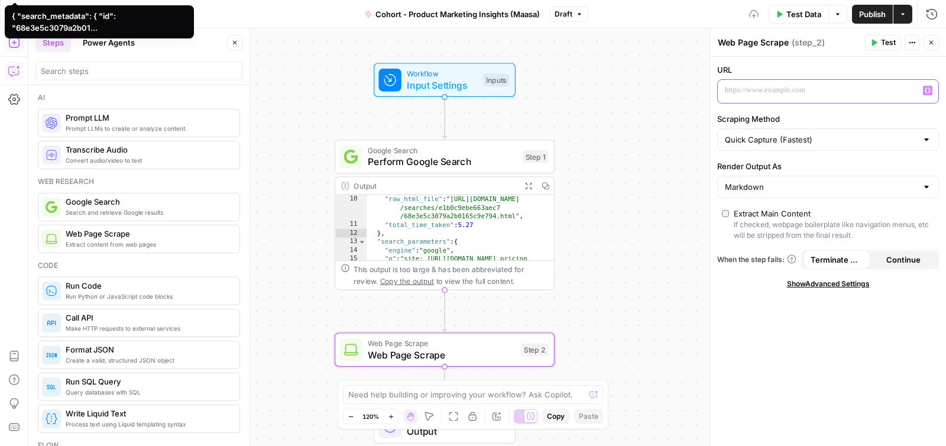
click at [931, 91] on button "Variables Menu" at bounding box center [927, 90] width 9 height 9
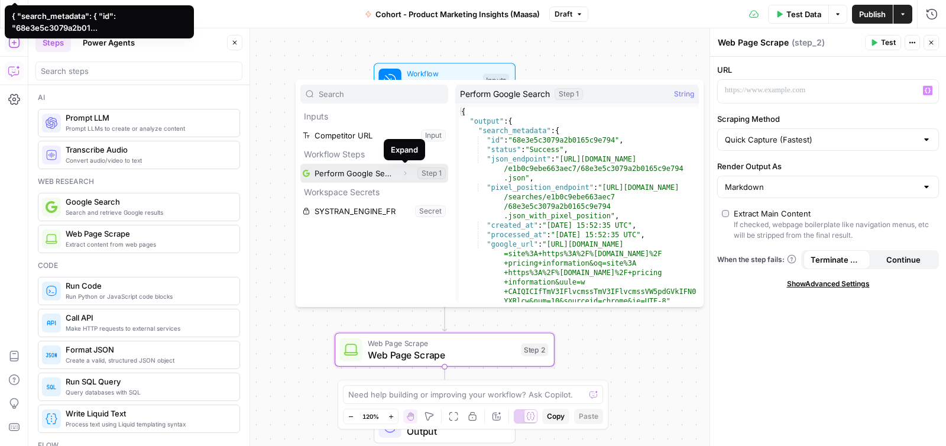
click at [405, 172] on icon "button" at bounding box center [405, 173] width 2 height 4
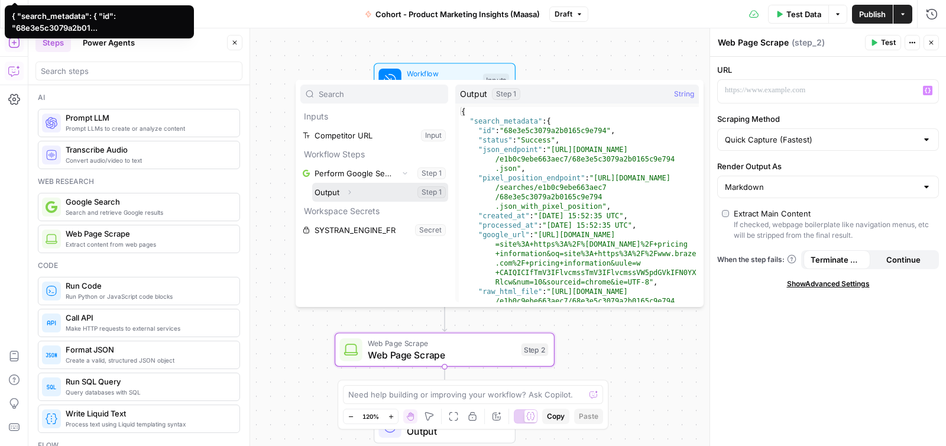
click at [351, 192] on icon "button" at bounding box center [349, 192] width 7 height 7
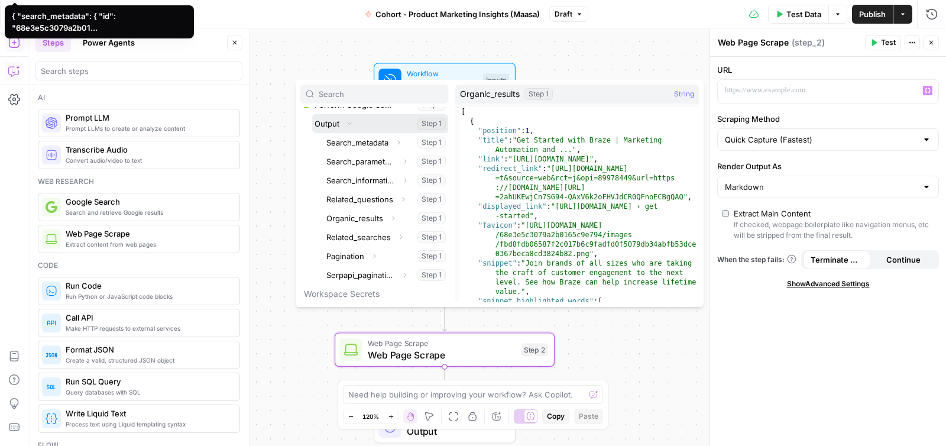
scroll to position [89, 0]
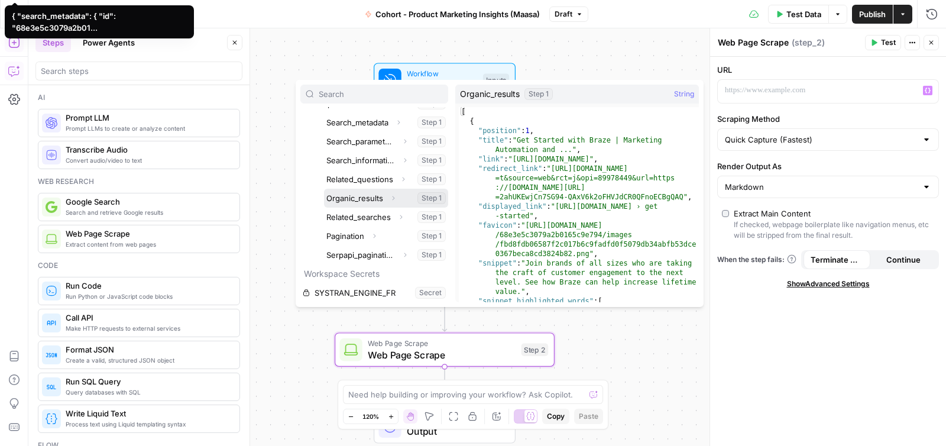
click at [391, 199] on icon "button" at bounding box center [393, 198] width 7 height 7
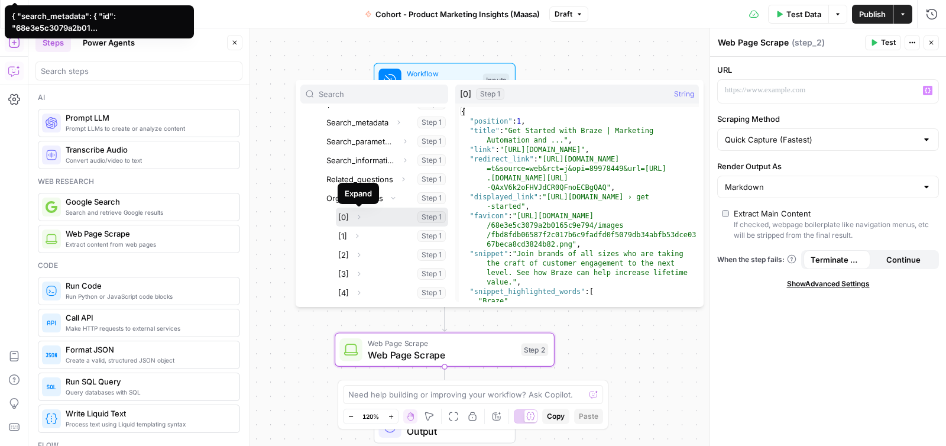
click at [359, 216] on icon "button" at bounding box center [358, 216] width 7 height 7
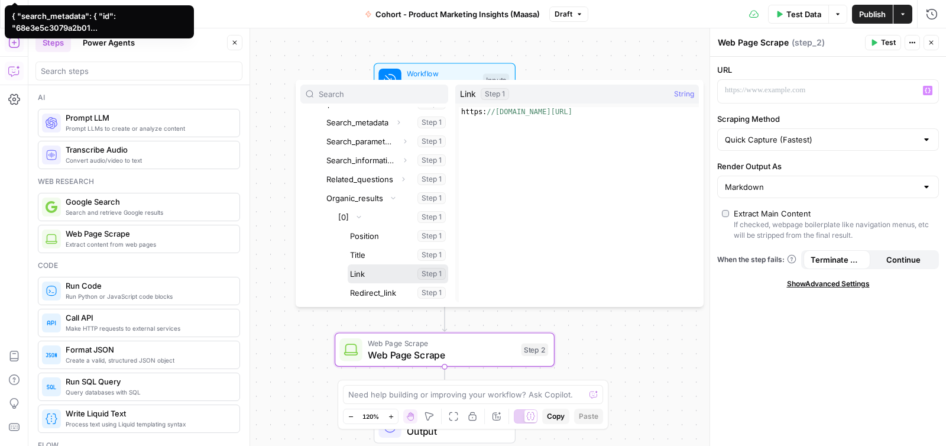
click at [364, 272] on button "Select variable Link" at bounding box center [398, 273] width 101 height 19
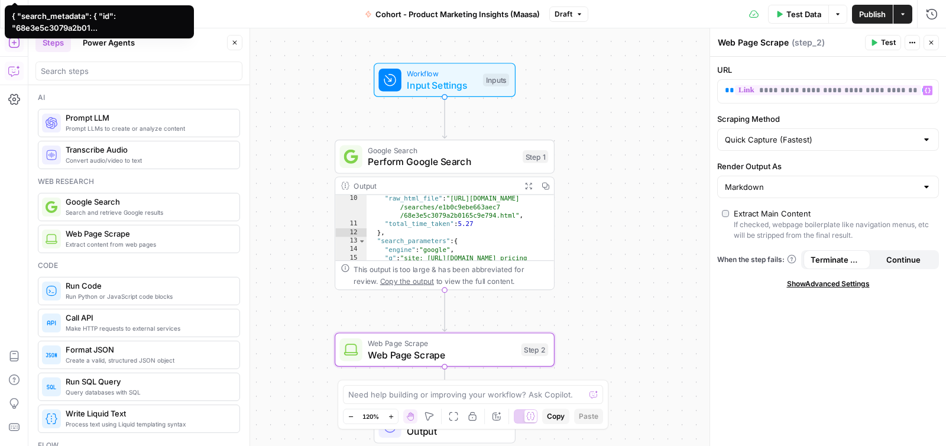
scroll to position [150, 0]
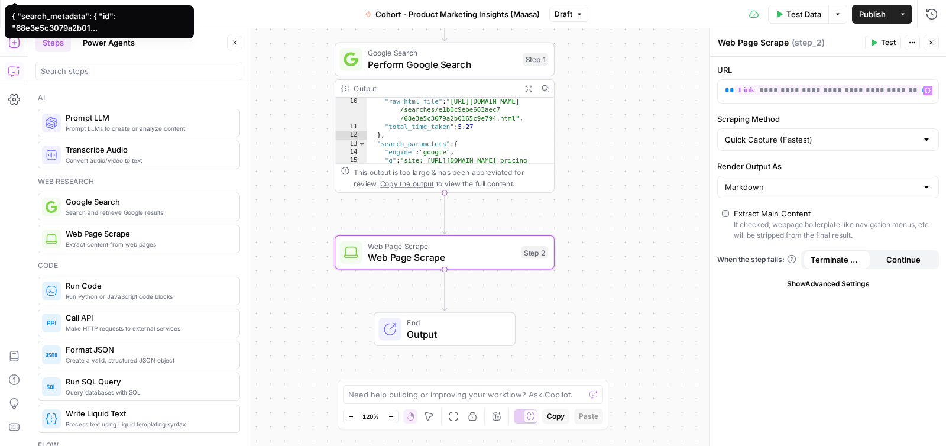
click at [881, 41] on span "Test" at bounding box center [888, 42] width 15 height 11
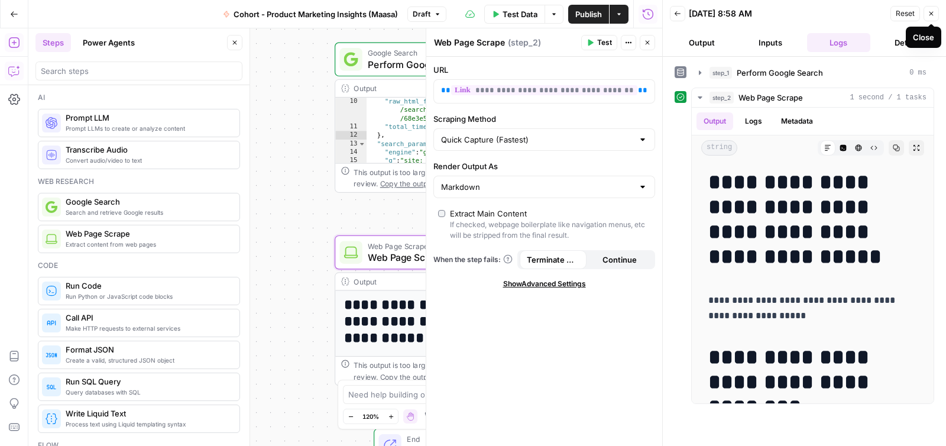
click at [931, 19] on button "Close" at bounding box center [931, 13] width 15 height 15
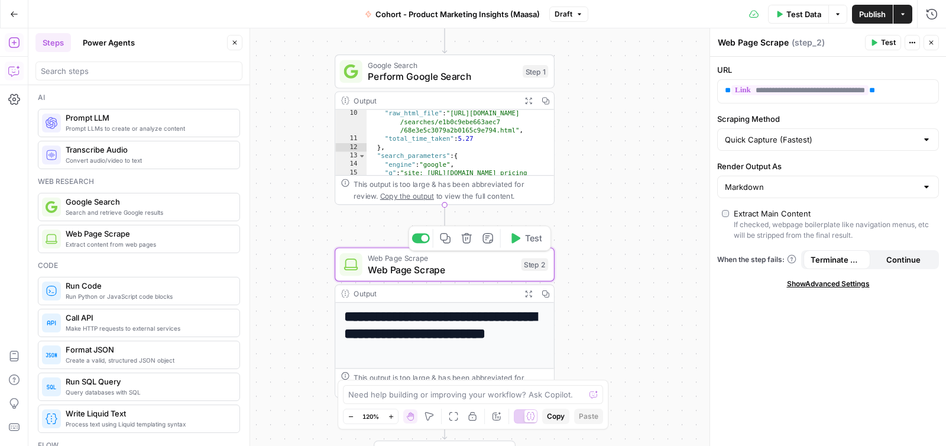
click at [438, 271] on span "Web Page Scrape" at bounding box center [442, 270] width 148 height 14
drag, startPoint x: 766, startPoint y: 42, endPoint x: 775, endPoint y: 38, distance: 9.8
click at [767, 41] on textarea "Web Page Scrape" at bounding box center [753, 43] width 71 height 12
click at [788, 40] on textarea "Web Page Scrape" at bounding box center [753, 43] width 71 height 12
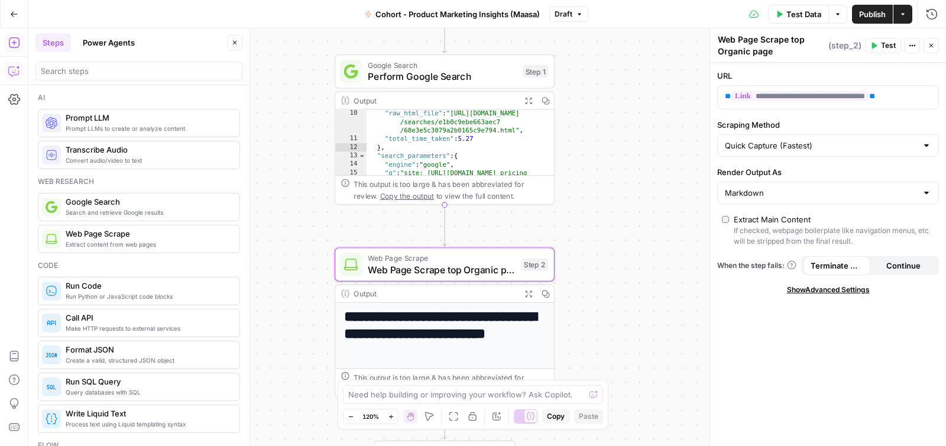
click at [676, 135] on div "Workflow Input Settings Inputs Google Search Perform Google Search Step 1 Outpu…" at bounding box center [487, 236] width 918 height 417
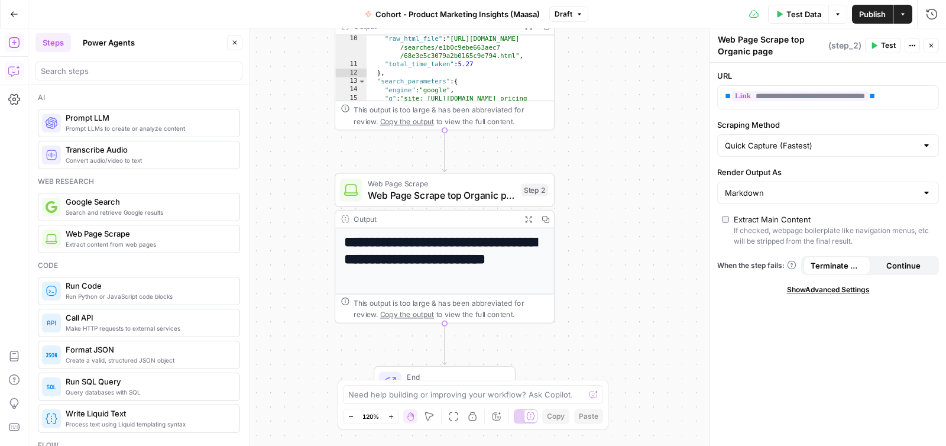
click at [752, 40] on textarea "Web Page Scrape top Organic page" at bounding box center [772, 46] width 108 height 24
drag, startPoint x: 763, startPoint y: 38, endPoint x: 739, endPoint y: 38, distance: 24.2
click at [737, 38] on textarea "Web Page Scrape top Organic page" at bounding box center [772, 46] width 108 height 24
click at [756, 38] on textarea "Web Page Scrape top Organic page" at bounding box center [772, 46] width 108 height 24
drag, startPoint x: 761, startPoint y: 38, endPoint x: 738, endPoint y: 39, distance: 23.1
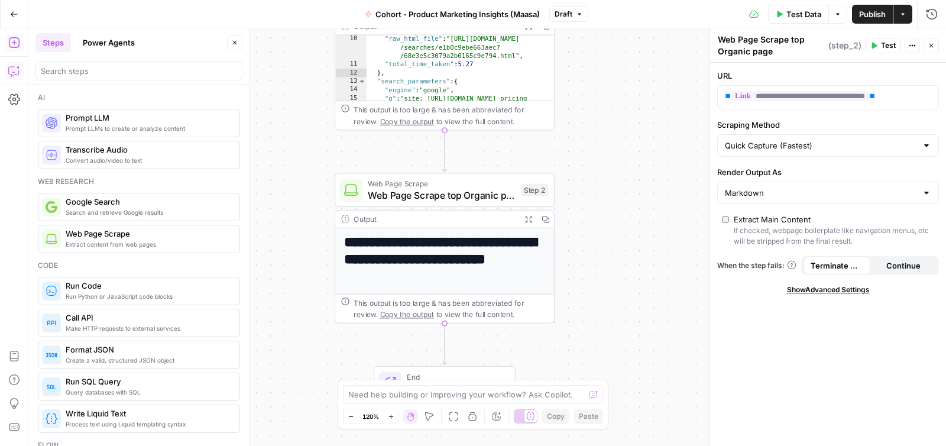
click at [738, 39] on textarea "Web Page Scrape top Organic page" at bounding box center [772, 46] width 108 height 24
type textarea "Web Scrape top Organic page"
click at [598, 174] on div "Workflow Input Settings Inputs Google Search Perform Google Search Step 1 Outpu…" at bounding box center [487, 236] width 918 height 417
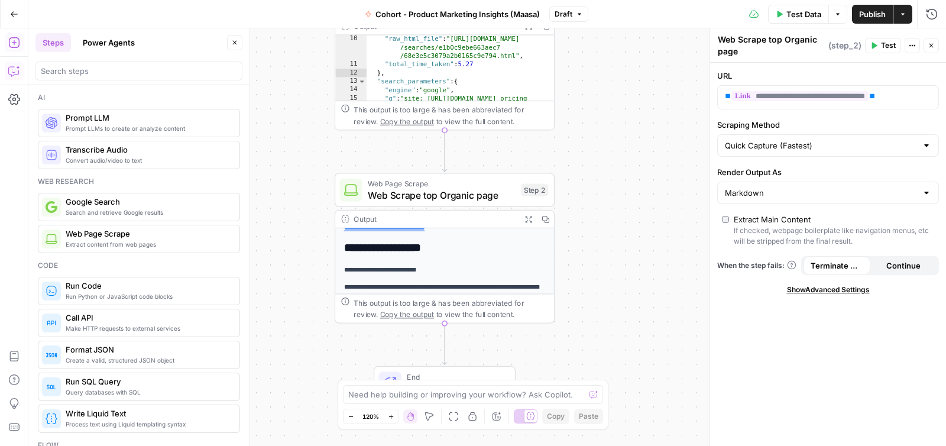
scroll to position [153, 0]
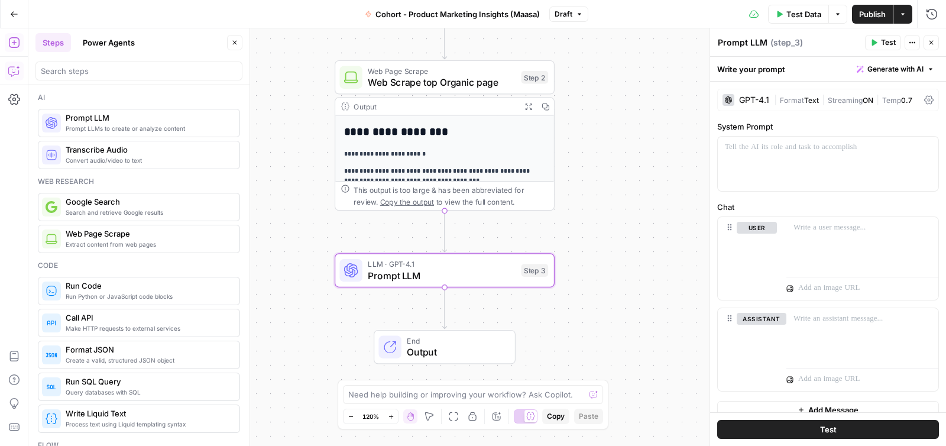
click at [746, 46] on textarea "Prompt LLM" at bounding box center [743, 43] width 50 height 12
drag, startPoint x: 764, startPoint y: 44, endPoint x: 718, endPoint y: 43, distance: 46.1
click at [716, 44] on div "Prompt LLM Prompt LLM" at bounding box center [743, 42] width 56 height 14
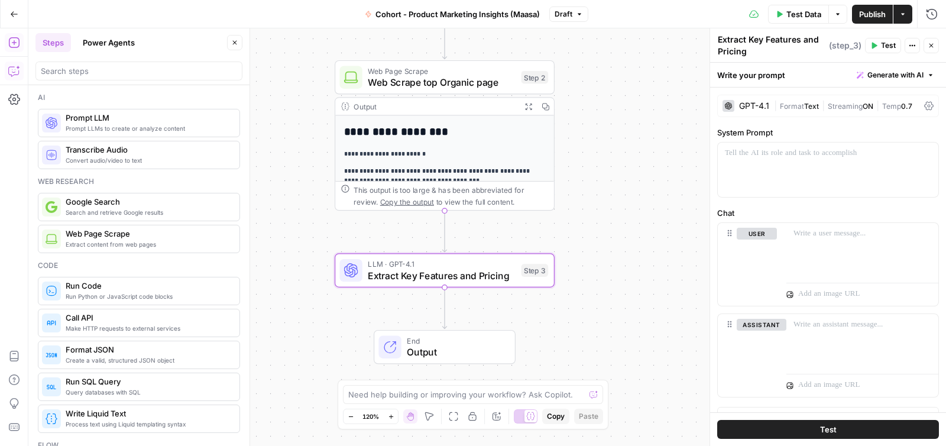
type textarea "Extract Key Features and Pricing"
click at [814, 108] on span "Text" at bounding box center [811, 106] width 15 height 9
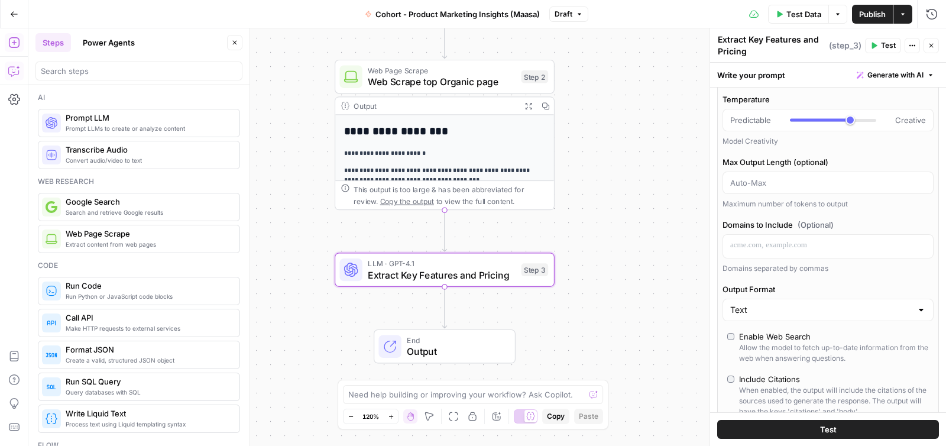
scroll to position [2, 0]
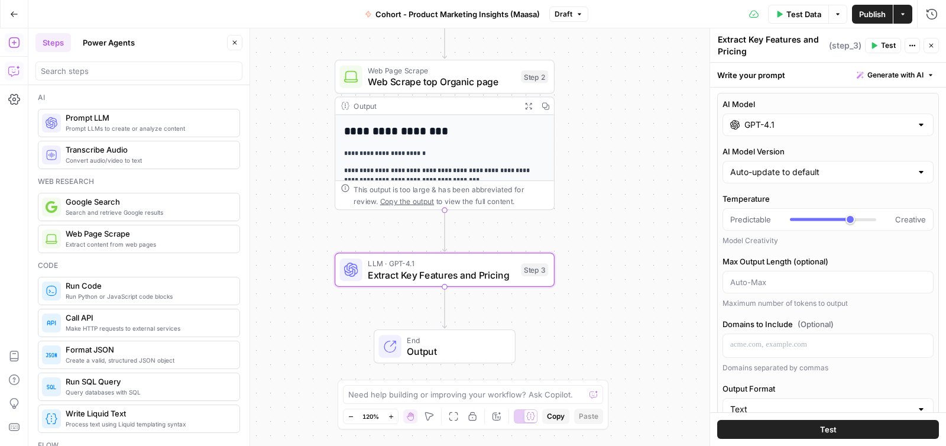
click at [864, 101] on label "AI Model" at bounding box center [828, 104] width 211 height 12
click at [864, 119] on input "GPT-4.1" at bounding box center [827, 125] width 167 height 12
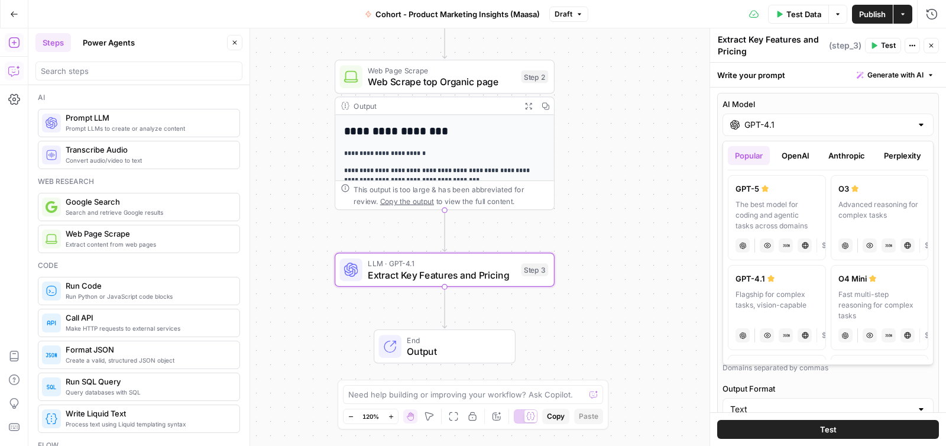
click at [742, 309] on div "Flagship for complex tasks, vision-capable" at bounding box center [777, 305] width 83 height 32
click at [934, 46] on icon "button" at bounding box center [931, 45] width 7 height 7
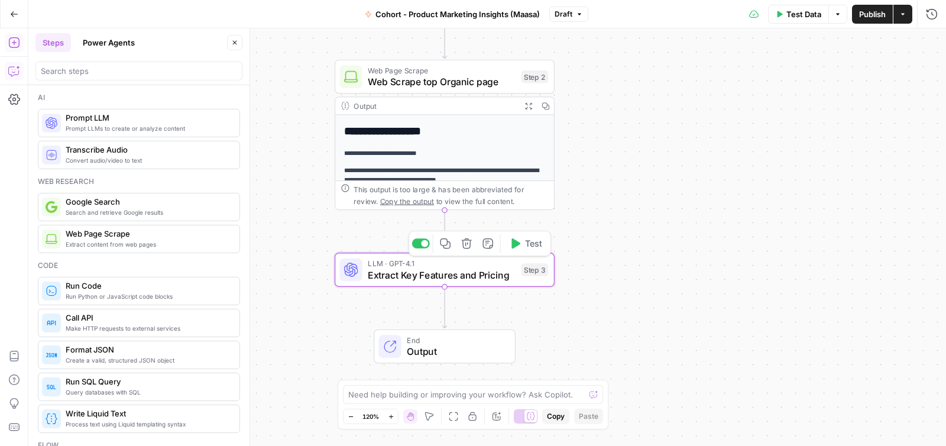
click at [472, 273] on span "Extract Key Features and Pricing" at bounding box center [442, 275] width 148 height 14
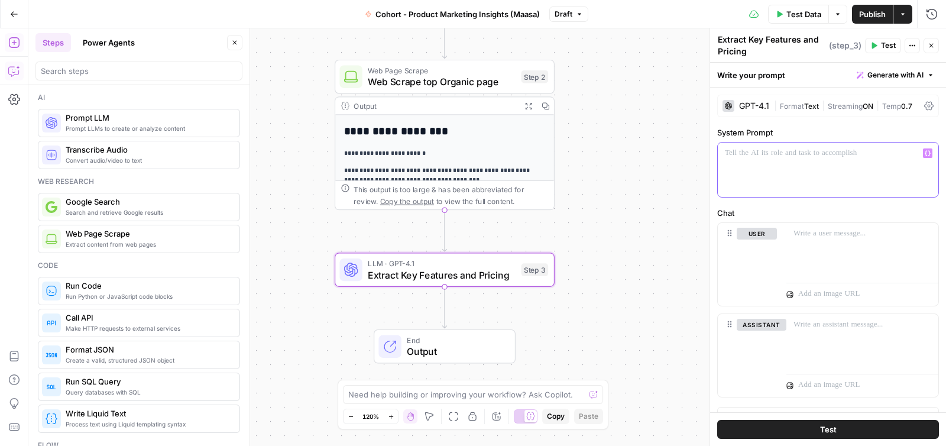
click at [846, 176] on div at bounding box center [828, 169] width 221 height 54
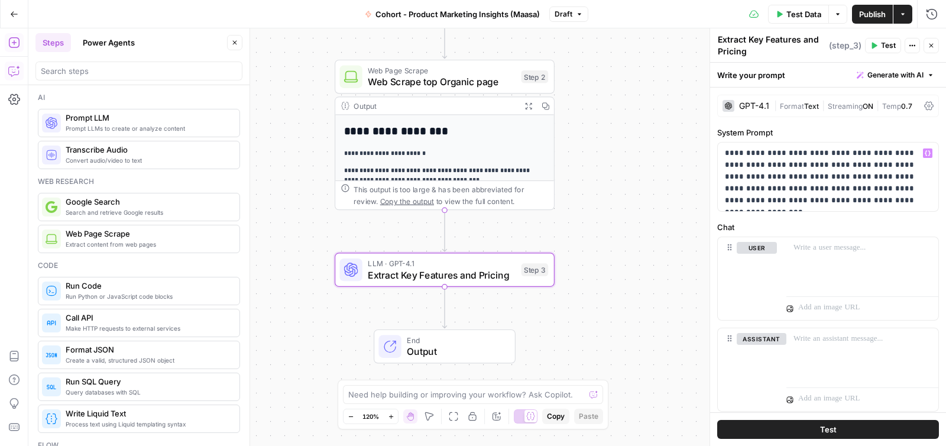
drag, startPoint x: 600, startPoint y: 166, endPoint x: 620, endPoint y: 152, distance: 24.3
click at [601, 166] on div "Workflow Input Settings Inputs Google Search Perform Google Search Step 1 Outpu…" at bounding box center [487, 236] width 918 height 417
click at [874, 16] on span "Publish" at bounding box center [872, 14] width 27 height 12
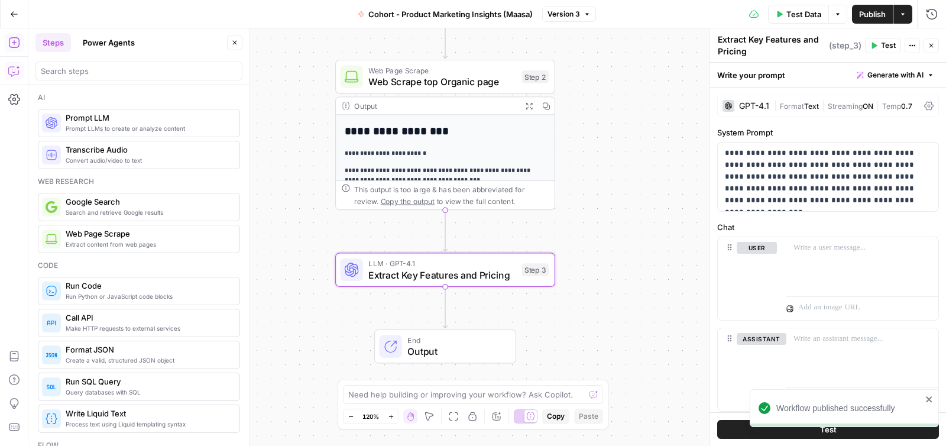
click at [629, 145] on div "Workflow Input Settings Inputs Google Search Perform Google Search Step 1 Outpu…" at bounding box center [487, 236] width 918 height 417
